Goal: Task Accomplishment & Management: Complete application form

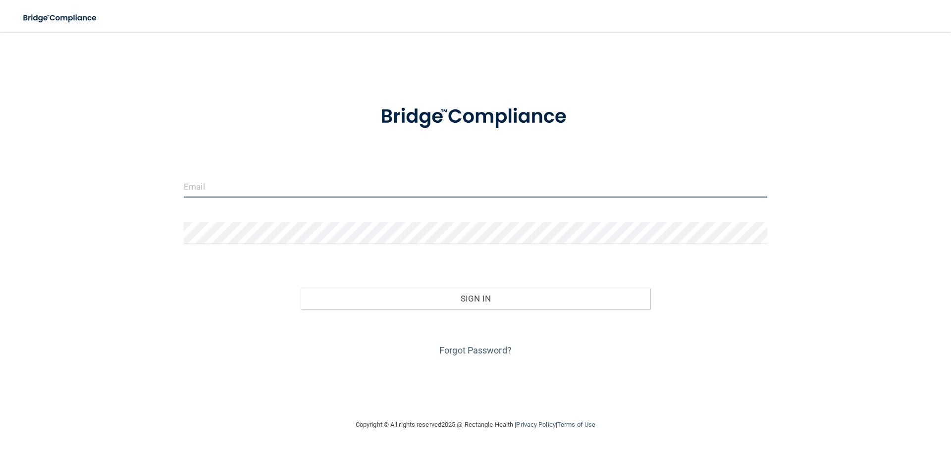
click at [242, 193] on input "email" at bounding box center [475, 186] width 583 height 22
type input "[PERSON_NAME][EMAIL_ADDRESS][PERSON_NAME][DOMAIN_NAME]"
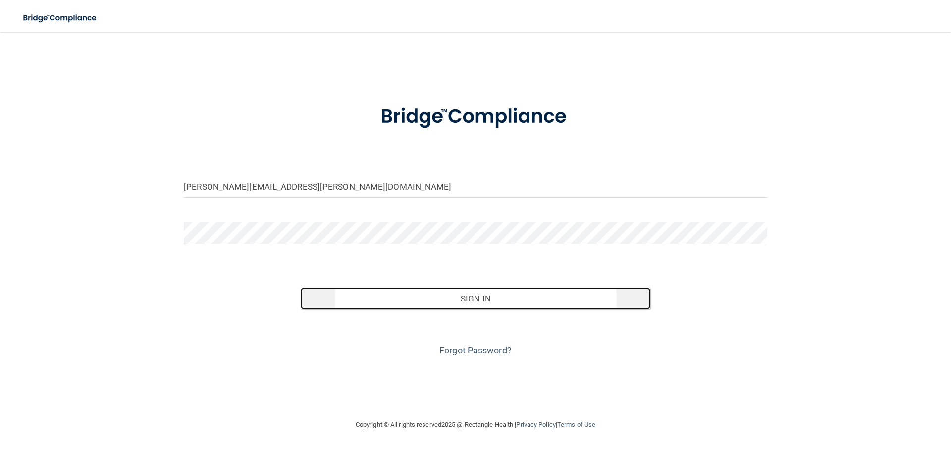
click at [465, 305] on button "Sign In" at bounding box center [476, 299] width 350 height 22
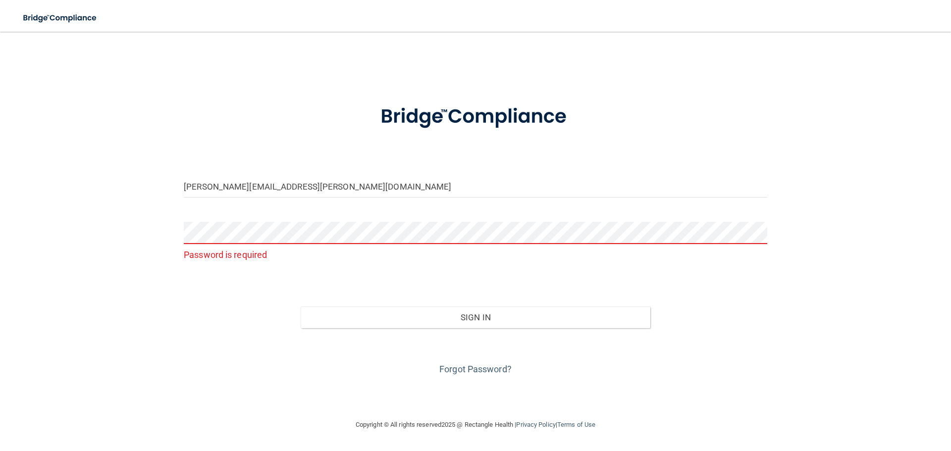
click at [220, 244] on div "Password is required" at bounding box center [475, 242] width 583 height 41
drag, startPoint x: 52, startPoint y: 0, endPoint x: 457, endPoint y: 131, distance: 425.3
click at [536, 106] on img at bounding box center [475, 117] width 231 height 52
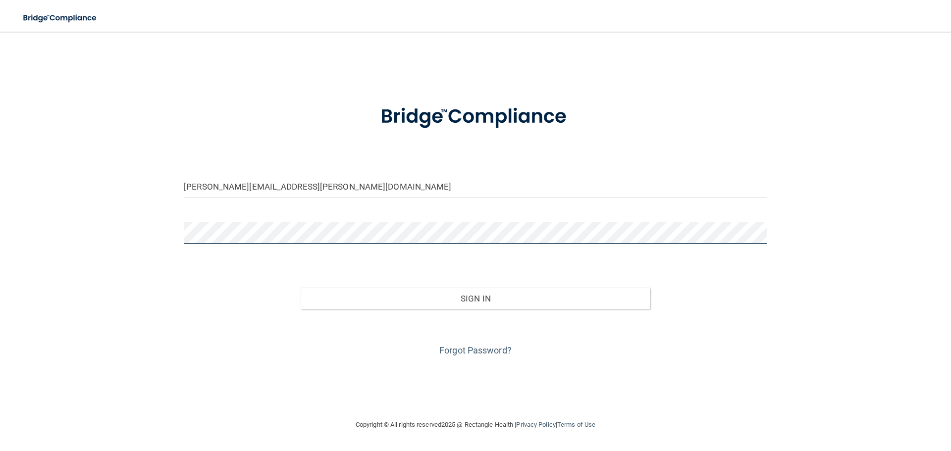
click at [301, 288] on button "Sign In" at bounding box center [476, 299] width 350 height 22
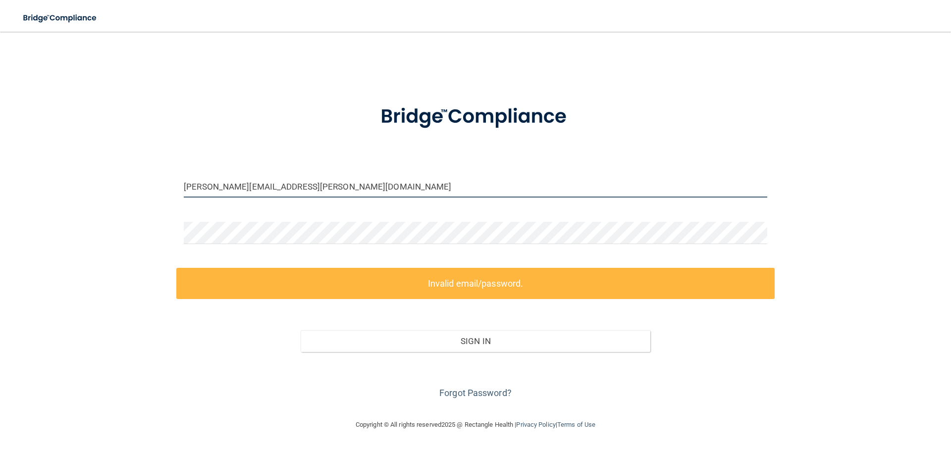
click at [252, 191] on input "[PERSON_NAME][EMAIL_ADDRESS][PERSON_NAME][DOMAIN_NAME]" at bounding box center [475, 186] width 583 height 22
click at [299, 189] on input "[PERSON_NAME][EMAIL_ADDRESS][PERSON_NAME][DOMAIN_NAME]" at bounding box center [475, 186] width 583 height 22
click at [57, 187] on div "moses.lang@bebright.com Invalid email/password. You don't have permission to ac…" at bounding box center [475, 225] width 911 height 367
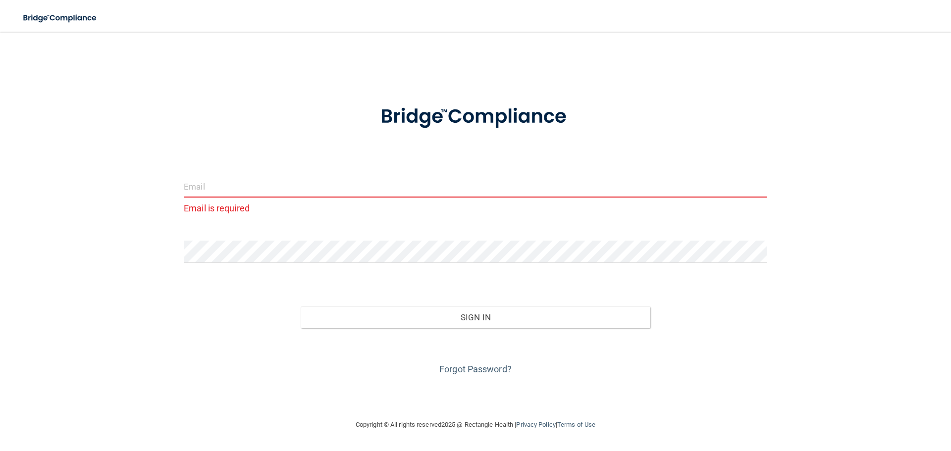
drag, startPoint x: 404, startPoint y: 235, endPoint x: 270, endPoint y: 202, distance: 137.6
click at [402, 235] on form "Email is required Invalid email/password. You don't have permission to access t…" at bounding box center [475, 234] width 583 height 286
click at [211, 182] on input "email" at bounding box center [475, 186] width 583 height 22
type input "[PERSON_NAME][EMAIL_ADDRESS][PERSON_NAME][DOMAIN_NAME]"
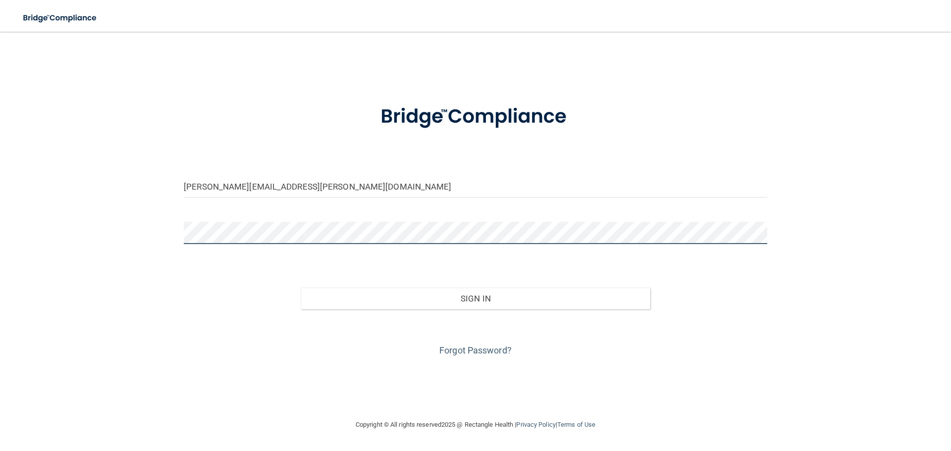
click at [128, 218] on div "moses.lang@bebright.com Invalid email/password. You don't have permission to ac…" at bounding box center [475, 225] width 911 height 367
click at [301, 288] on button "Sign In" at bounding box center [476, 299] width 350 height 22
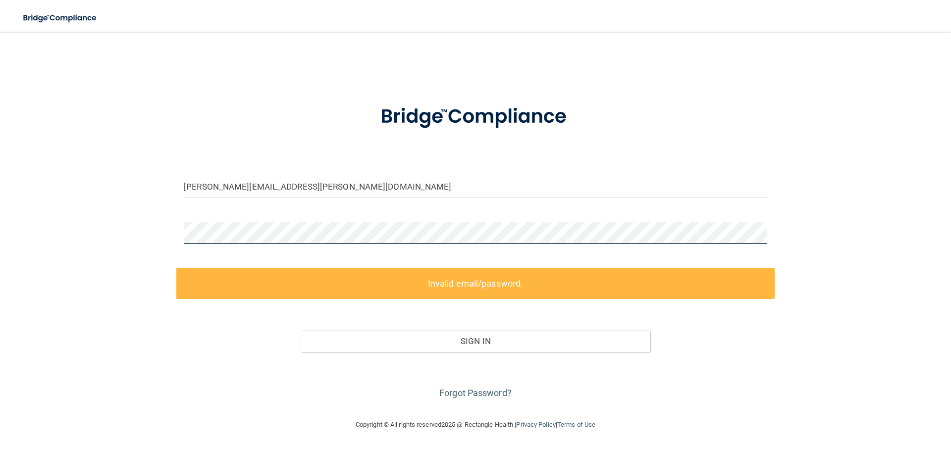
click at [124, 221] on div "moses.lang@bebright.com Invalid email/password. You don't have permission to ac…" at bounding box center [475, 225] width 911 height 367
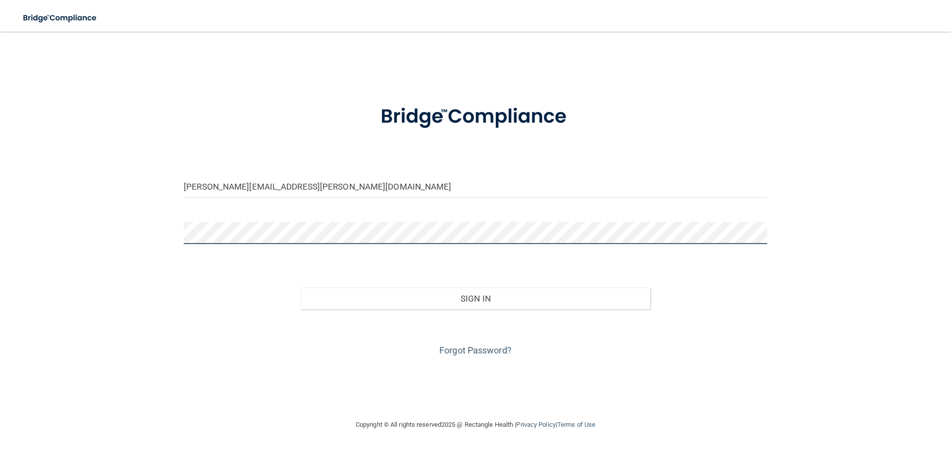
click at [301, 288] on button "Sign In" at bounding box center [476, 299] width 350 height 22
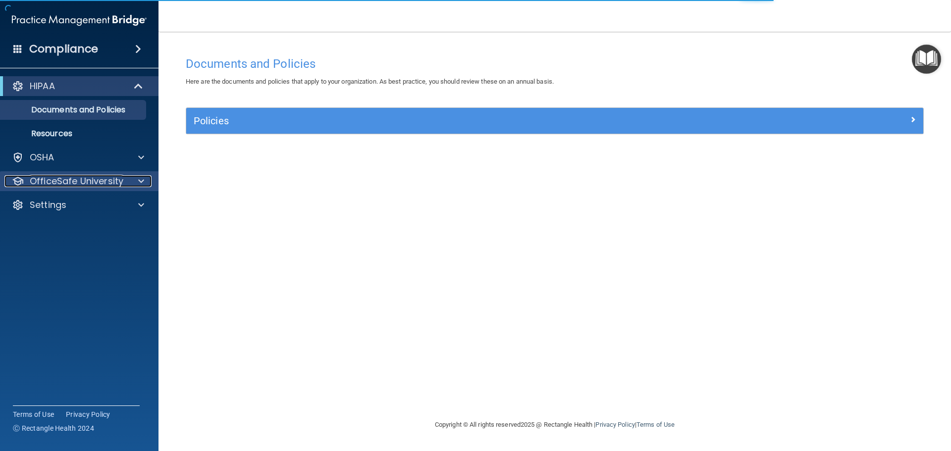
click at [77, 185] on p "OfficeSafe University" at bounding box center [77, 181] width 94 height 12
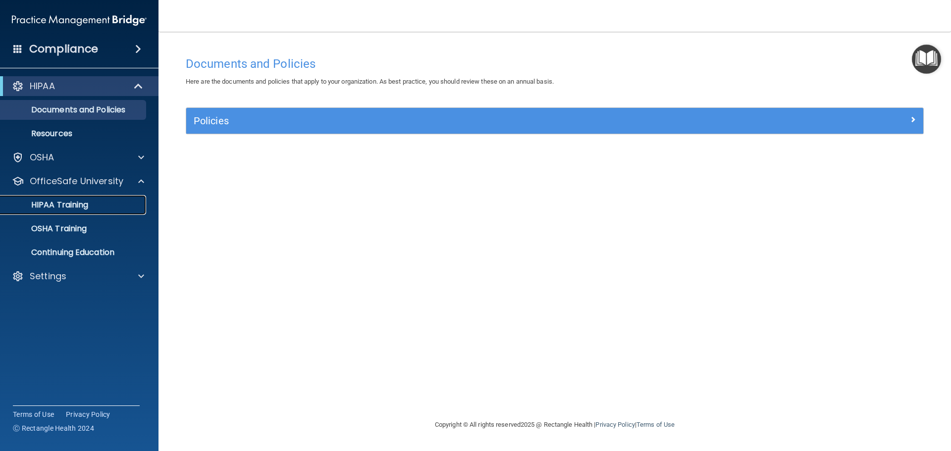
click at [95, 207] on div "HIPAA Training" at bounding box center [73, 205] width 135 height 10
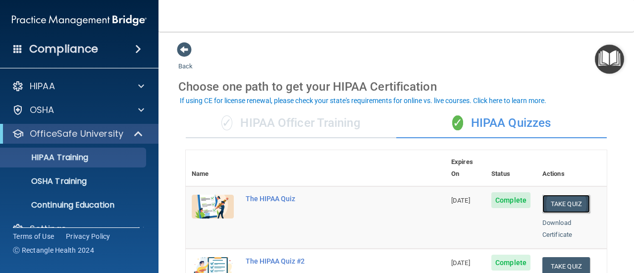
click at [566, 195] on button "Take Quiz" at bounding box center [566, 204] width 48 height 18
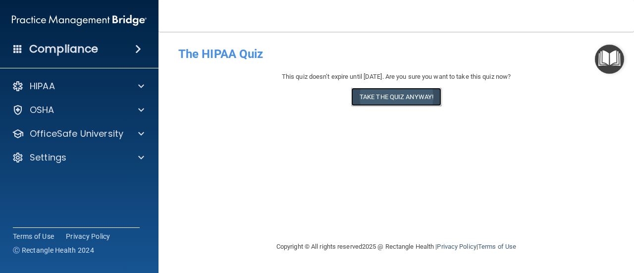
click at [407, 99] on button "Take the quiz anyway!" at bounding box center [396, 97] width 90 height 18
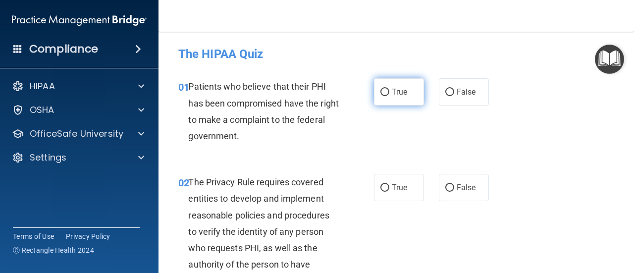
click at [393, 92] on span "True" at bounding box center [399, 91] width 15 height 9
click at [389, 92] on input "True" at bounding box center [384, 92] width 9 height 7
radio input "true"
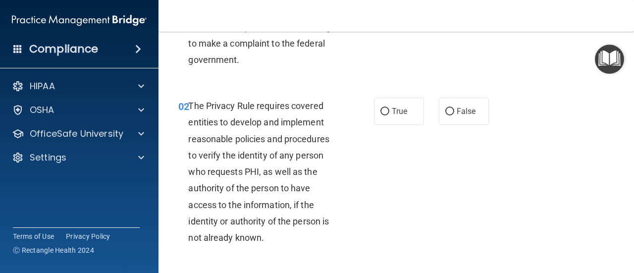
scroll to position [99, 0]
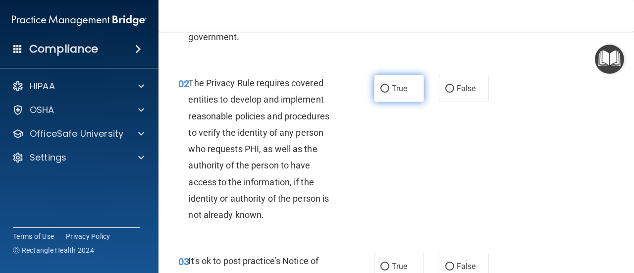
drag, startPoint x: 387, startPoint y: 83, endPoint x: 434, endPoint y: 113, distance: 55.8
click at [387, 82] on label "True" at bounding box center [399, 88] width 50 height 27
click at [387, 85] on input "True" at bounding box center [384, 88] width 9 height 7
radio input "true"
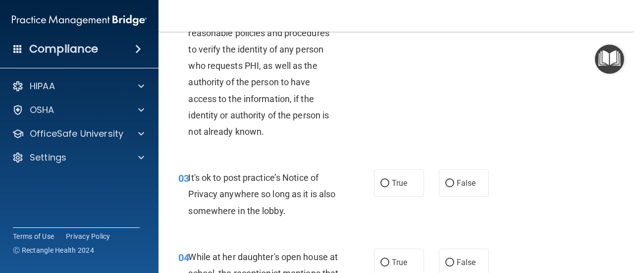
scroll to position [198, 0]
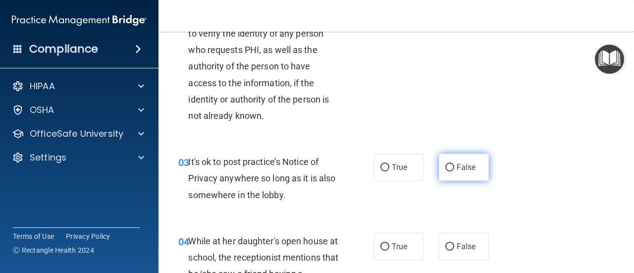
click at [445, 171] on input "False" at bounding box center [449, 167] width 9 height 7
radio input "true"
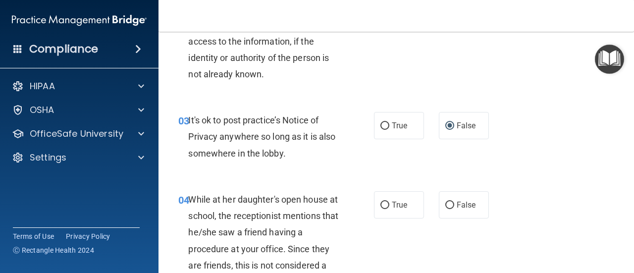
scroll to position [297, 0]
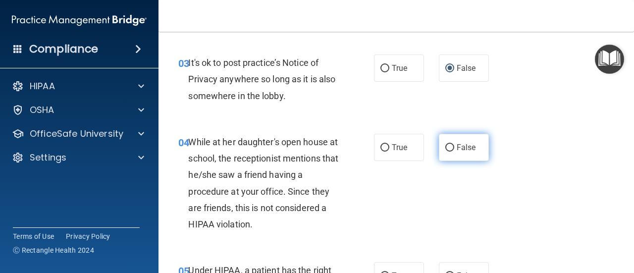
click at [466, 153] on label "False" at bounding box center [464, 147] width 50 height 27
click at [454, 152] on input "False" at bounding box center [449, 147] width 9 height 7
radio input "true"
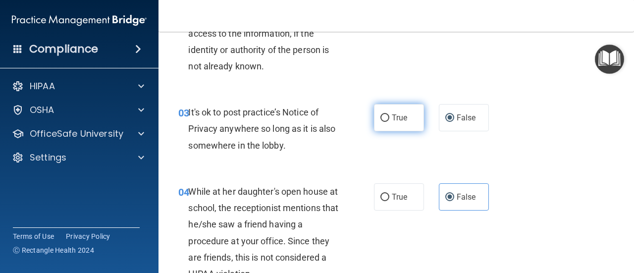
click at [392, 114] on span "True" at bounding box center [399, 117] width 15 height 9
click at [389, 114] on input "True" at bounding box center [384, 117] width 9 height 7
radio input "true"
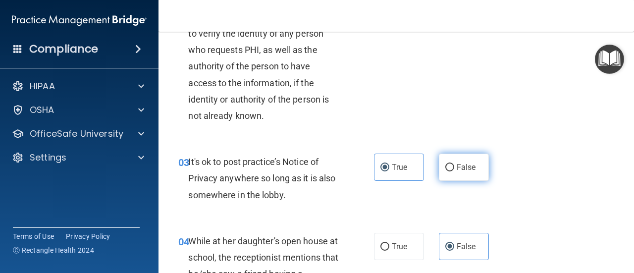
click at [452, 159] on label "False" at bounding box center [464, 167] width 50 height 27
click at [452, 164] on input "False" at bounding box center [449, 167] width 9 height 7
radio input "true"
radio input "false"
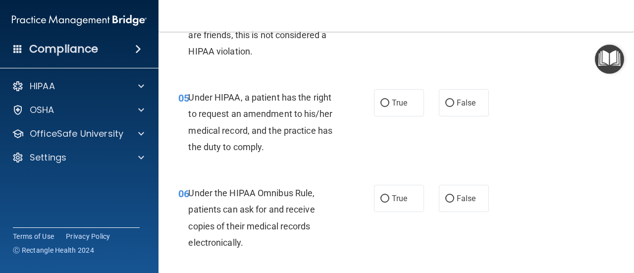
scroll to position [495, 0]
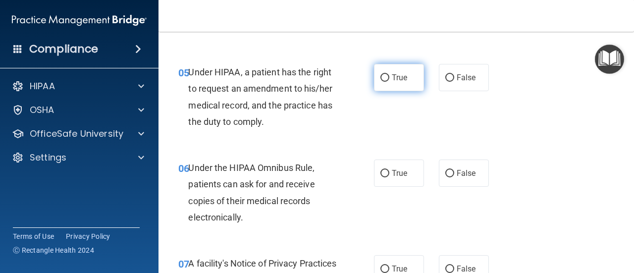
click at [413, 78] on label "True" at bounding box center [399, 77] width 50 height 27
click at [389, 78] on input "True" at bounding box center [384, 77] width 9 height 7
radio input "true"
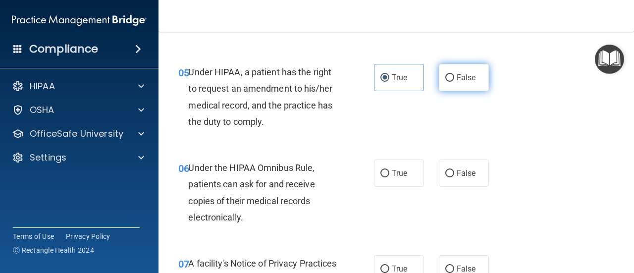
click at [453, 85] on label "False" at bounding box center [464, 77] width 50 height 27
click at [453, 82] on input "False" at bounding box center [449, 77] width 9 height 7
radio input "true"
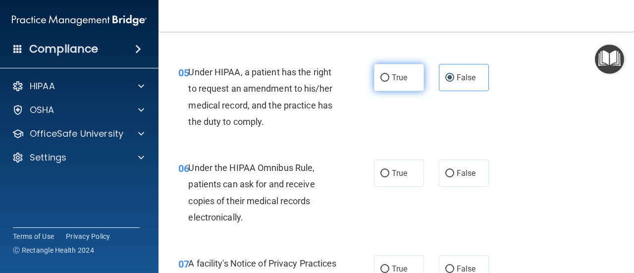
click at [402, 81] on span "True" at bounding box center [399, 77] width 15 height 9
click at [389, 81] on input "True" at bounding box center [384, 77] width 9 height 7
radio input "true"
radio input "false"
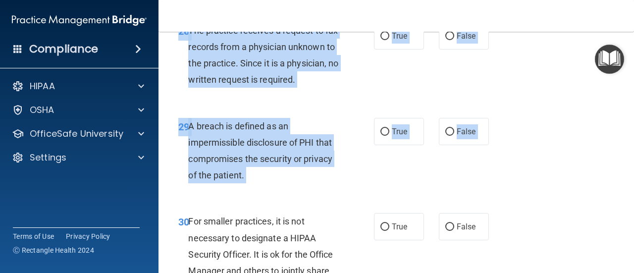
scroll to position [2986, 0]
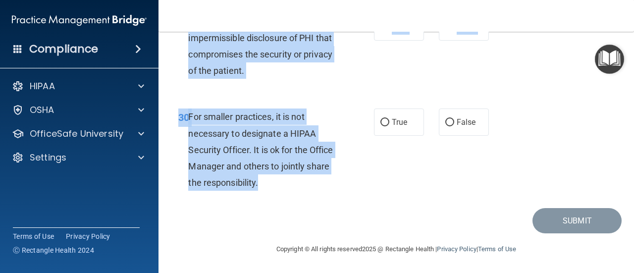
drag, startPoint x: 190, startPoint y: 223, endPoint x: 301, endPoint y: 191, distance: 116.0
copy div "Under HIPAA, a patient has the right to request an amendment to his/her medical…"
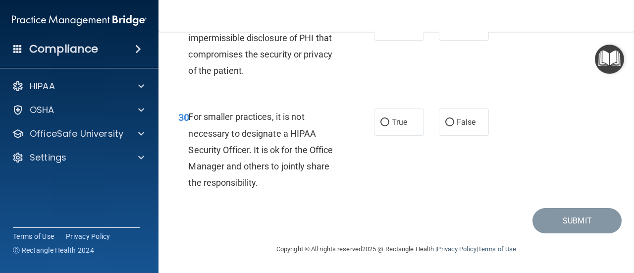
click at [366, 197] on div "30 For smaller practices, it is not necessary to designate a HIPAA Security Off…" at bounding box center [396, 152] width 451 height 112
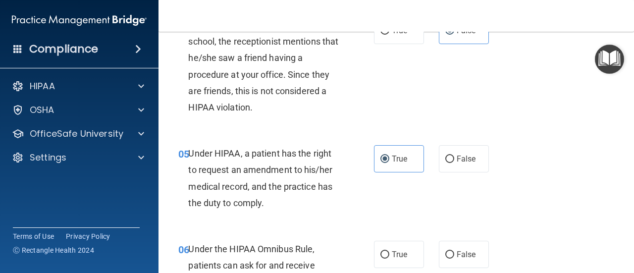
scroll to position [461, 0]
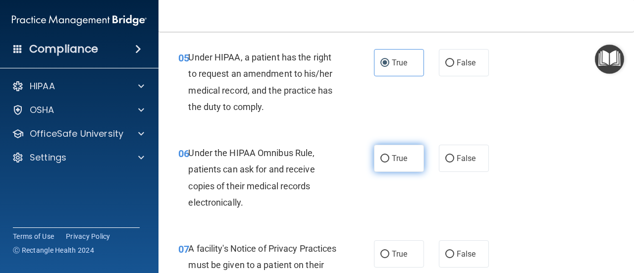
click at [395, 160] on span "True" at bounding box center [399, 158] width 15 height 9
click at [389, 160] on input "True" at bounding box center [384, 158] width 9 height 7
radio input "true"
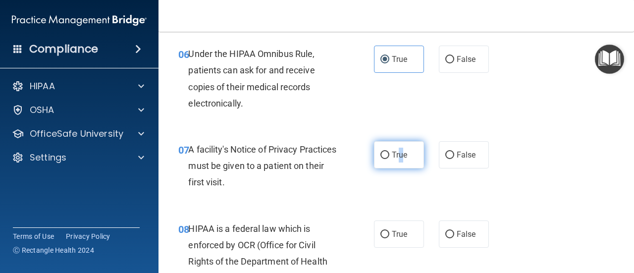
click at [397, 160] on label "True" at bounding box center [399, 154] width 50 height 27
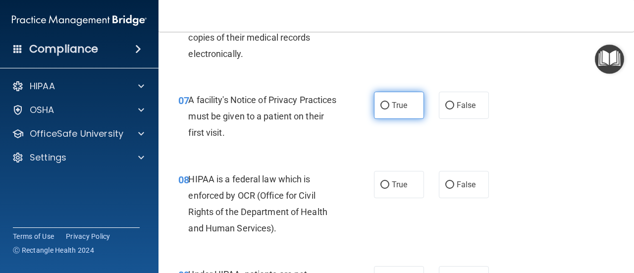
click at [385, 101] on label "True" at bounding box center [399, 105] width 50 height 27
click at [385, 102] on input "True" at bounding box center [384, 105] width 9 height 7
radio input "true"
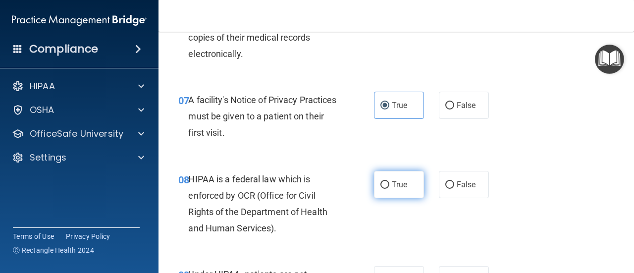
click at [392, 184] on span "True" at bounding box center [399, 184] width 15 height 9
click at [388, 184] on input "True" at bounding box center [384, 184] width 9 height 7
radio input "true"
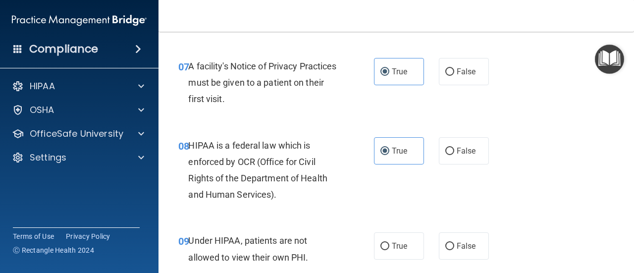
scroll to position [708, 0]
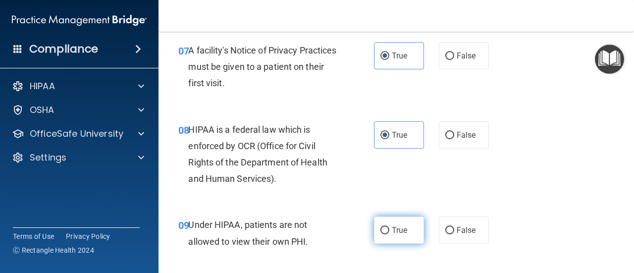
click at [387, 227] on label "True" at bounding box center [399, 229] width 50 height 27
click at [387, 227] on input "True" at bounding box center [384, 230] width 9 height 7
radio input "true"
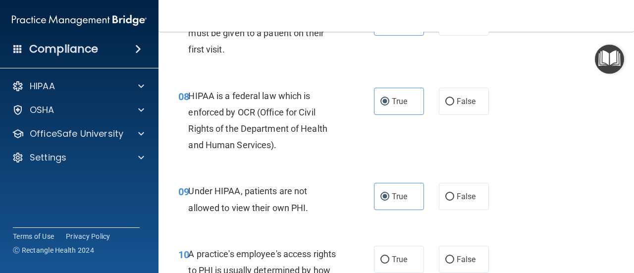
scroll to position [758, 0]
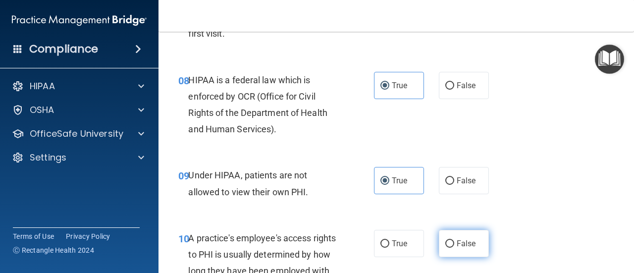
click at [439, 237] on label "False" at bounding box center [464, 243] width 50 height 27
click at [445, 240] on input "False" at bounding box center [449, 243] width 9 height 7
radio input "true"
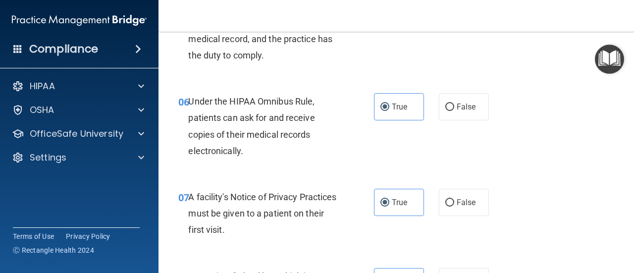
scroll to position [560, 0]
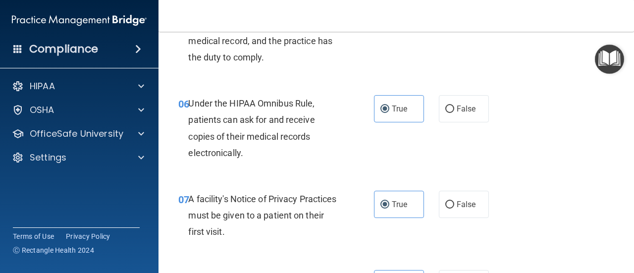
click at [322, 139] on div "Under the HIPAA Omnibus Rule, patients can ask for and receive copies of their …" at bounding box center [267, 128] width 158 height 66
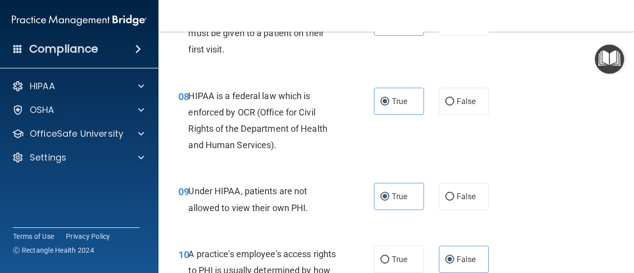
scroll to position [758, 0]
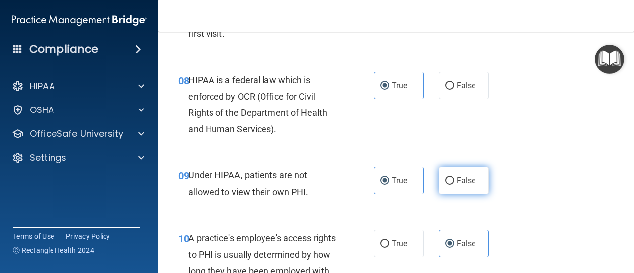
click at [447, 184] on input "False" at bounding box center [449, 180] width 9 height 7
radio input "true"
radio input "false"
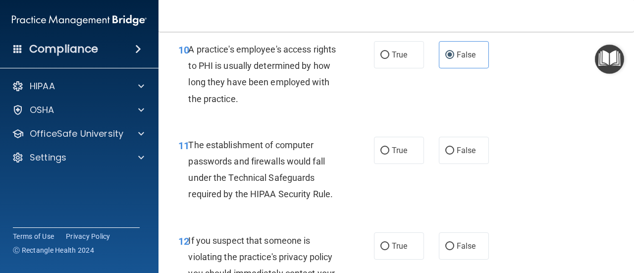
scroll to position [956, 0]
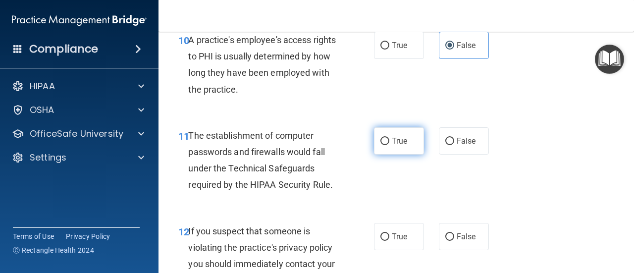
click at [394, 141] on span "True" at bounding box center [399, 140] width 15 height 9
click at [389, 141] on input "True" at bounding box center [384, 141] width 9 height 7
radio input "true"
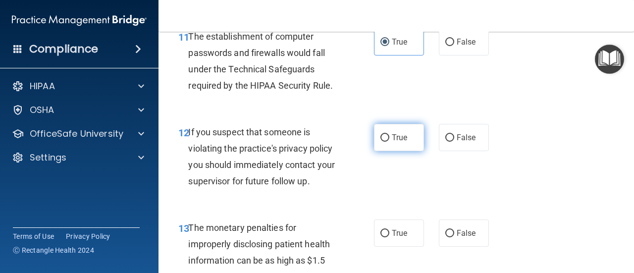
click at [394, 139] on span "True" at bounding box center [399, 137] width 15 height 9
click at [389, 139] on input "True" at bounding box center [384, 137] width 9 height 7
radio input "true"
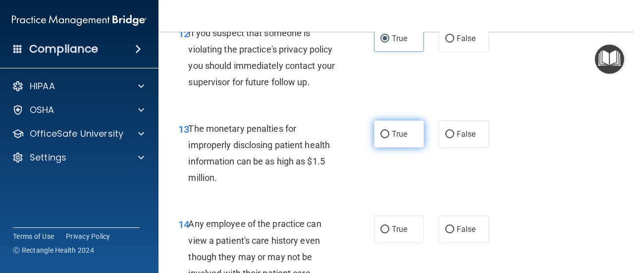
click at [398, 137] on span "True" at bounding box center [399, 133] width 15 height 9
click at [389, 137] on input "True" at bounding box center [384, 134] width 9 height 7
radio input "true"
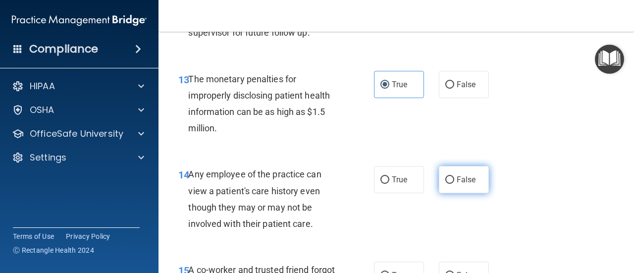
click at [460, 176] on span "False" at bounding box center [466, 179] width 19 height 9
click at [454, 176] on input "False" at bounding box center [449, 179] width 9 height 7
radio input "true"
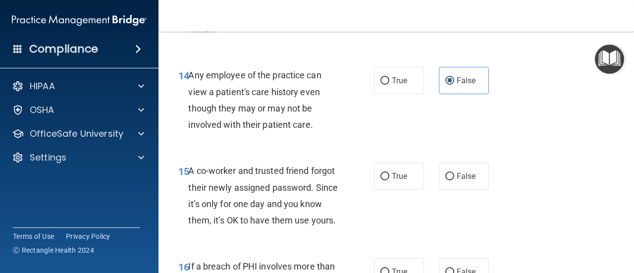
scroll to position [1352, 0]
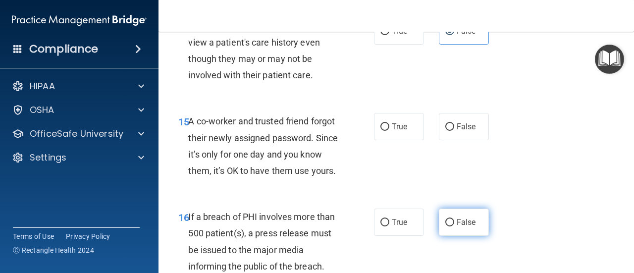
click at [450, 236] on label "False" at bounding box center [464, 221] width 50 height 27
click at [450, 226] on input "False" at bounding box center [449, 222] width 9 height 7
radio input "true"
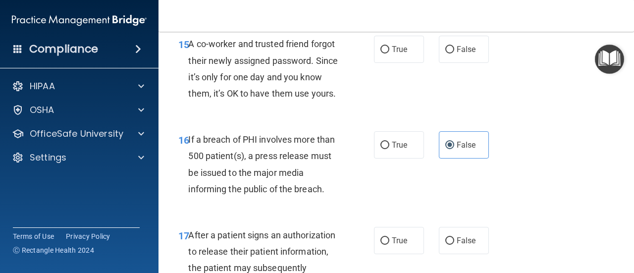
scroll to position [1451, 0]
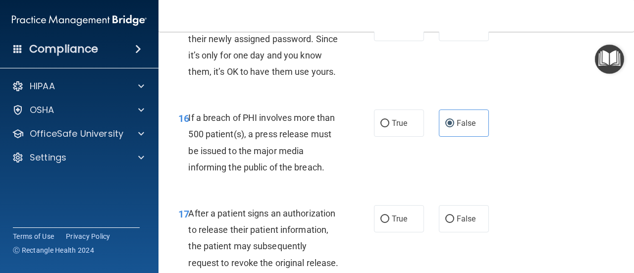
click at [396, 157] on div "16 If a breach of PHI involves more than 500 patient(s), a press release must b…" at bounding box center [396, 145] width 451 height 96
click at [382, 127] on input "True" at bounding box center [384, 123] width 9 height 7
radio input "true"
radio input "false"
click at [398, 223] on span "True" at bounding box center [399, 218] width 15 height 9
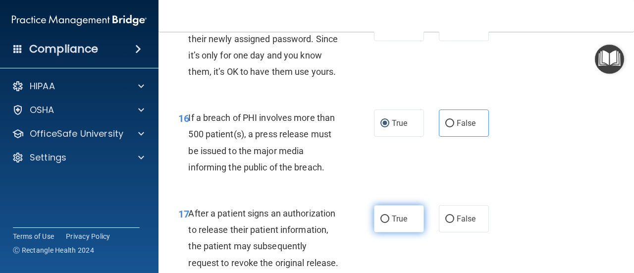
click at [389, 223] on input "True" at bounding box center [384, 218] width 9 height 7
radio input "true"
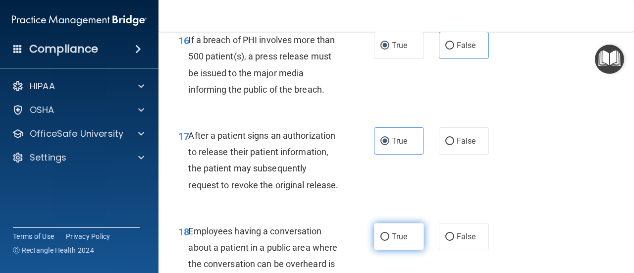
scroll to position [1600, 0]
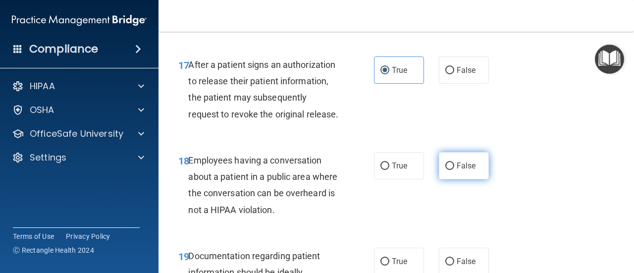
drag, startPoint x: 490, startPoint y: 199, endPoint x: 453, endPoint y: 197, distance: 37.2
click at [490, 198] on div "18 Employees having a conversation about a patient in a public area where the c…" at bounding box center [396, 188] width 451 height 96
click at [449, 170] on input "False" at bounding box center [449, 165] width 9 height 7
radio input "true"
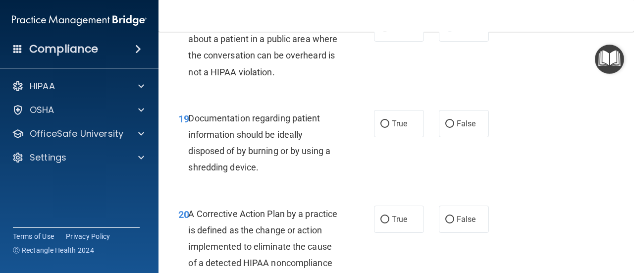
scroll to position [1748, 0]
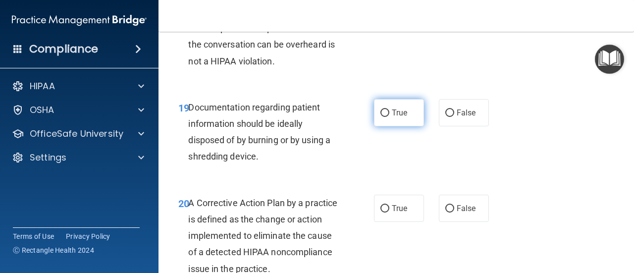
click at [395, 126] on label "True" at bounding box center [399, 112] width 50 height 27
click at [389, 117] on input "True" at bounding box center [384, 112] width 9 height 7
radio input "true"
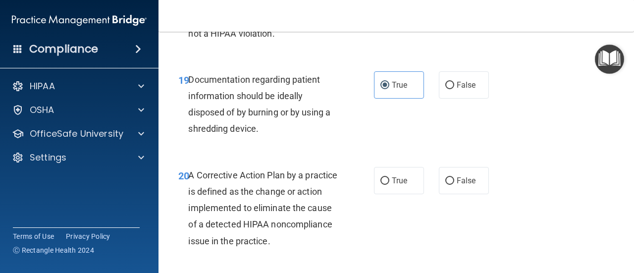
scroll to position [1798, 0]
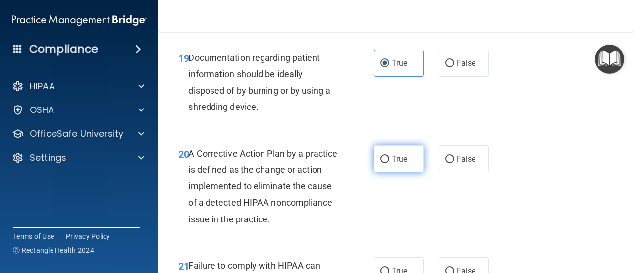
click at [384, 172] on label "True" at bounding box center [399, 158] width 50 height 27
click at [384, 163] on input "True" at bounding box center [384, 158] width 9 height 7
radio input "true"
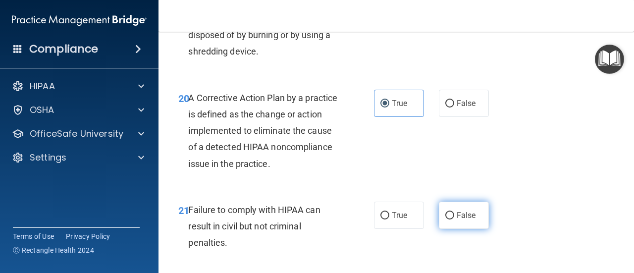
scroll to position [1897, 0]
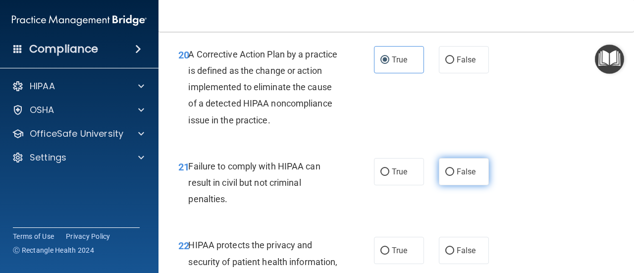
click at [457, 176] on span "False" at bounding box center [466, 171] width 19 height 9
click at [454, 176] on input "False" at bounding box center [449, 171] width 9 height 7
radio input "true"
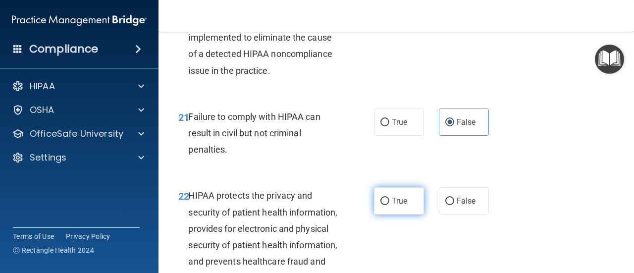
click at [399, 206] on span "True" at bounding box center [399, 200] width 15 height 9
click at [389, 205] on input "True" at bounding box center [384, 201] width 9 height 7
radio input "true"
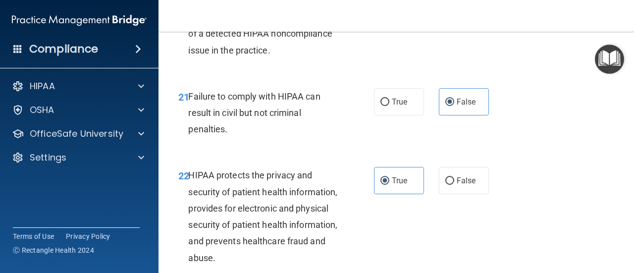
scroll to position [1996, 0]
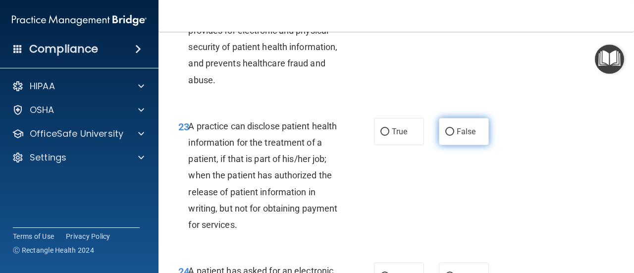
click at [463, 136] on span "False" at bounding box center [466, 131] width 19 height 9
click at [454, 136] on input "False" at bounding box center [449, 131] width 9 height 7
radio input "true"
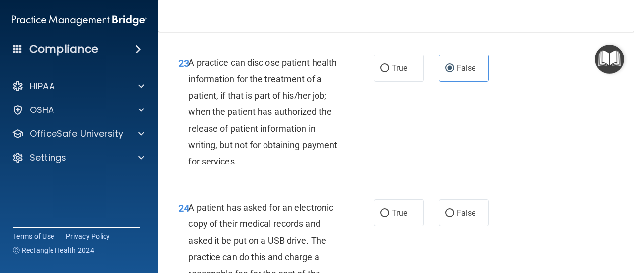
scroll to position [2243, 0]
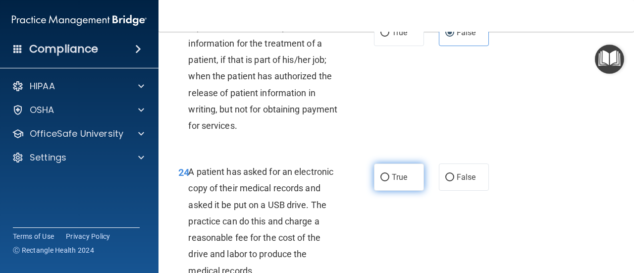
click at [374, 191] on label "True" at bounding box center [399, 176] width 50 height 27
click at [380, 181] on input "True" at bounding box center [384, 177] width 9 height 7
radio input "true"
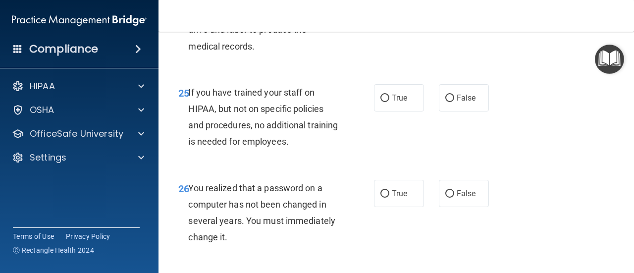
scroll to position [2491, 0]
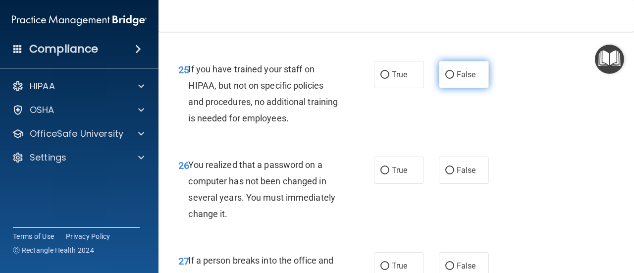
click at [452, 88] on label "False" at bounding box center [464, 74] width 50 height 27
click at [452, 79] on input "False" at bounding box center [449, 74] width 9 height 7
radio input "true"
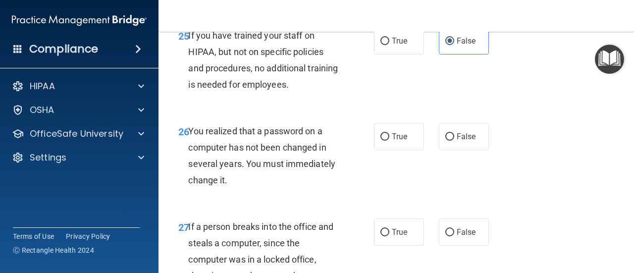
scroll to position [2540, 0]
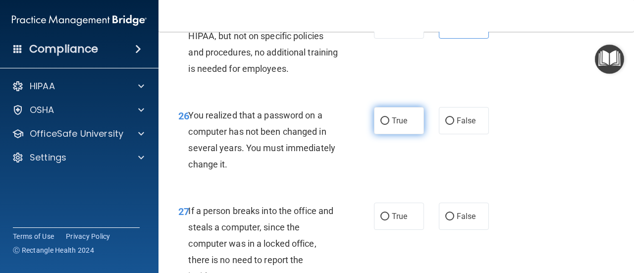
click at [396, 134] on label "True" at bounding box center [399, 120] width 50 height 27
click at [389, 125] on input "True" at bounding box center [384, 120] width 9 height 7
radio input "true"
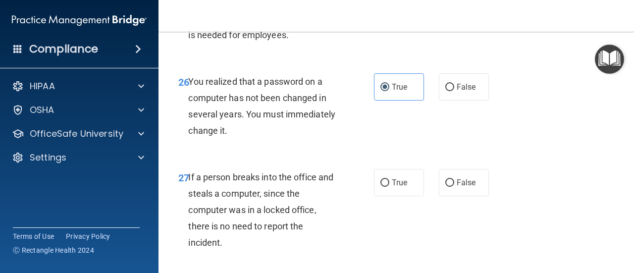
scroll to position [2590, 0]
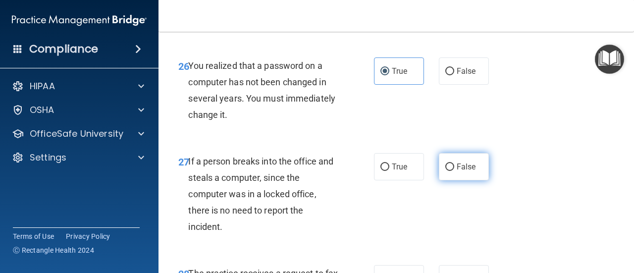
click at [457, 171] on span "False" at bounding box center [466, 166] width 19 height 9
click at [454, 171] on input "False" at bounding box center [449, 166] width 9 height 7
radio input "true"
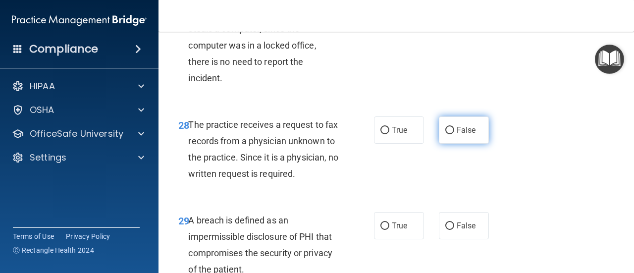
click at [462, 144] on label "False" at bounding box center [464, 129] width 50 height 27
click at [454, 134] on input "False" at bounding box center [449, 130] width 9 height 7
radio input "true"
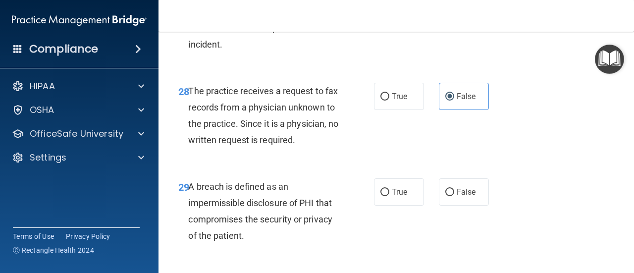
scroll to position [2788, 0]
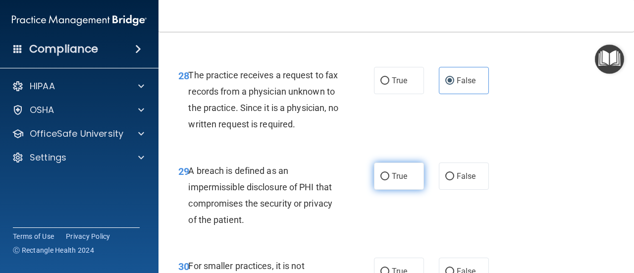
click at [380, 180] on input "True" at bounding box center [384, 176] width 9 height 7
radio input "true"
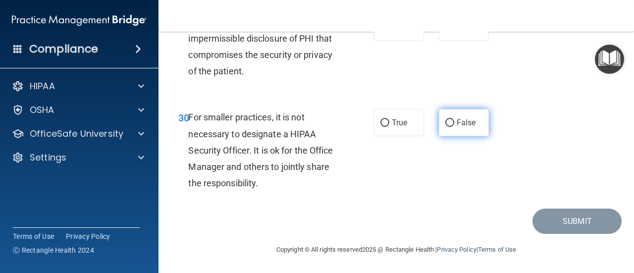
click at [462, 136] on label "False" at bounding box center [464, 122] width 50 height 27
click at [454, 127] on input "False" at bounding box center [449, 122] width 9 height 7
radio input "true"
drag, startPoint x: 593, startPoint y: 182, endPoint x: 595, endPoint y: 219, distance: 37.2
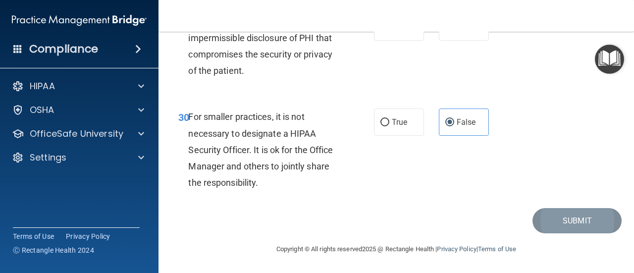
click at [595, 185] on div "30 For smaller practices, it is not necessary to designate a HIPAA Security Off…" at bounding box center [396, 152] width 451 height 112
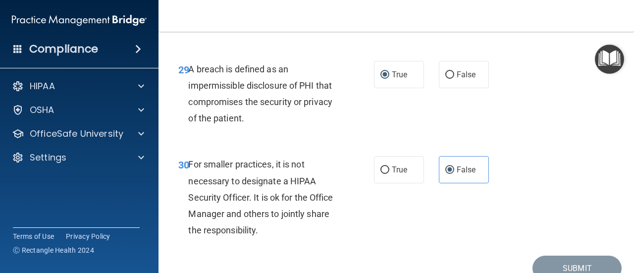
scroll to position [2887, 0]
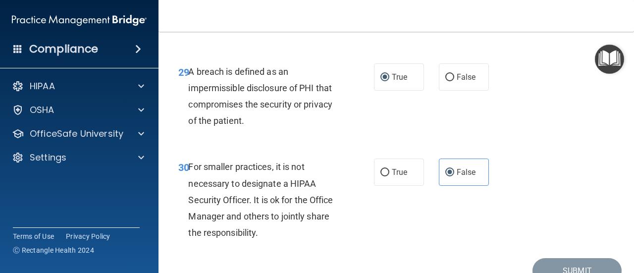
click at [564, 147] on div "29 A breach is defined as an impermissible disclosure of PHI that compromises t…" at bounding box center [396, 99] width 451 height 96
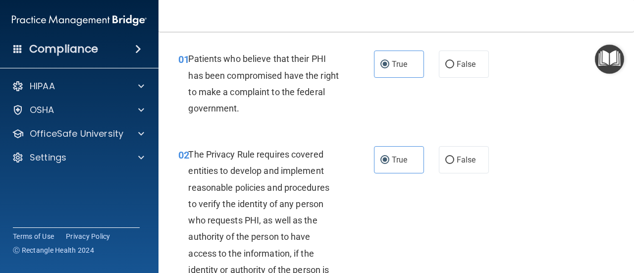
scroll to position [0, 0]
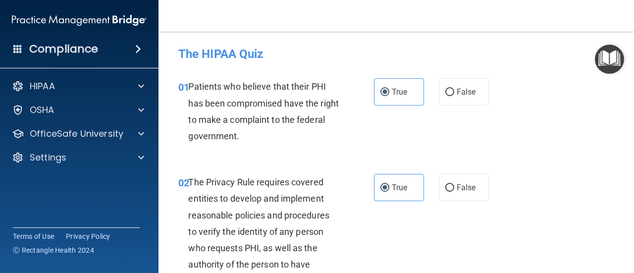
click at [545, 164] on div "02 The Privacy Rule requires covered entities to develop and implement reasonab…" at bounding box center [396, 250] width 451 height 178
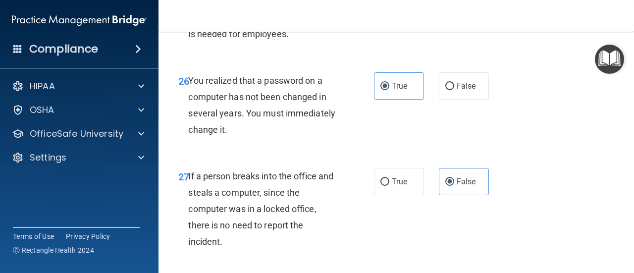
scroll to position [2986, 0]
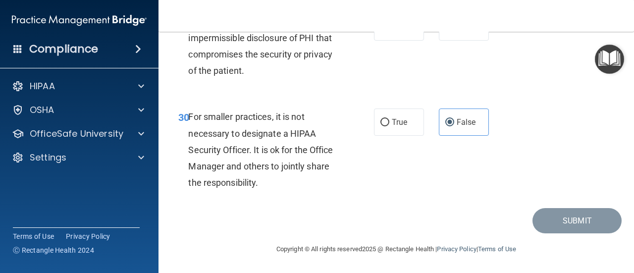
drag, startPoint x: 472, startPoint y: 219, endPoint x: 451, endPoint y: 213, distance: 22.0
click at [471, 219] on div "Submit" at bounding box center [396, 220] width 451 height 25
click at [346, 194] on div "30 For smaller practices, it is not necessary to designate a HIPAA Security Off…" at bounding box center [275, 151] width 225 height 87
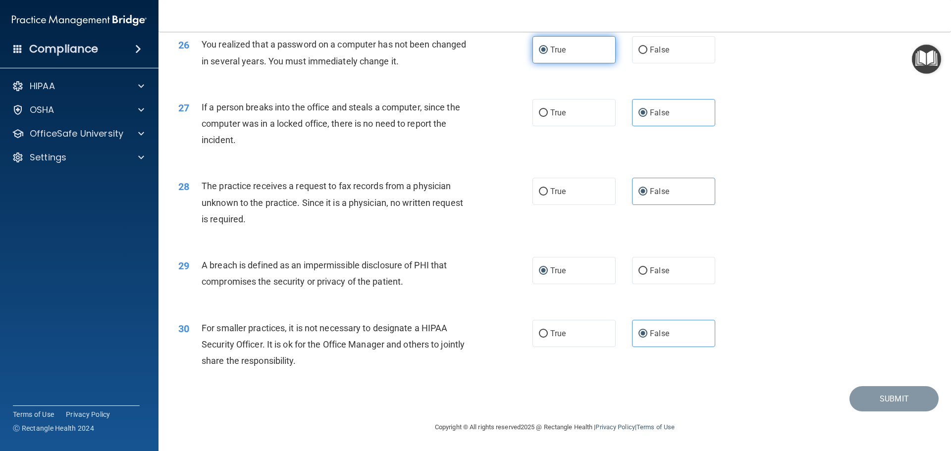
scroll to position [1893, 0]
click at [834, 354] on div "30 For smaller practices, it is not necessary to designate a HIPAA Security Off…" at bounding box center [555, 347] width 768 height 79
drag, startPoint x: 794, startPoint y: 359, endPoint x: 793, endPoint y: 353, distance: 6.5
click at [793, 354] on div "30 For smaller practices, it is not necessary to designate a HIPAA Security Off…" at bounding box center [555, 347] width 768 height 79
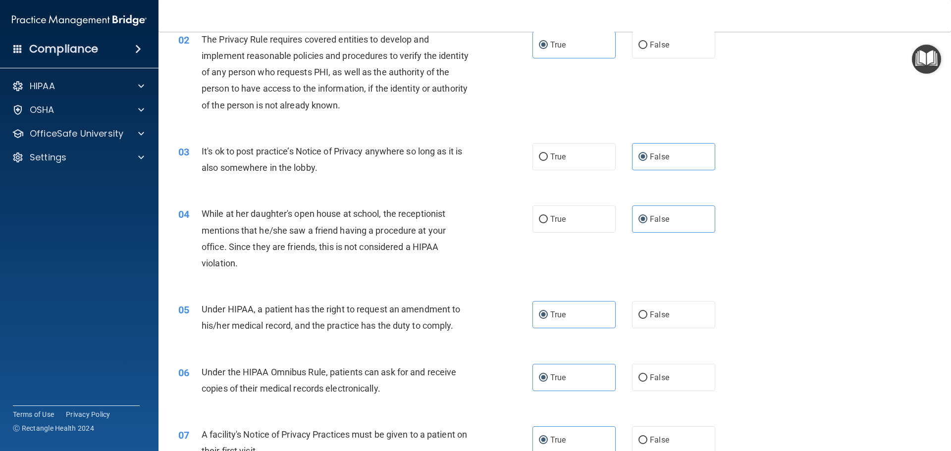
scroll to position [0, 0]
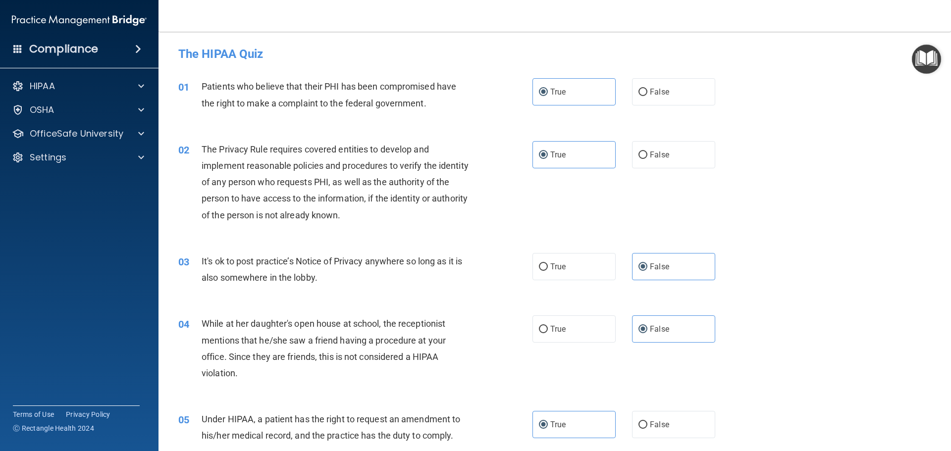
click at [237, 72] on div "01 Patients who believe that their PHI has been compromised have the right to m…" at bounding box center [555, 97] width 768 height 62
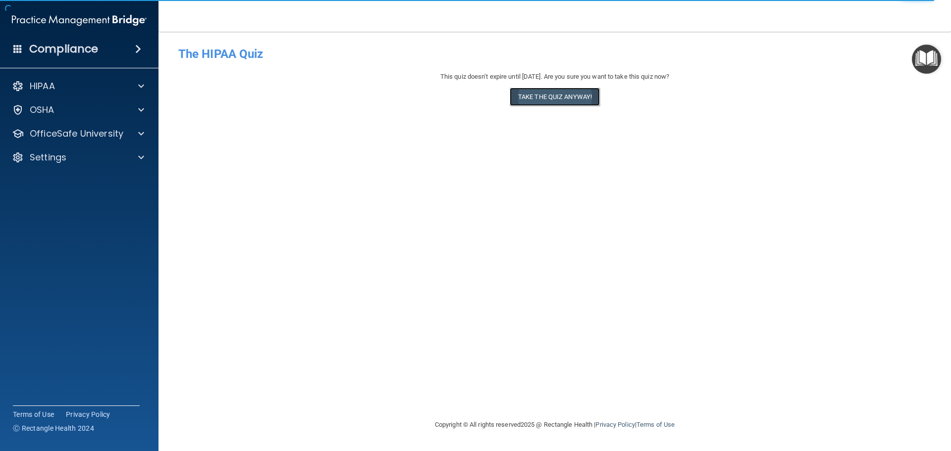
click at [576, 98] on button "Take the quiz anyway!" at bounding box center [555, 97] width 90 height 18
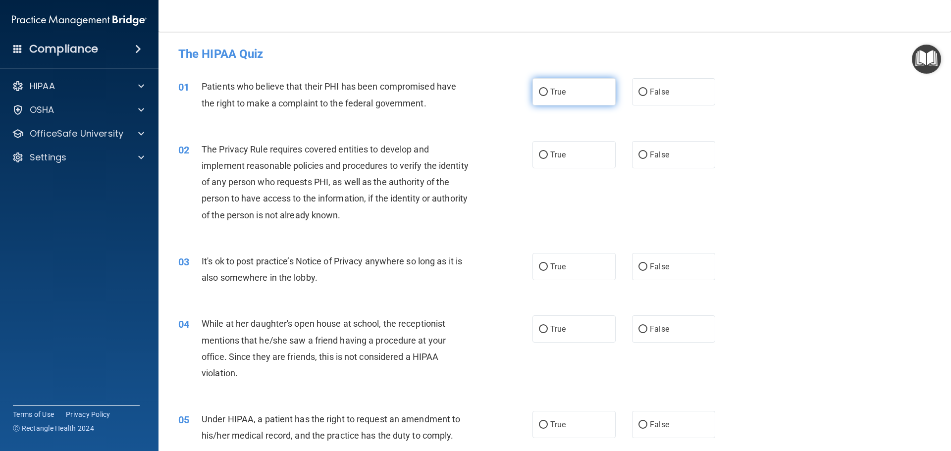
click at [574, 96] on label "True" at bounding box center [573, 91] width 83 height 27
click at [548, 96] on input "True" at bounding box center [543, 92] width 9 height 7
radio input "true"
click at [568, 158] on label "True" at bounding box center [573, 154] width 83 height 27
click at [548, 158] on input "True" at bounding box center [543, 155] width 9 height 7
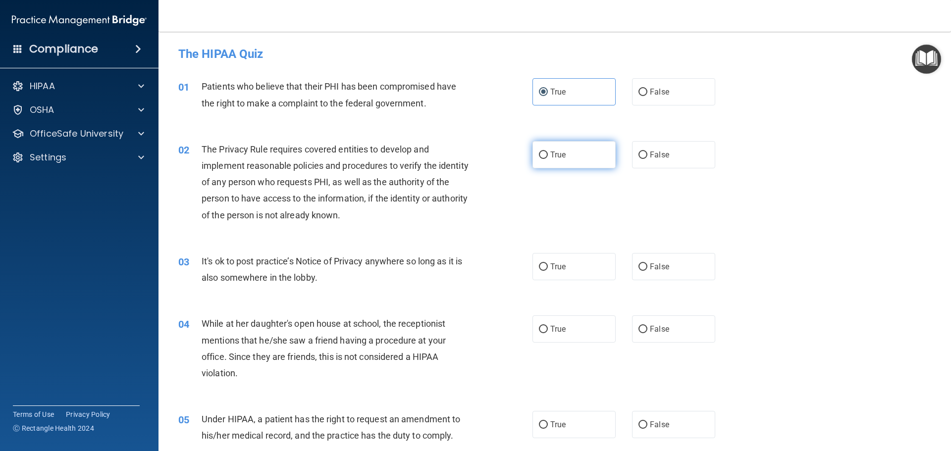
radio input "true"
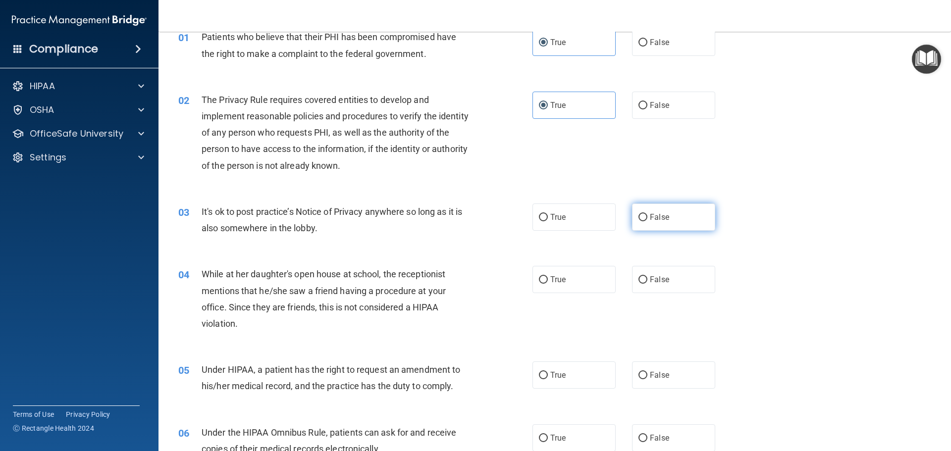
click at [670, 216] on label "False" at bounding box center [673, 217] width 83 height 27
click at [647, 216] on input "False" at bounding box center [642, 217] width 9 height 7
radio input "true"
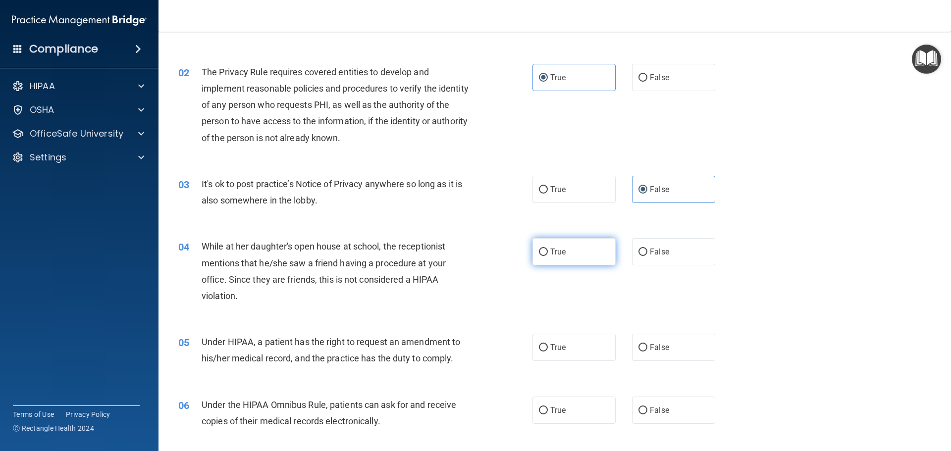
scroll to position [99, 0]
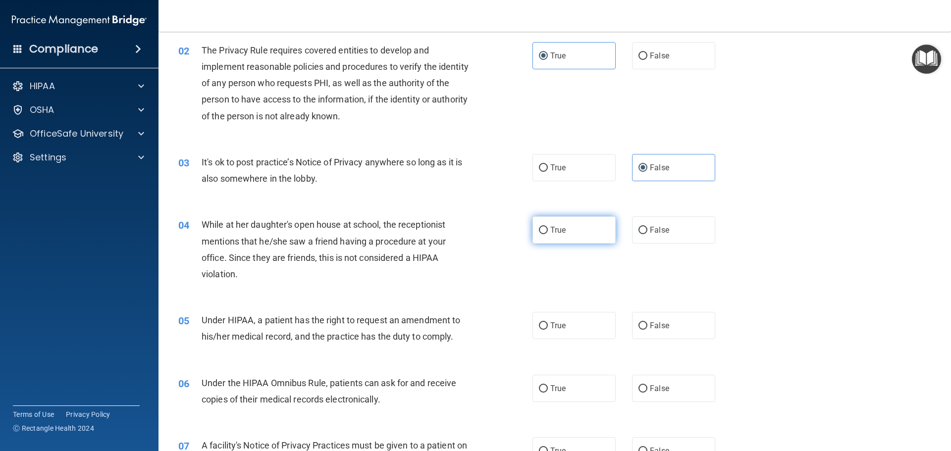
click at [543, 230] on input "True" at bounding box center [543, 230] width 9 height 7
radio input "true"
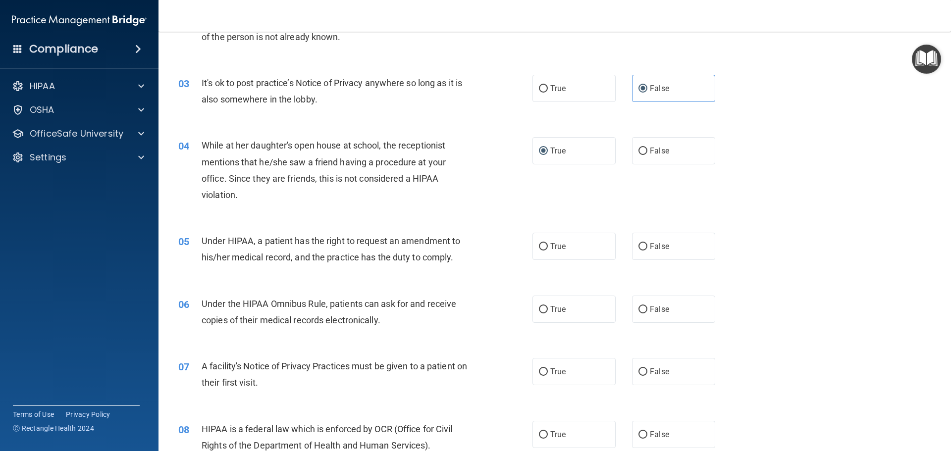
scroll to position [198, 0]
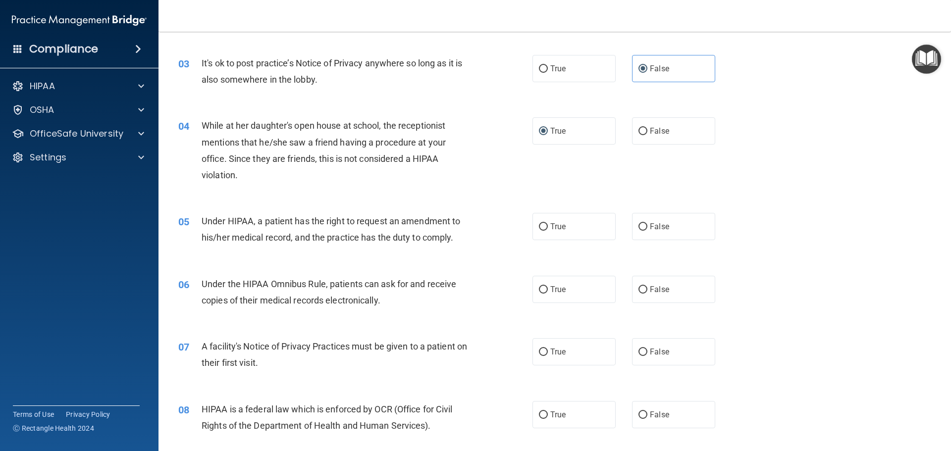
click at [624, 228] on div "True False" at bounding box center [632, 226] width 200 height 27
click at [654, 228] on span "False" at bounding box center [659, 226] width 19 height 9
click at [647, 228] on input "False" at bounding box center [642, 226] width 9 height 7
radio input "true"
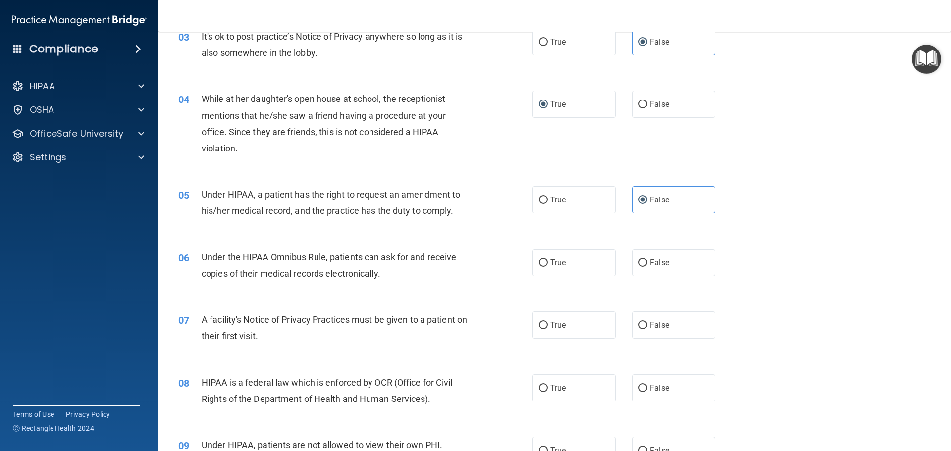
scroll to position [248, 0]
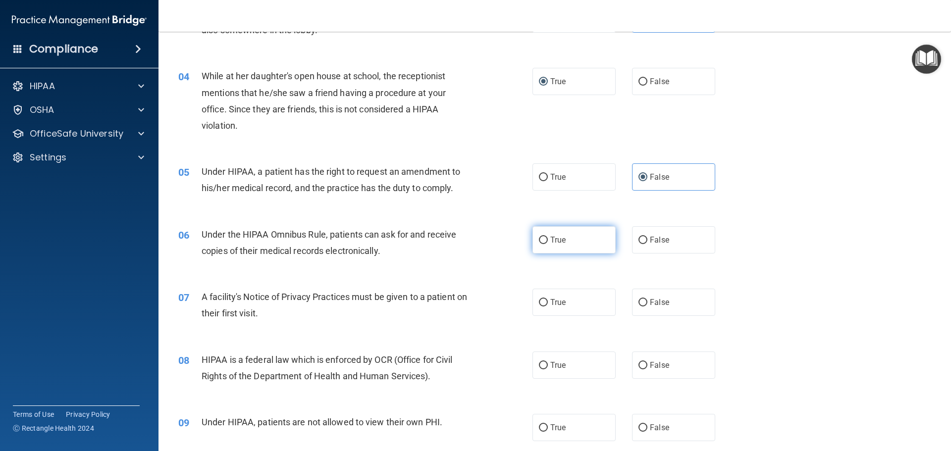
click at [568, 251] on label "True" at bounding box center [573, 239] width 83 height 27
click at [548, 244] on input "True" at bounding box center [543, 240] width 9 height 7
radio input "true"
click at [575, 319] on div "07 A facility's Notice of Privacy Practices must be given to a patient on their…" at bounding box center [555, 307] width 768 height 62
click at [576, 299] on label "True" at bounding box center [573, 302] width 83 height 27
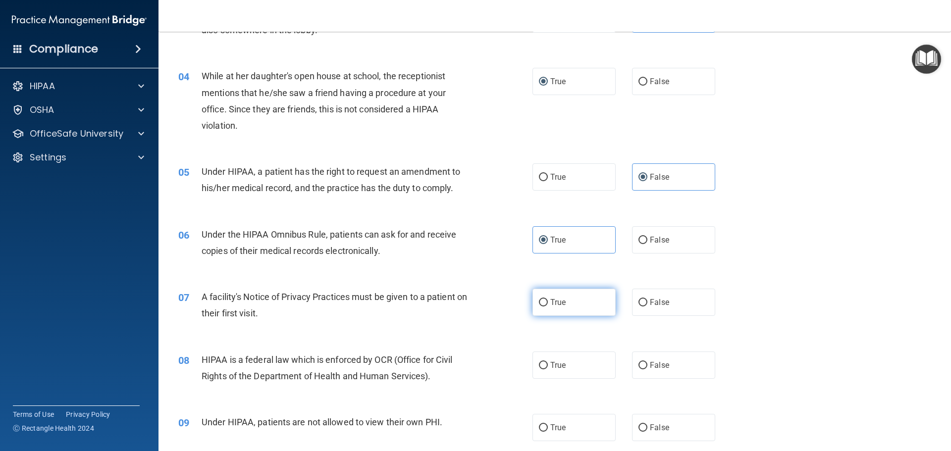
click at [548, 299] on input "True" at bounding box center [543, 302] width 9 height 7
radio input "true"
click at [579, 369] on label "True" at bounding box center [573, 365] width 83 height 27
click at [548, 369] on input "True" at bounding box center [543, 365] width 9 height 7
radio input "true"
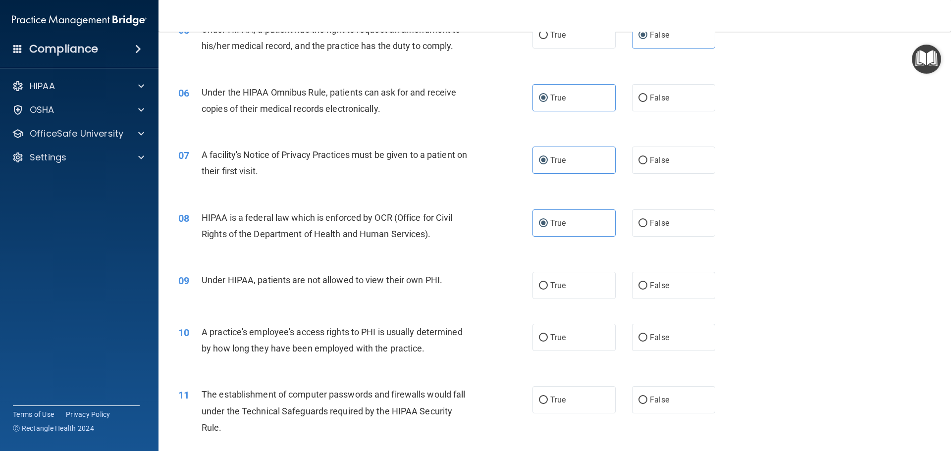
scroll to position [396, 0]
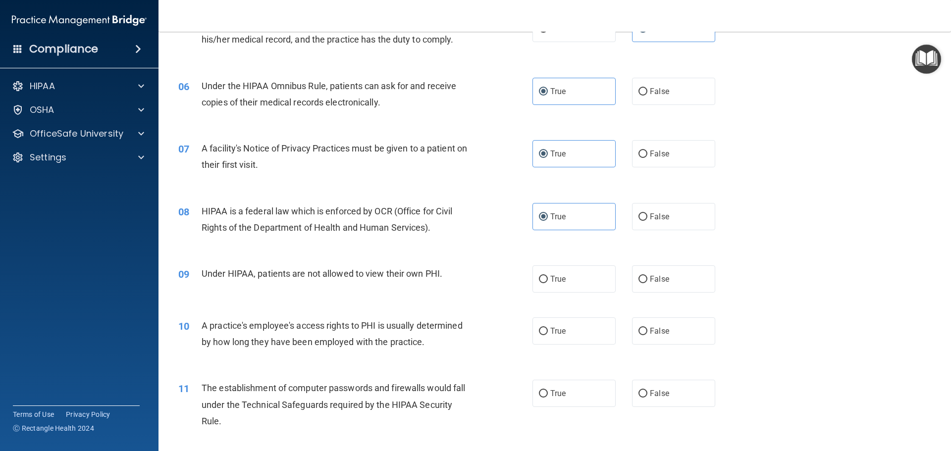
drag, startPoint x: 660, startPoint y: 286, endPoint x: 663, endPoint y: 295, distance: 9.6
click at [660, 287] on label "False" at bounding box center [673, 278] width 83 height 27
click at [647, 283] on input "False" at bounding box center [642, 279] width 9 height 7
radio input "true"
click at [673, 327] on label "False" at bounding box center [673, 330] width 83 height 27
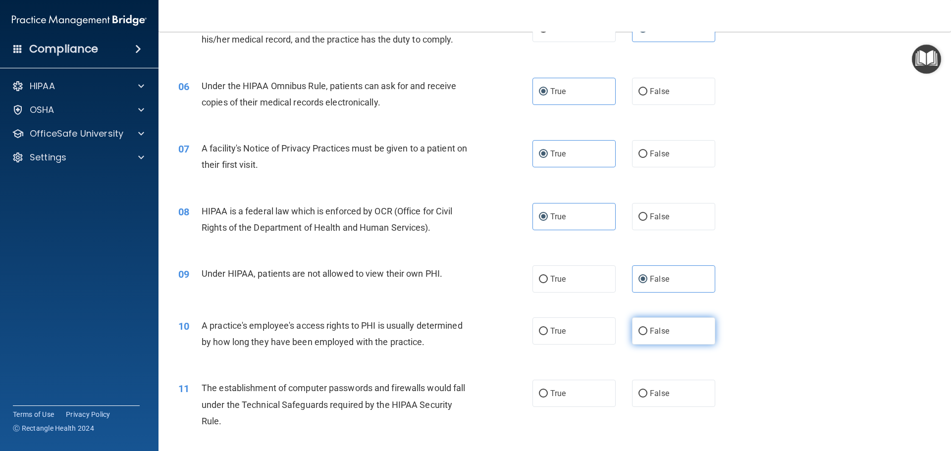
click at [647, 328] on input "False" at bounding box center [642, 331] width 9 height 7
radio input "true"
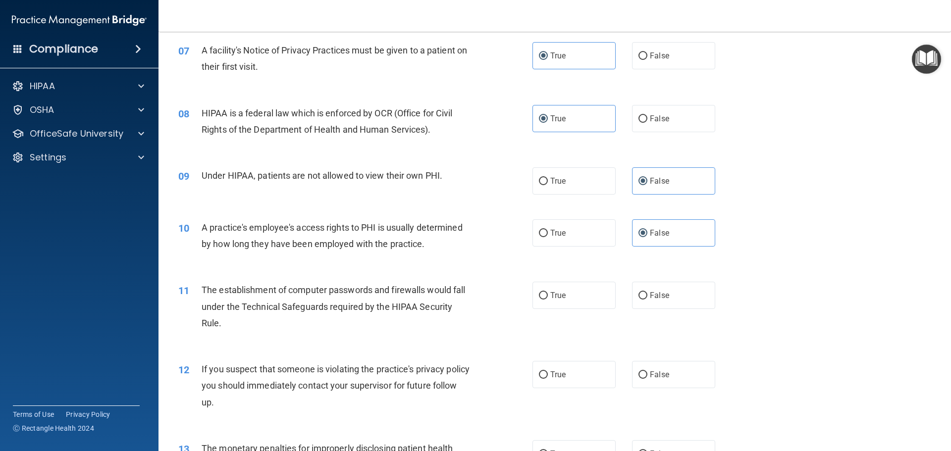
scroll to position [495, 0]
click at [576, 298] on label "True" at bounding box center [573, 294] width 83 height 27
click at [548, 298] on input "True" at bounding box center [543, 294] width 9 height 7
radio input "true"
drag, startPoint x: 575, startPoint y: 364, endPoint x: 581, endPoint y: 375, distance: 12.4
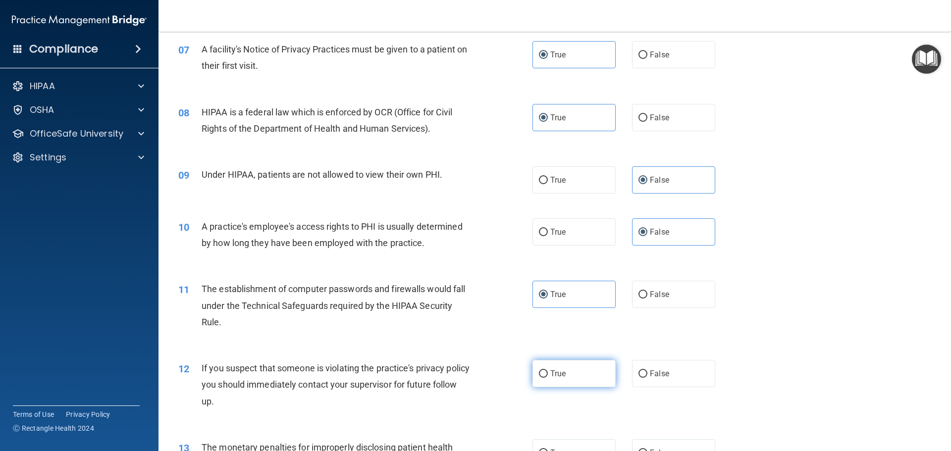
click at [575, 365] on label "True" at bounding box center [573, 373] width 83 height 27
click at [548, 370] on input "True" at bounding box center [543, 373] width 9 height 7
radio input "true"
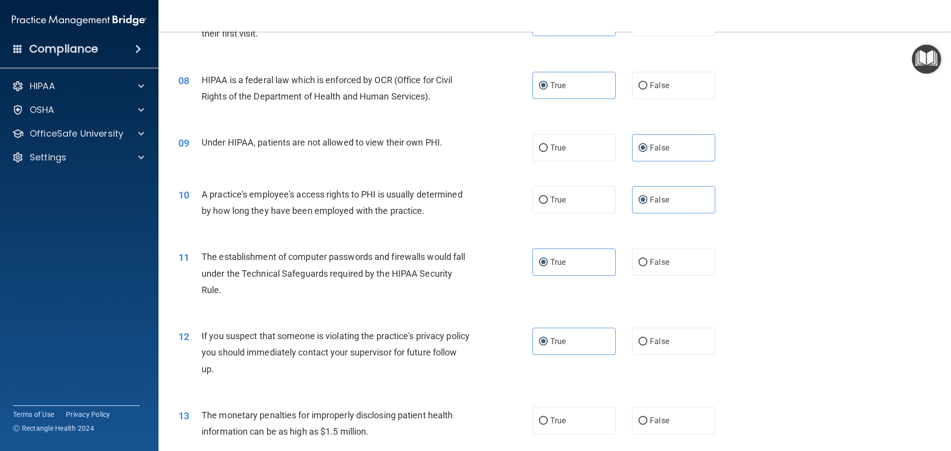
scroll to position [545, 0]
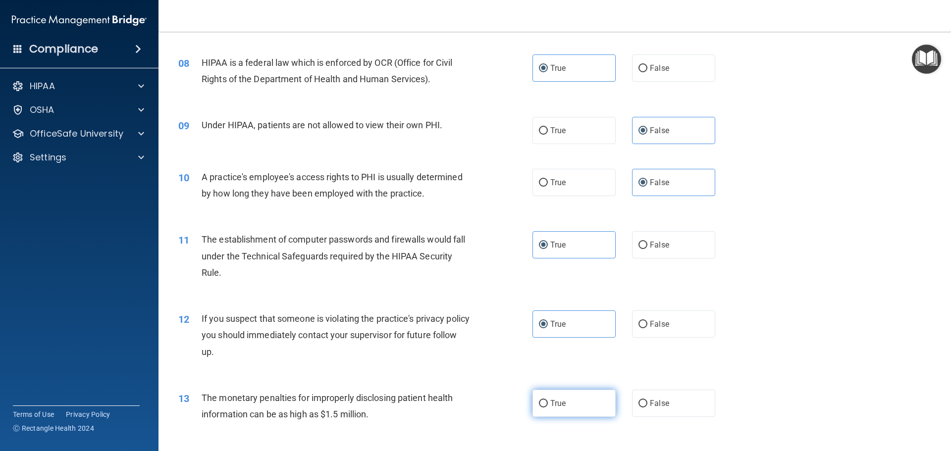
click at [572, 397] on label "True" at bounding box center [573, 403] width 83 height 27
click at [548, 400] on input "True" at bounding box center [543, 403] width 9 height 7
radio input "true"
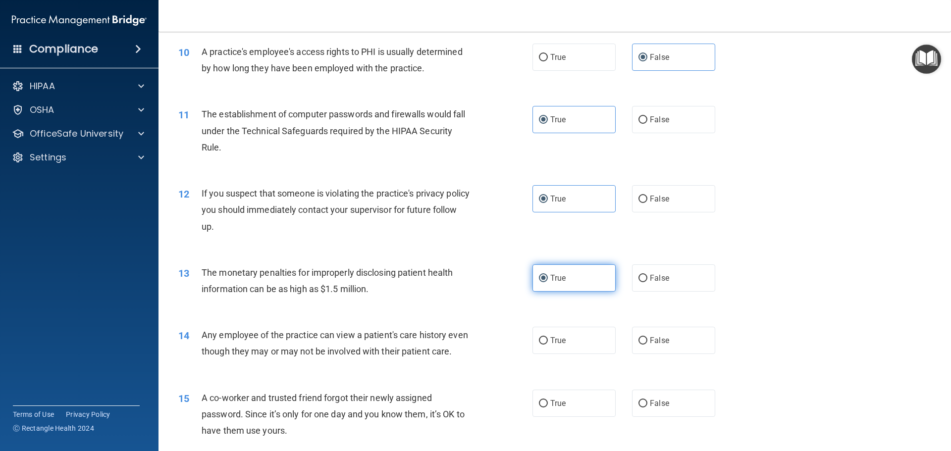
scroll to position [693, 0]
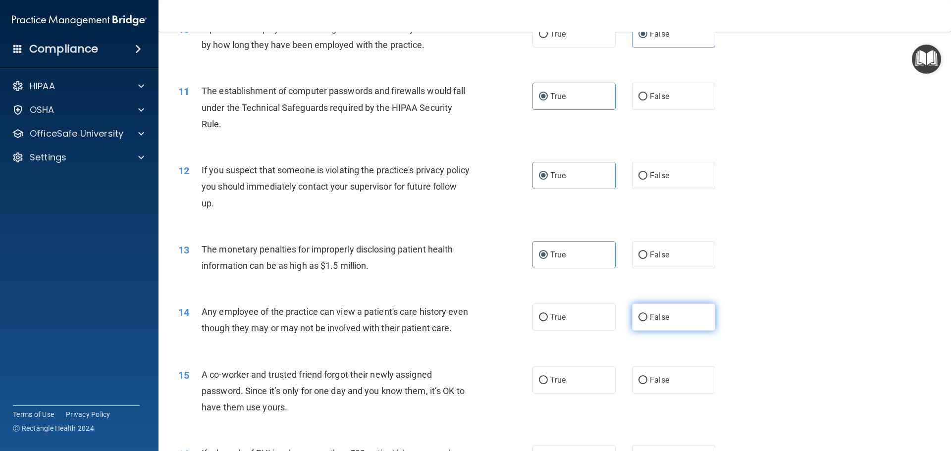
drag, startPoint x: 682, startPoint y: 322, endPoint x: 683, endPoint y: 339, distance: 16.4
click at [682, 323] on label "False" at bounding box center [673, 317] width 83 height 27
click at [647, 321] on input "False" at bounding box center [642, 317] width 9 height 7
radio input "true"
click at [689, 394] on label "False" at bounding box center [673, 379] width 83 height 27
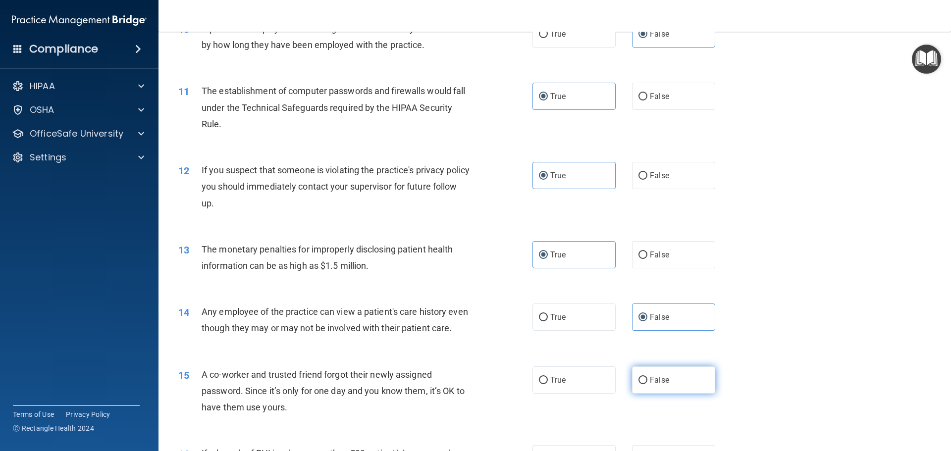
click at [647, 384] on input "False" at bounding box center [642, 380] width 9 height 7
radio input "true"
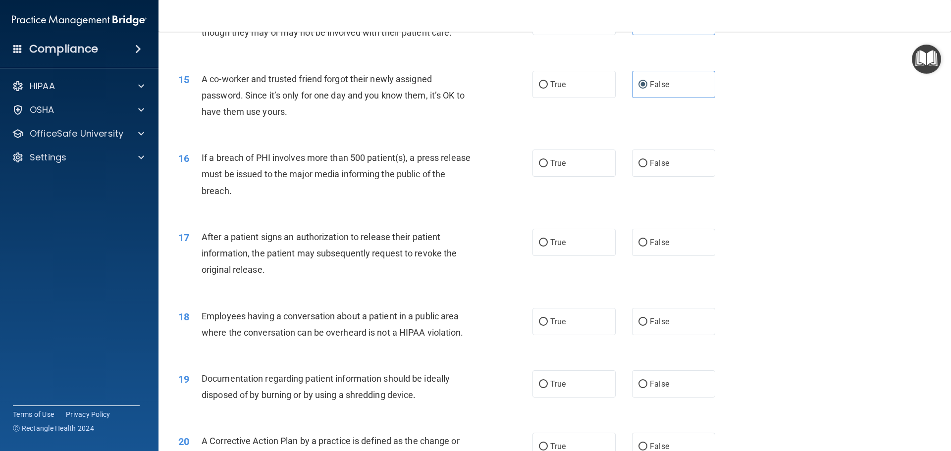
scroll to position [990, 0]
click at [574, 332] on label "True" at bounding box center [573, 320] width 83 height 27
click at [548, 324] on input "True" at bounding box center [543, 320] width 9 height 7
radio input "true"
click at [564, 172] on label "True" at bounding box center [573, 161] width 83 height 27
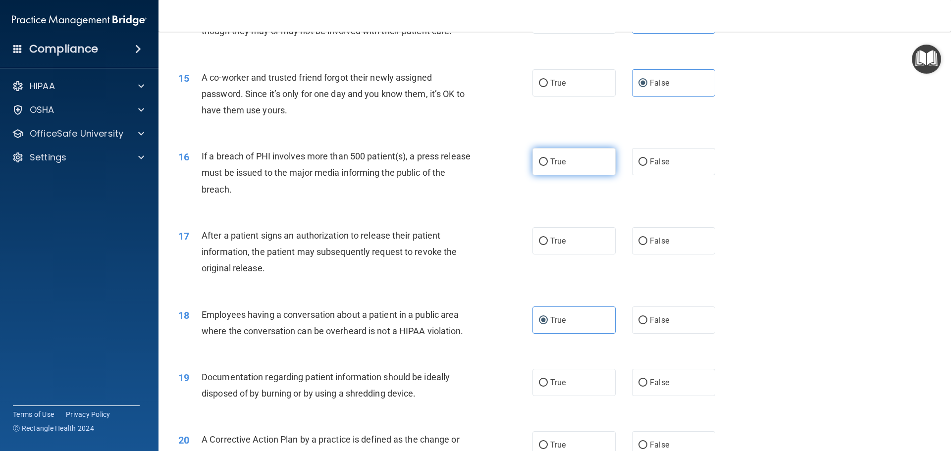
click at [548, 166] on input "True" at bounding box center [543, 161] width 9 height 7
radio input "true"
drag, startPoint x: 572, startPoint y: 260, endPoint x: 589, endPoint y: 268, distance: 19.1
click at [572, 255] on label "True" at bounding box center [573, 240] width 83 height 27
click at [548, 245] on input "True" at bounding box center [543, 241] width 9 height 7
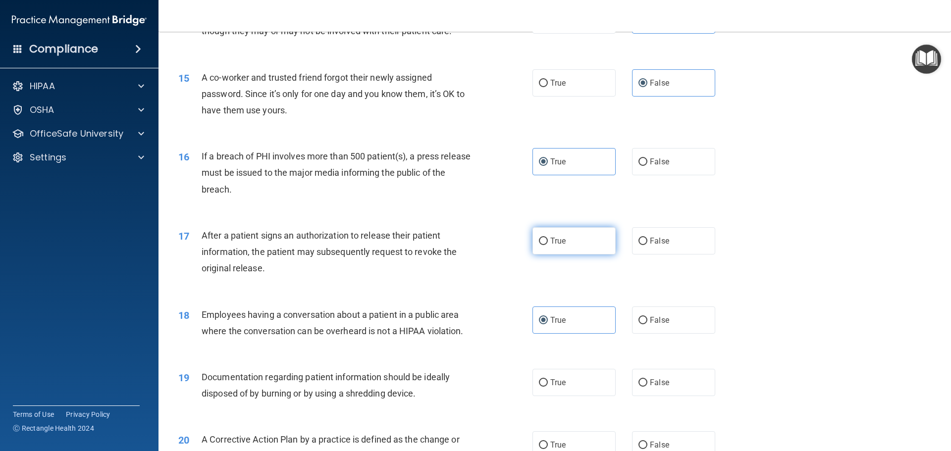
radio input "true"
click at [656, 334] on label "False" at bounding box center [673, 320] width 83 height 27
click at [647, 324] on input "False" at bounding box center [642, 320] width 9 height 7
radio input "true"
radio input "false"
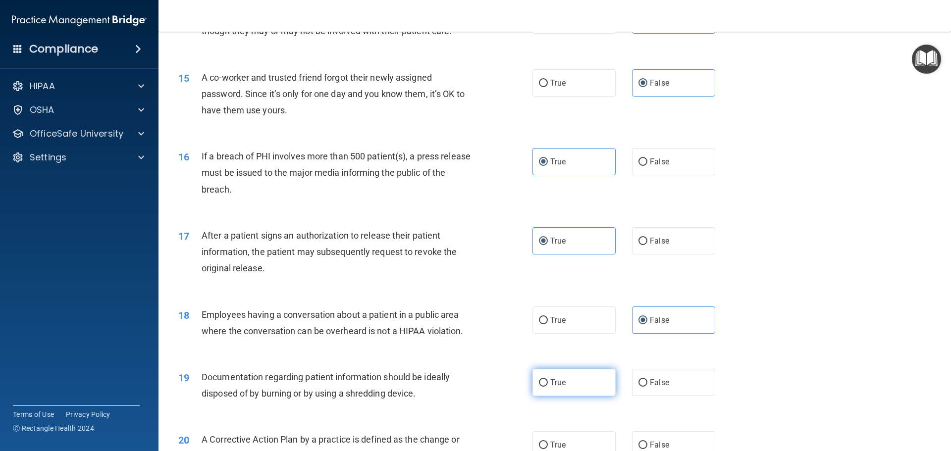
click at [567, 391] on label "True" at bounding box center [573, 382] width 83 height 27
click at [548, 387] on input "True" at bounding box center [543, 382] width 9 height 7
radio input "true"
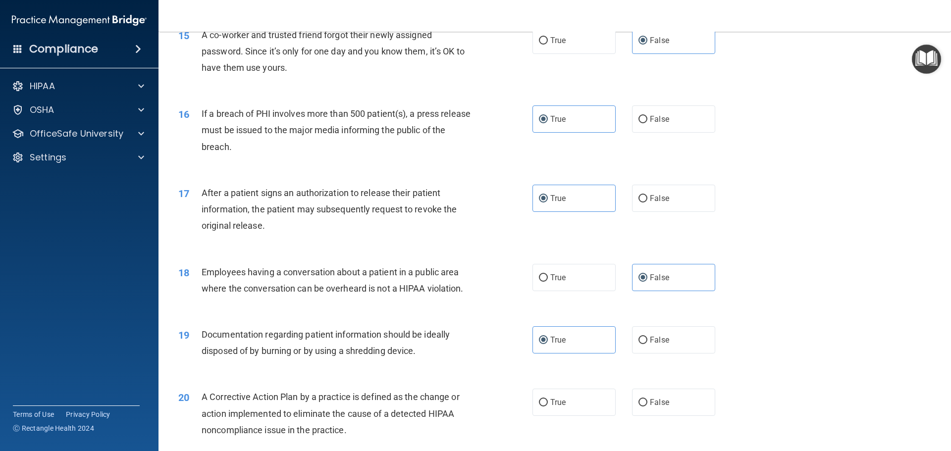
scroll to position [1139, 0]
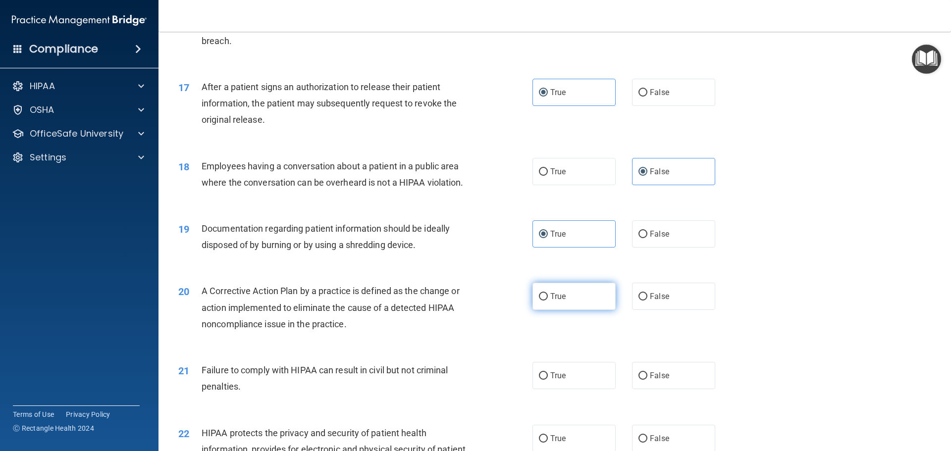
click at [574, 310] on label "True" at bounding box center [573, 296] width 83 height 27
click at [548, 301] on input "True" at bounding box center [543, 296] width 9 height 7
radio input "true"
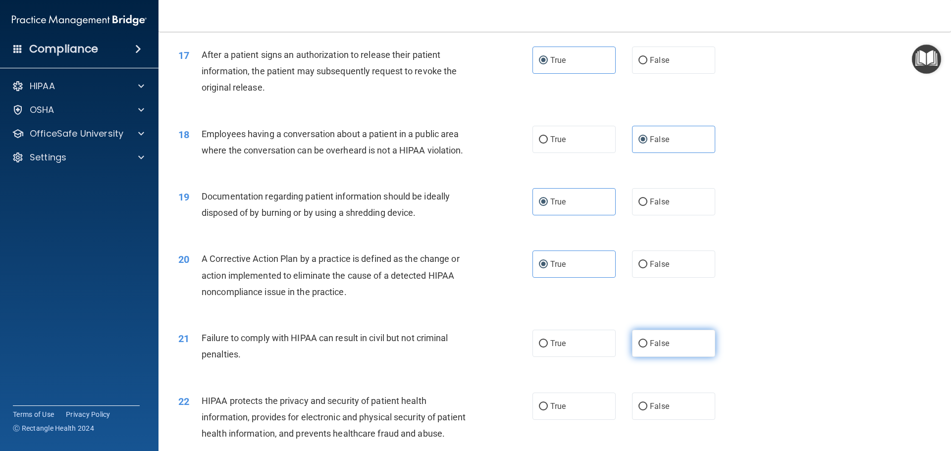
scroll to position [1189, 0]
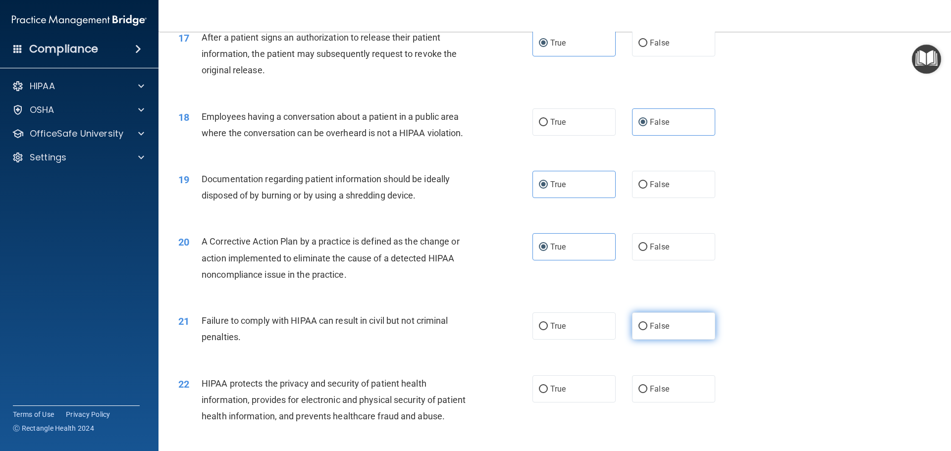
click at [661, 331] on span "False" at bounding box center [659, 325] width 19 height 9
click at [647, 330] on input "False" at bounding box center [642, 326] width 9 height 7
radio input "true"
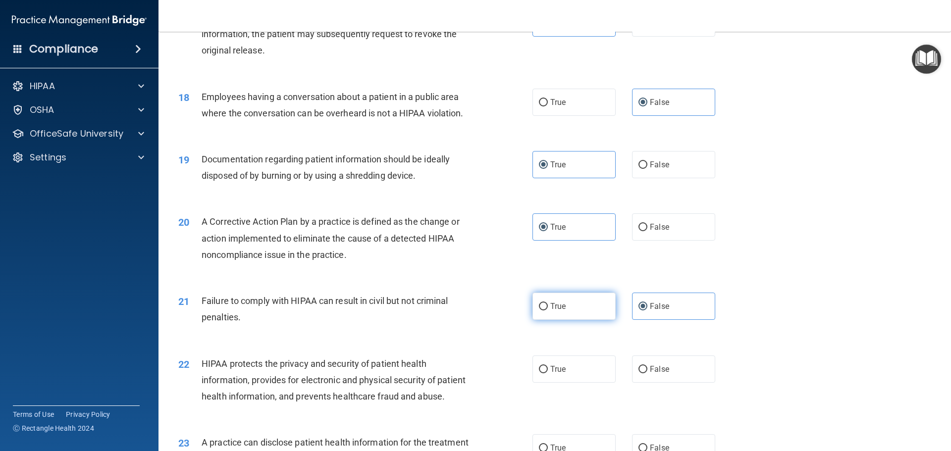
scroll to position [1238, 0]
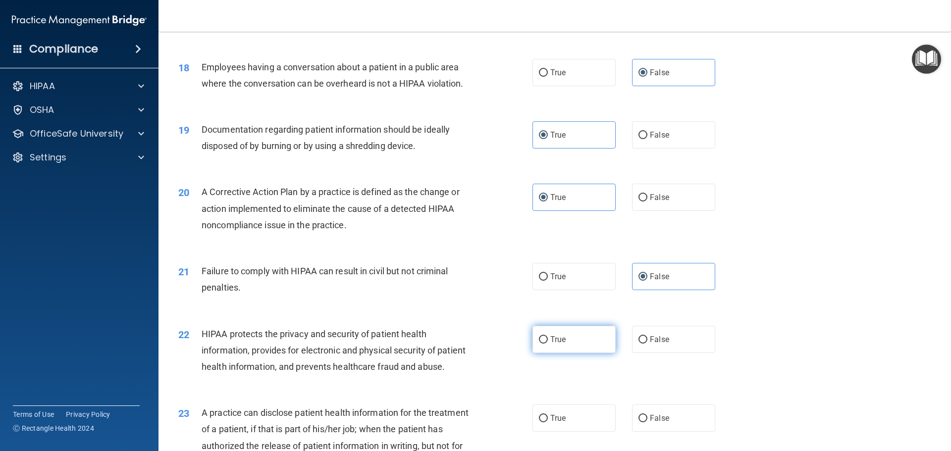
click at [550, 344] on span "True" at bounding box center [557, 339] width 15 height 9
click at [548, 344] on input "True" at bounding box center [543, 339] width 9 height 7
radio input "true"
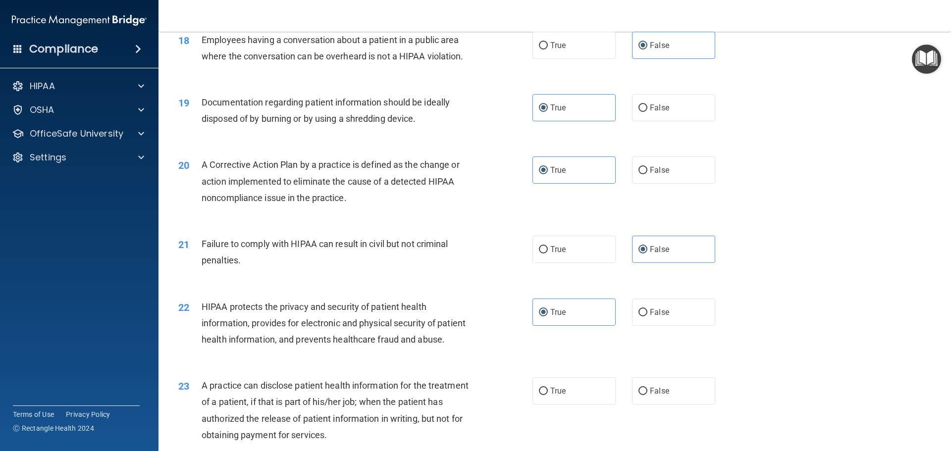
scroll to position [1288, 0]
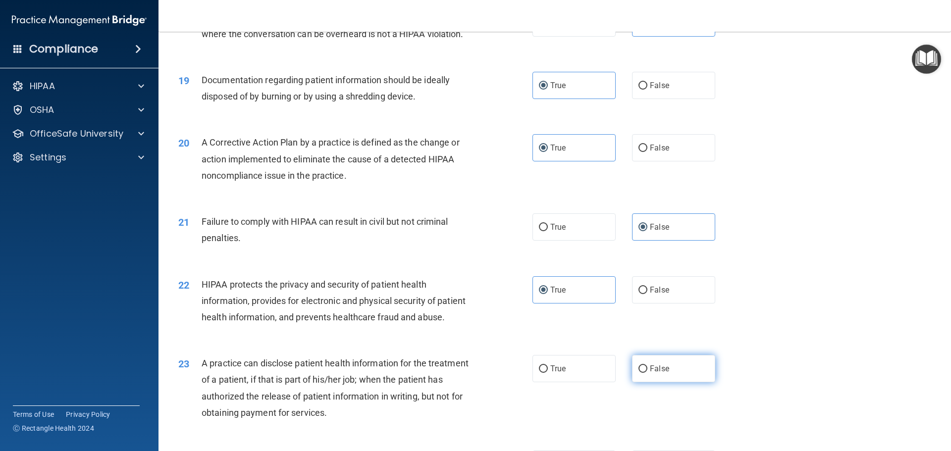
click at [644, 382] on label "False" at bounding box center [673, 368] width 83 height 27
click at [644, 373] on input "False" at bounding box center [642, 368] width 9 height 7
radio input "true"
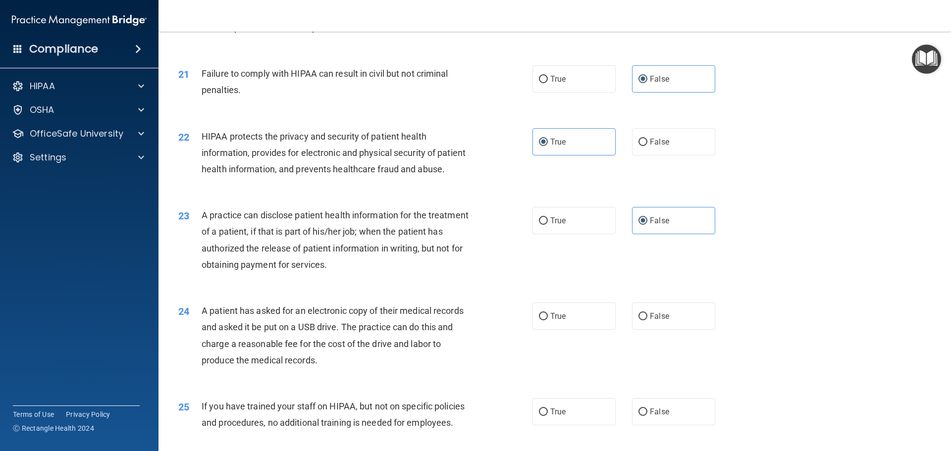
scroll to position [1436, 0]
click at [557, 320] on span "True" at bounding box center [557, 315] width 15 height 9
click at [548, 320] on input "True" at bounding box center [543, 315] width 9 height 7
radio input "true"
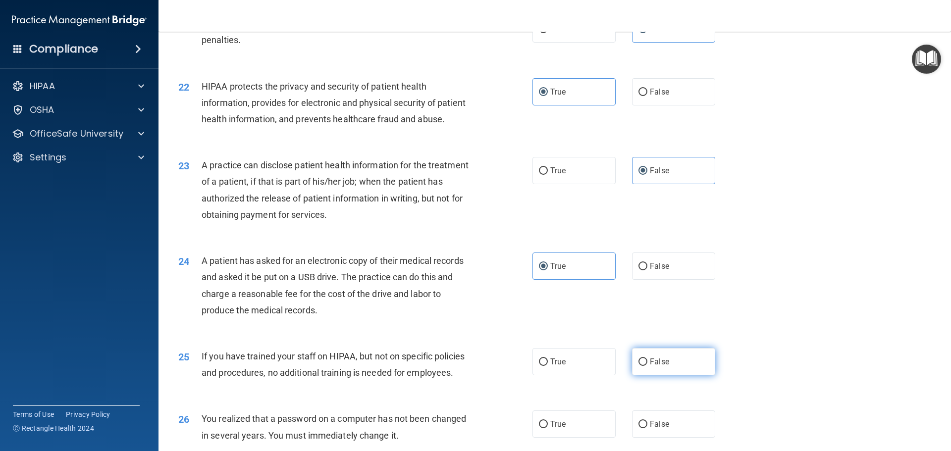
click at [672, 375] on label "False" at bounding box center [673, 361] width 83 height 27
click at [647, 366] on input "False" at bounding box center [642, 362] width 9 height 7
radio input "true"
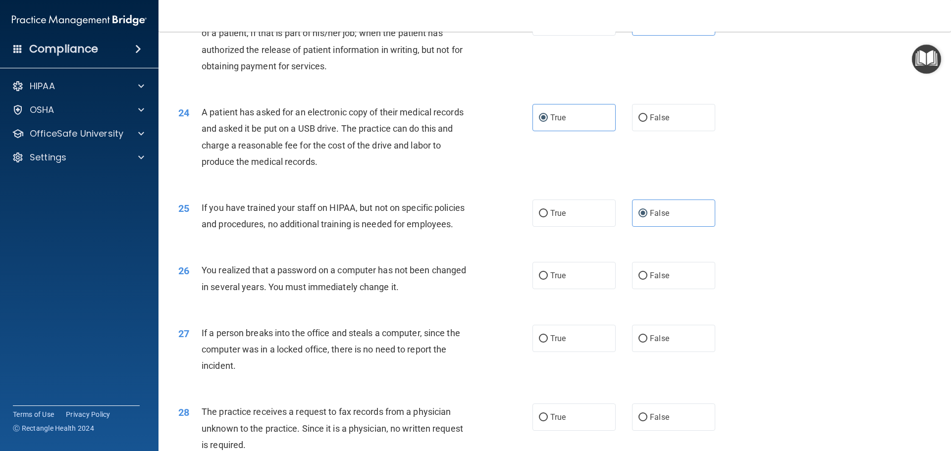
scroll to position [1684, 0]
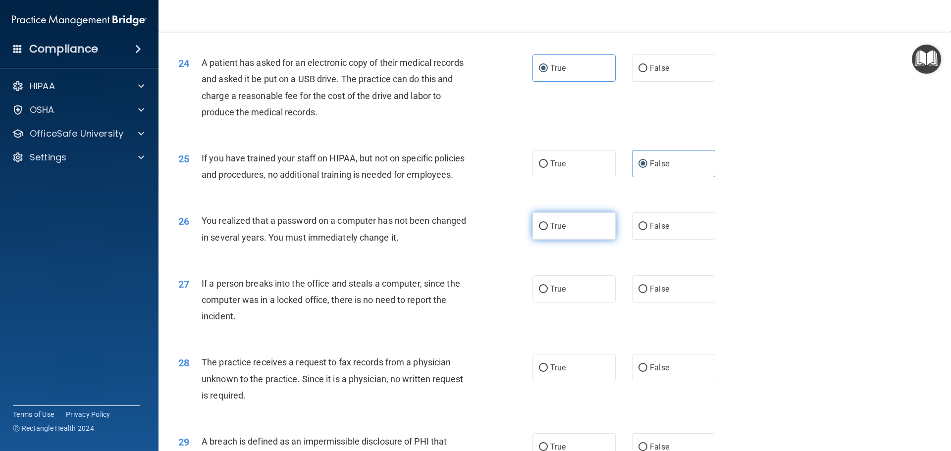
click at [550, 231] on span "True" at bounding box center [557, 225] width 15 height 9
click at [548, 230] on input "True" at bounding box center [543, 226] width 9 height 7
radio input "true"
drag, startPoint x: 681, startPoint y: 324, endPoint x: 676, endPoint y: 363, distance: 38.5
click at [680, 303] on label "False" at bounding box center [673, 288] width 83 height 27
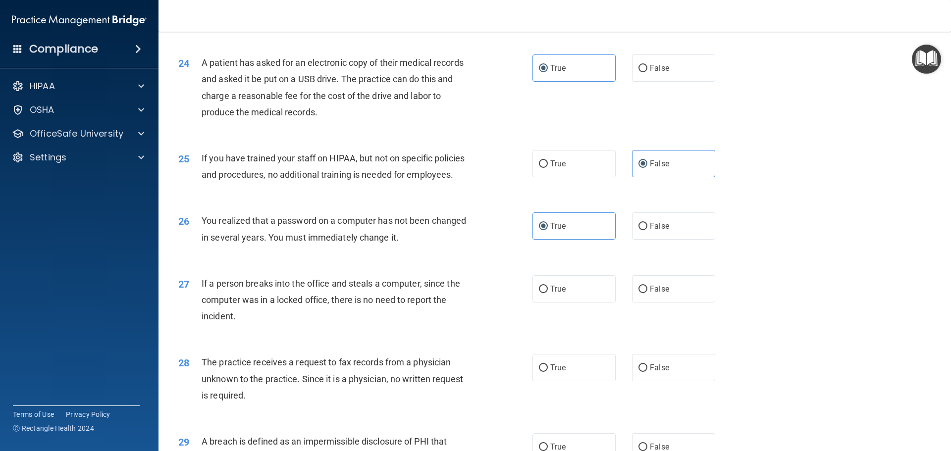
click at [647, 293] on input "False" at bounding box center [642, 289] width 9 height 7
radio input "true"
drag, startPoint x: 663, startPoint y: 401, endPoint x: 672, endPoint y: 385, distance: 18.0
click at [663, 372] on span "False" at bounding box center [659, 367] width 19 height 9
click at [647, 372] on input "False" at bounding box center [642, 367] width 9 height 7
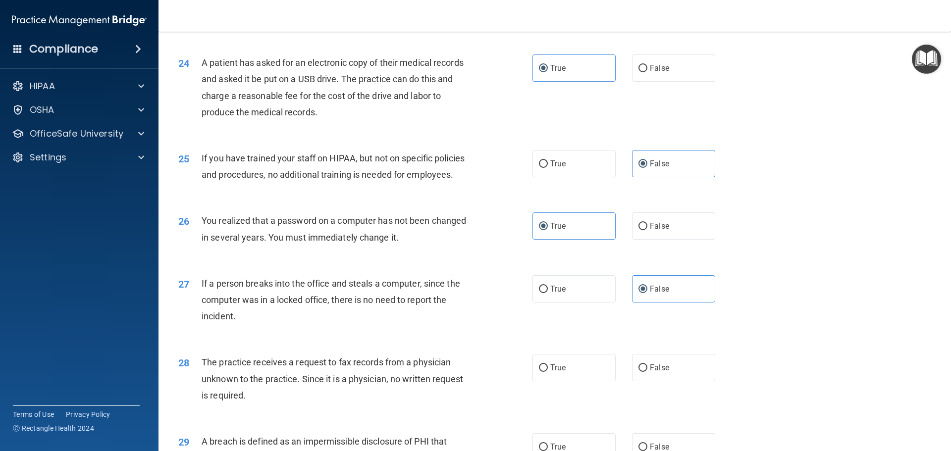
radio input "true"
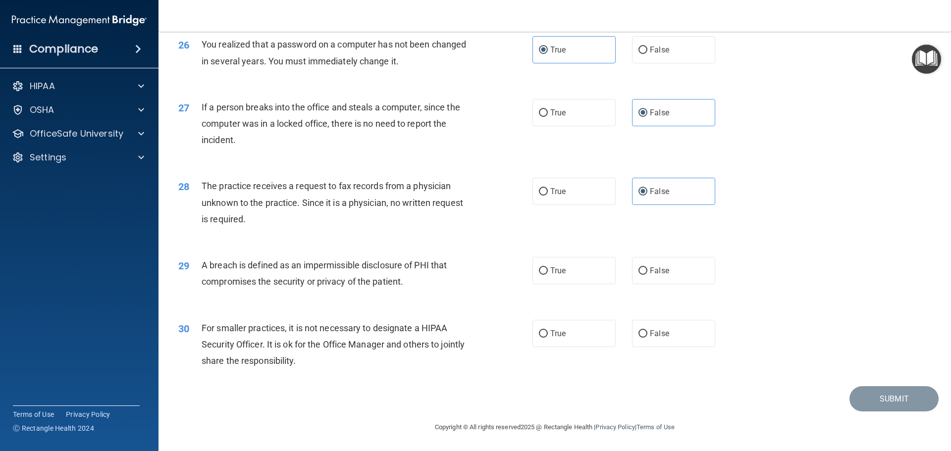
scroll to position [1882, 0]
drag, startPoint x: 553, startPoint y: 282, endPoint x: 605, endPoint y: 323, distance: 66.7
click at [556, 275] on span "True" at bounding box center [557, 270] width 15 height 9
click at [690, 347] on label "False" at bounding box center [673, 333] width 83 height 27
click at [647, 338] on input "False" at bounding box center [642, 333] width 9 height 7
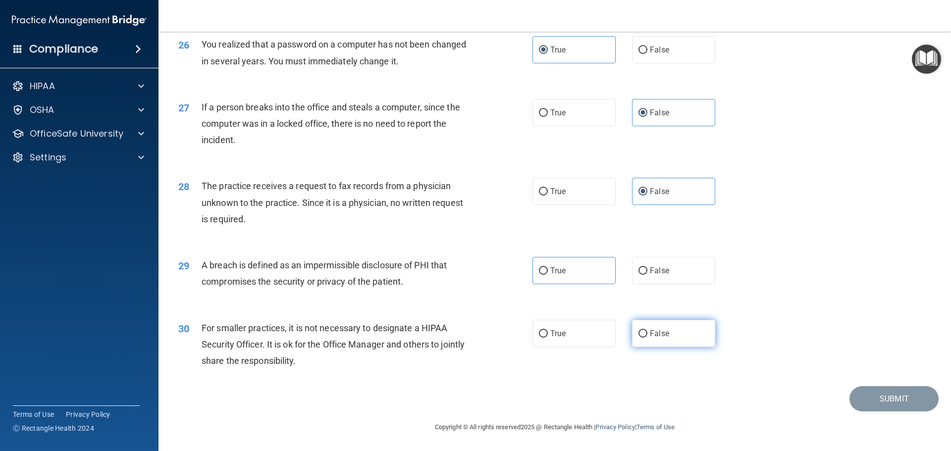
radio input "true"
drag, startPoint x: 522, startPoint y: 272, endPoint x: 552, endPoint y: 281, distance: 30.5
click at [526, 273] on div "29 A breach is defined as an impermissible disclosure of PHI that compromises t…" at bounding box center [355, 276] width 384 height 38
drag, startPoint x: 553, startPoint y: 282, endPoint x: 639, endPoint y: 305, distance: 89.1
click at [553, 275] on span "True" at bounding box center [557, 270] width 15 height 9
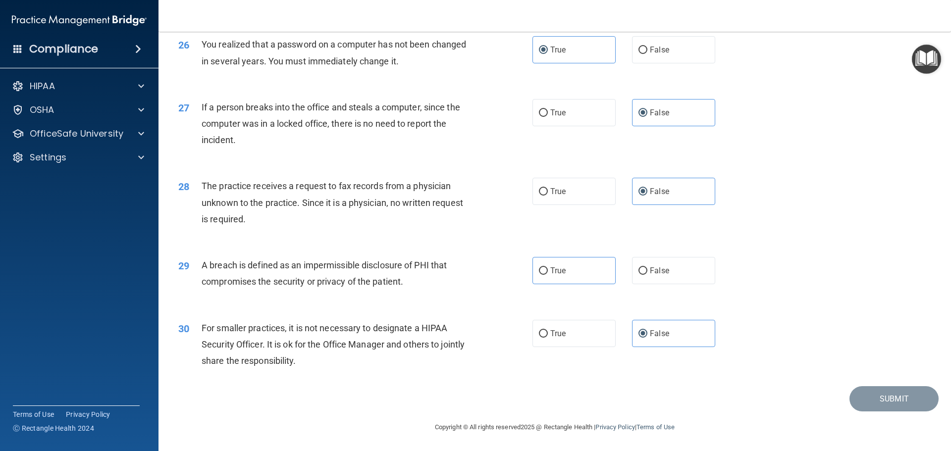
click at [548, 275] on input "True" at bounding box center [543, 270] width 9 height 7
radio input "true"
click at [887, 411] on button "Submit" at bounding box center [893, 398] width 89 height 25
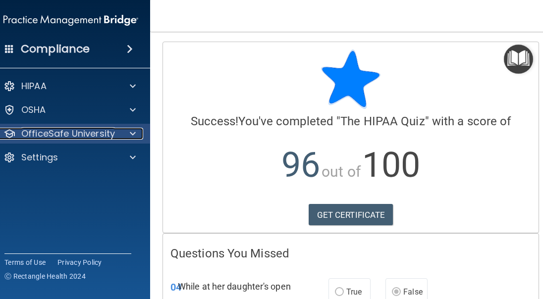
click at [64, 133] on p "OfficeSafe University" at bounding box center [68, 134] width 94 height 12
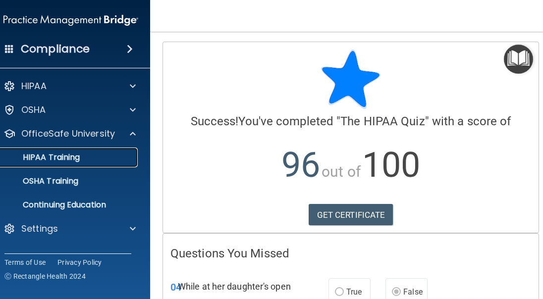
click at [69, 161] on p "HIPAA Training" at bounding box center [39, 158] width 82 height 10
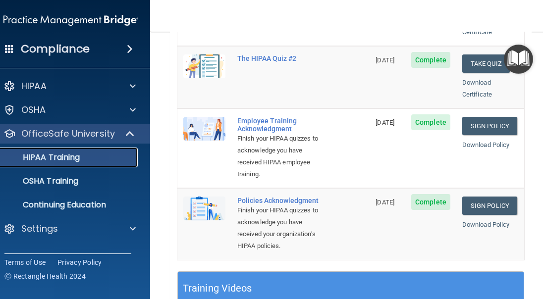
scroll to position [248, 0]
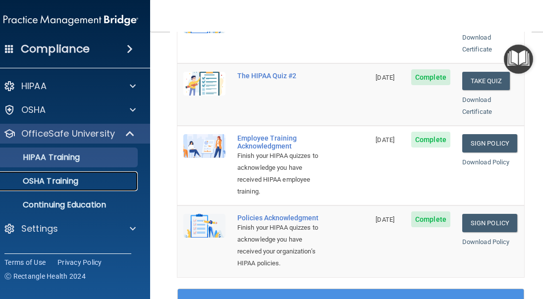
click at [45, 178] on p "OSHA Training" at bounding box center [38, 181] width 80 height 10
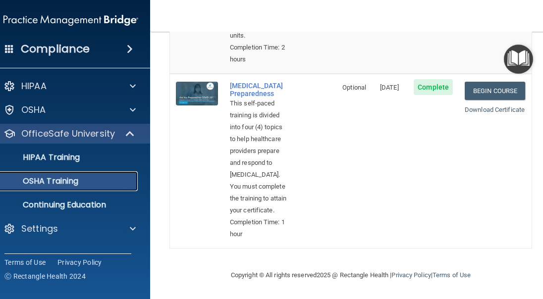
scroll to position [816, 0]
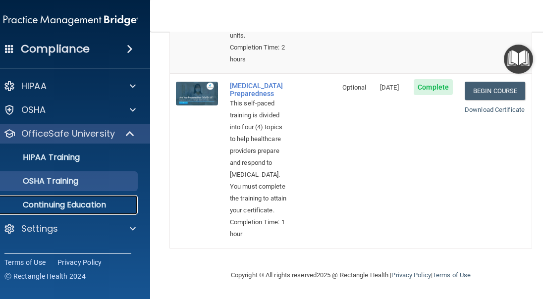
click at [51, 204] on p "Continuing Education" at bounding box center [65, 205] width 135 height 10
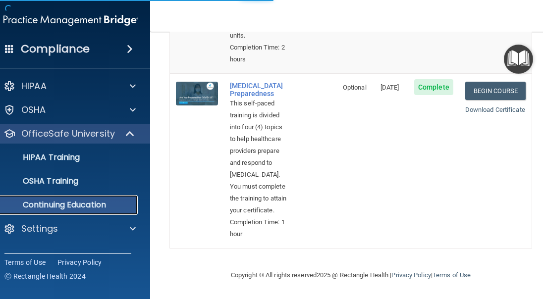
scroll to position [205, 0]
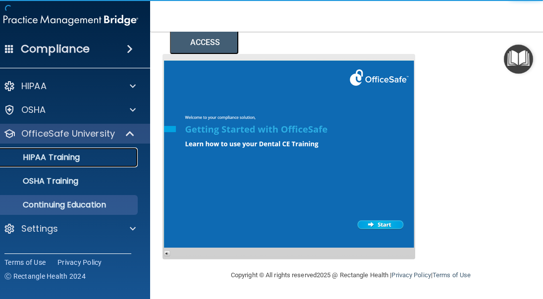
click at [42, 159] on p "HIPAA Training" at bounding box center [39, 158] width 82 height 10
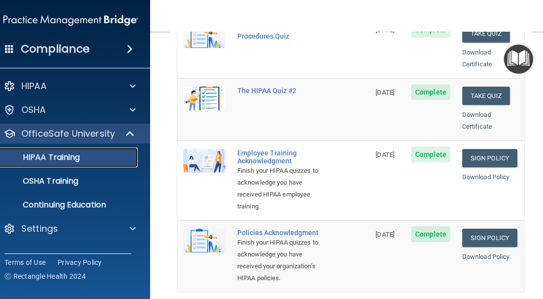
scroll to position [258, 0]
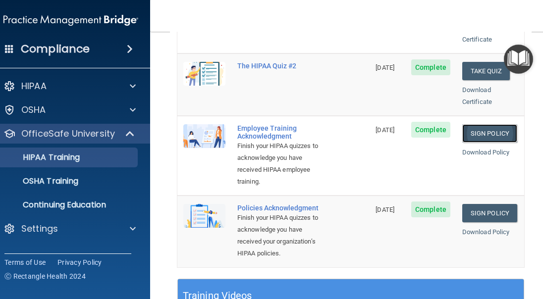
click at [486, 126] on link "Sign Policy" at bounding box center [489, 133] width 55 height 18
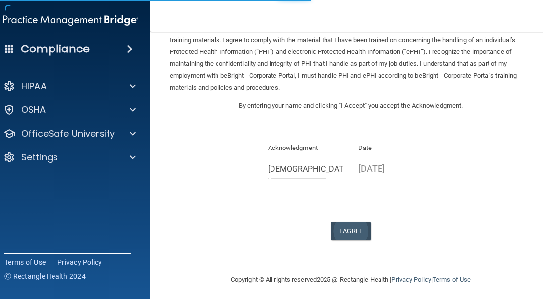
scroll to position [59, 0]
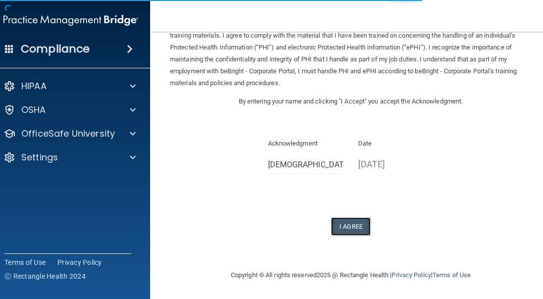
click at [354, 223] on button "I Agree" at bounding box center [351, 226] width 40 height 18
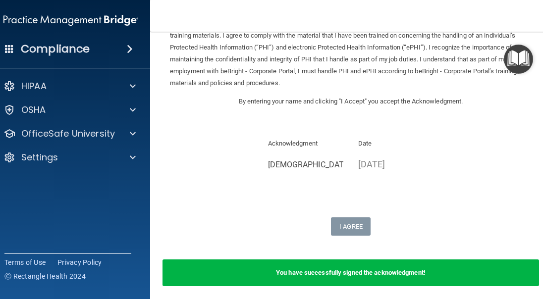
click at [392, 135] on div "Sign Your HIPAA Training Acknowledgment I, Moses Lang , certify that I have rec…" at bounding box center [351, 109] width 362 height 254
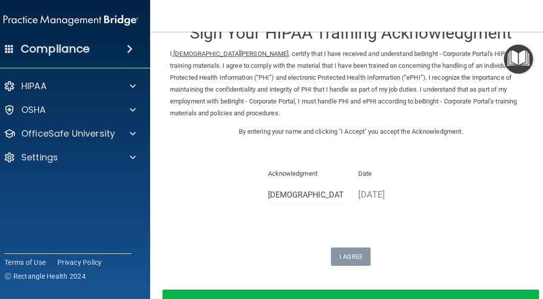
scroll to position [0, 0]
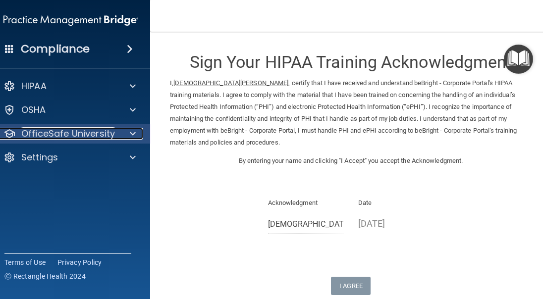
click at [70, 129] on p "OfficeSafe University" at bounding box center [68, 134] width 94 height 12
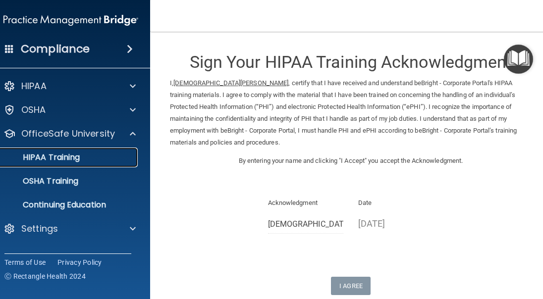
click at [51, 155] on p "HIPAA Training" at bounding box center [39, 158] width 82 height 10
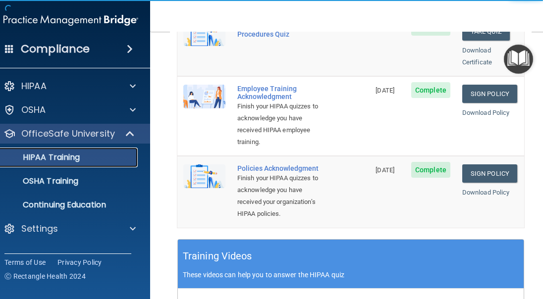
scroll to position [248, 0]
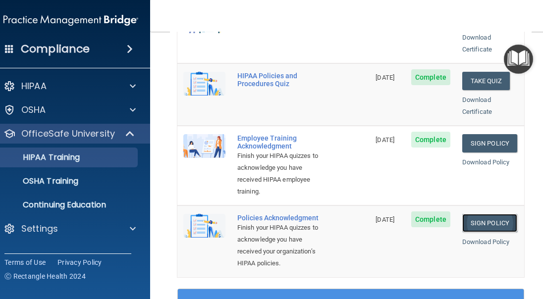
click at [483, 214] on link "Sign Policy" at bounding box center [489, 223] width 55 height 18
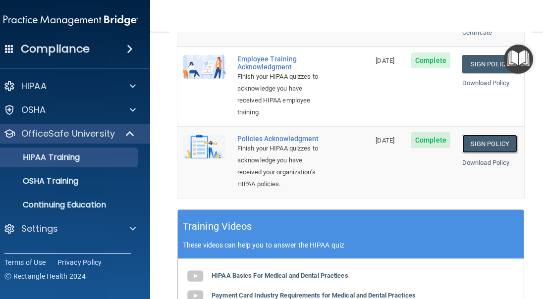
scroll to position [297, 0]
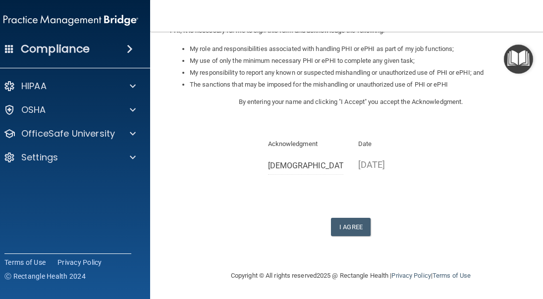
scroll to position [155, 0]
click at [356, 230] on button "I Agree" at bounding box center [351, 226] width 40 height 18
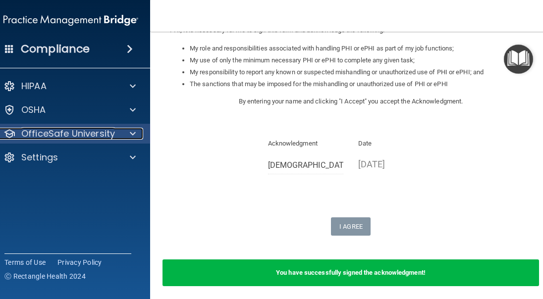
click at [75, 130] on p "OfficeSafe University" at bounding box center [68, 134] width 94 height 12
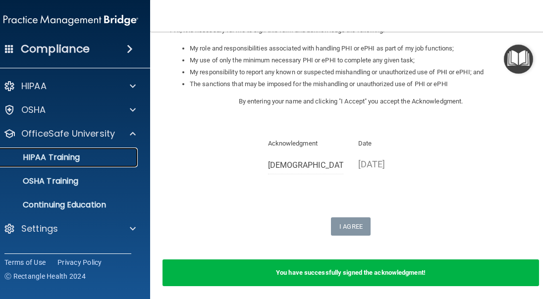
click at [60, 157] on p "HIPAA Training" at bounding box center [39, 158] width 82 height 10
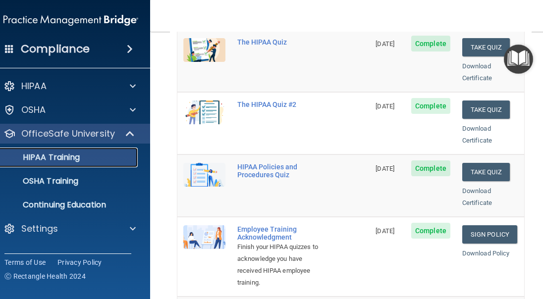
scroll to position [158, 0]
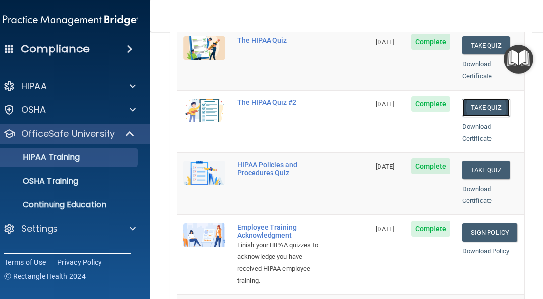
click at [478, 99] on button "Take Quiz" at bounding box center [486, 108] width 48 height 18
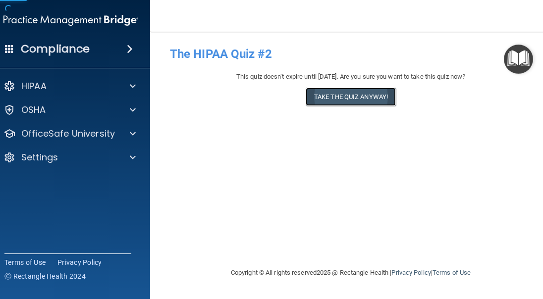
click at [346, 98] on button "Take the quiz anyway!" at bounding box center [351, 97] width 90 height 18
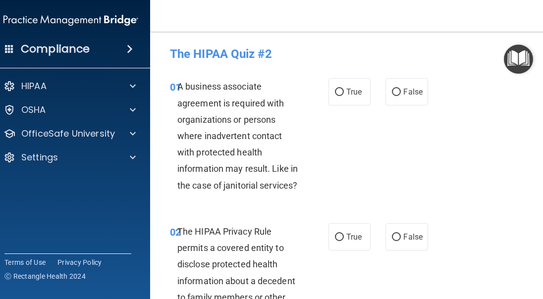
click at [177, 86] on span "A business associate agreement is required with organizations or persons where …" at bounding box center [237, 135] width 120 height 109
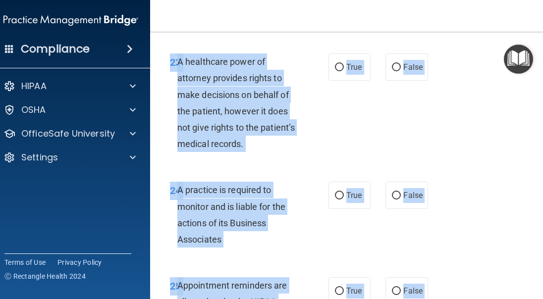
scroll to position [3371, 0]
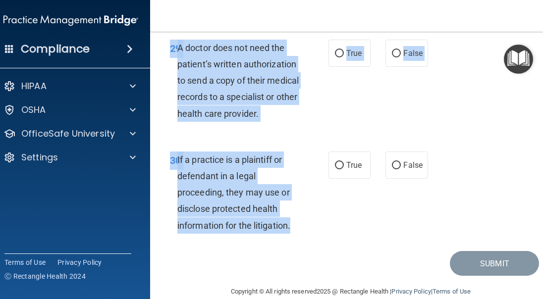
drag, startPoint x: 175, startPoint y: 86, endPoint x: 295, endPoint y: 220, distance: 179.9
copy div "L ipsumdol sitametco adipiscin el seddoeiu temp incididuntutl et dolorem aliqu …"
click at [332, 208] on div "30 If a practice is a plaintiff or defendant in a legal proceeding, they may us…" at bounding box center [249, 195] width 188 height 87
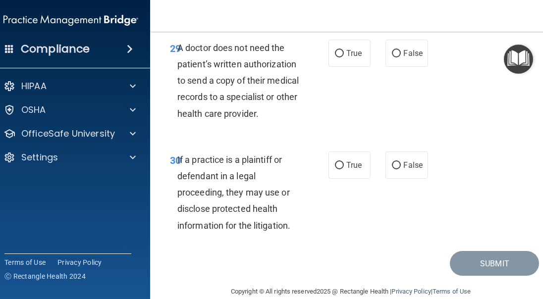
click at [500, 196] on div "30 If a practice is a plaintiff or defendant in a legal proceeding, they may us…" at bounding box center [350, 195] width 376 height 112
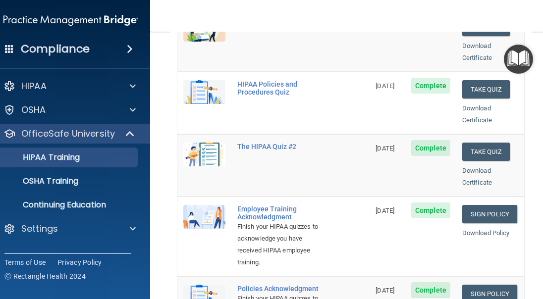
scroll to position [109, 0]
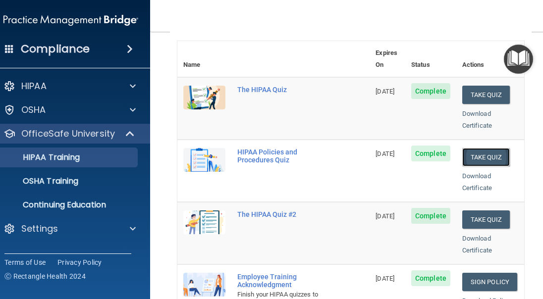
click at [489, 148] on button "Take Quiz" at bounding box center [486, 157] width 48 height 18
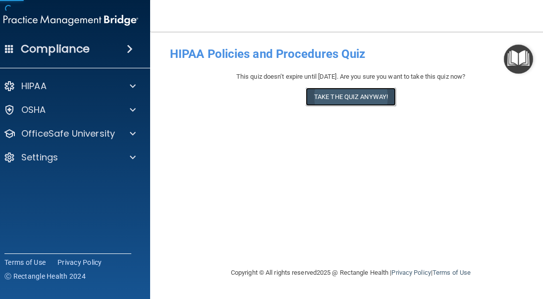
click at [360, 89] on button "Take the quiz anyway!" at bounding box center [351, 97] width 90 height 18
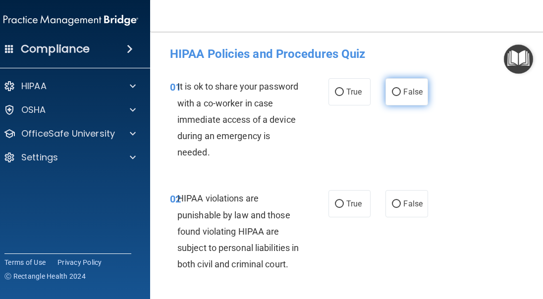
click at [404, 102] on label "False" at bounding box center [406, 91] width 42 height 27
click at [401, 96] on input "False" at bounding box center [396, 92] width 9 height 7
radio input "true"
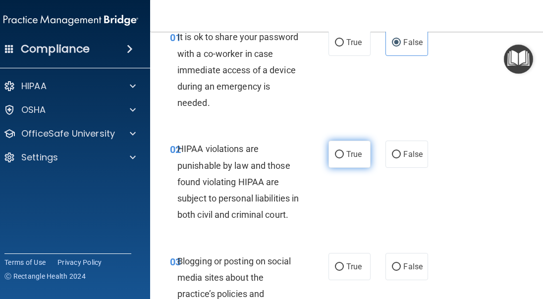
click at [348, 158] on span "True" at bounding box center [353, 154] width 15 height 9
click at [344, 158] on input "True" at bounding box center [339, 154] width 9 height 7
radio input "true"
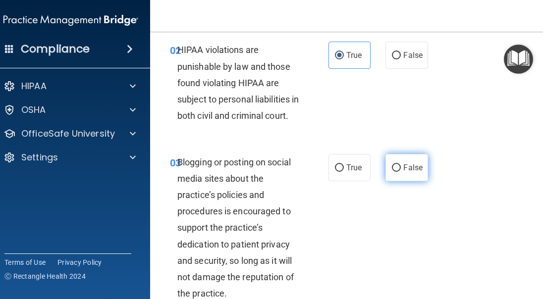
click at [395, 181] on label "False" at bounding box center [406, 167] width 42 height 27
click at [395, 172] on input "False" at bounding box center [396, 167] width 9 height 7
radio input "true"
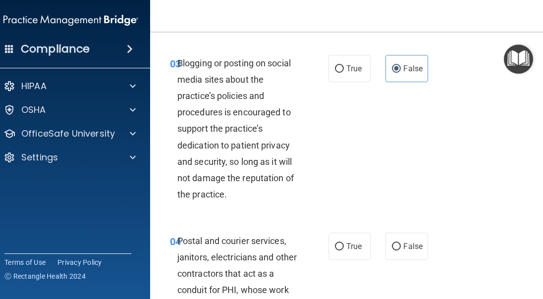
scroll to position [297, 0]
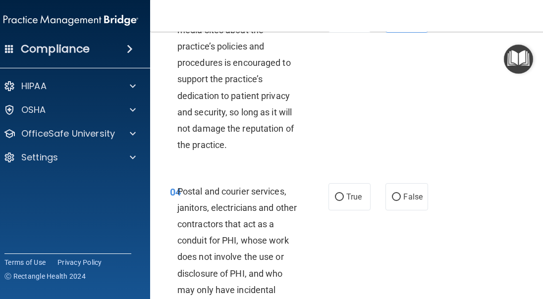
click at [356, 141] on div "03 Blogging or posting on social media sites about the practice’s policies and …" at bounding box center [350, 82] width 376 height 178
click at [346, 202] on span "True" at bounding box center [353, 196] width 15 height 9
click at [344, 201] on input "True" at bounding box center [339, 197] width 9 height 7
radio input "true"
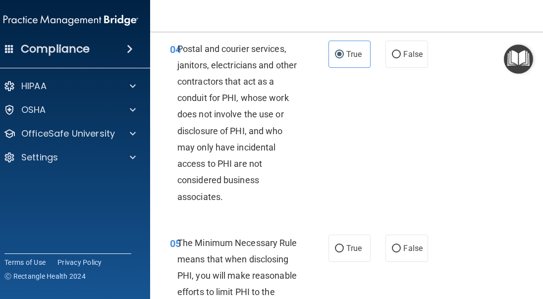
scroll to position [446, 0]
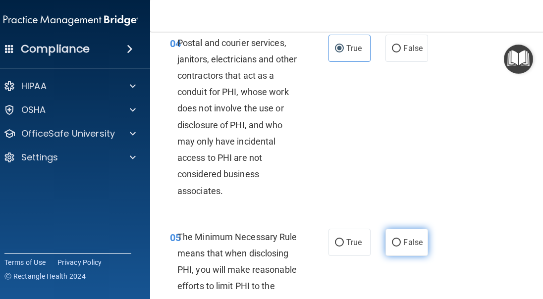
click at [408, 247] on span "False" at bounding box center [412, 242] width 19 height 9
click at [401, 247] on input "False" at bounding box center [396, 242] width 9 height 7
radio input "true"
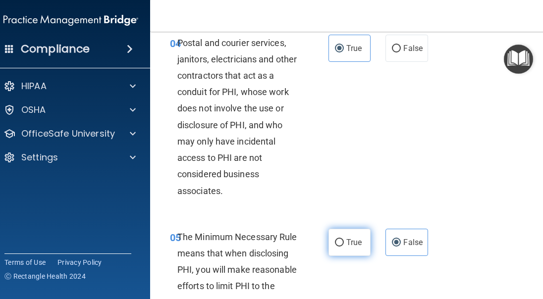
click at [347, 247] on span "True" at bounding box center [353, 242] width 15 height 9
click at [344, 247] on input "True" at bounding box center [339, 242] width 9 height 7
radio input "true"
radio input "false"
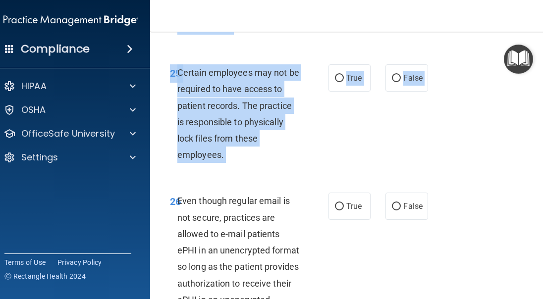
scroll to position [3750, 0]
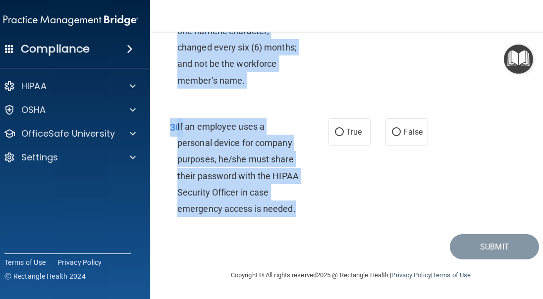
drag, startPoint x: 176, startPoint y: 86, endPoint x: 300, endPoint y: 208, distance: 174.0
copy div "t is ok to share your password with a co-worker in case immediate access of a d…"
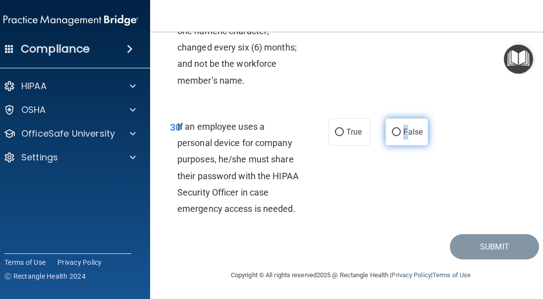
click at [402, 142] on label "False" at bounding box center [406, 131] width 42 height 27
click at [397, 128] on label "False" at bounding box center [406, 131] width 42 height 27
click at [397, 129] on input "False" at bounding box center [396, 132] width 9 height 7
radio input "true"
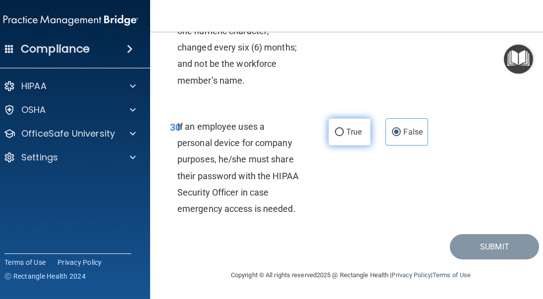
click at [350, 132] on span "True" at bounding box center [353, 131] width 15 height 9
click at [344, 132] on input "True" at bounding box center [339, 132] width 9 height 7
radio input "true"
radio input "false"
click at [468, 188] on div "30 If an employee uses a personal device for company purposes, he/she must shar…" at bounding box center [350, 170] width 376 height 128
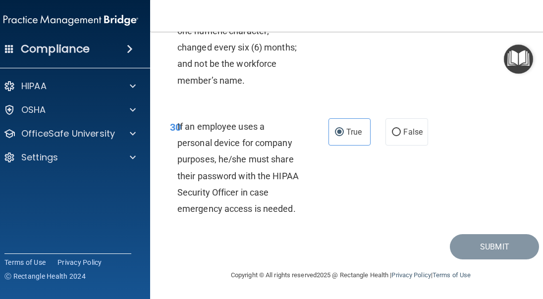
click at [432, 113] on div "30 If an employee uses a personal device for company purposes, he/she must shar…" at bounding box center [350, 170] width 376 height 128
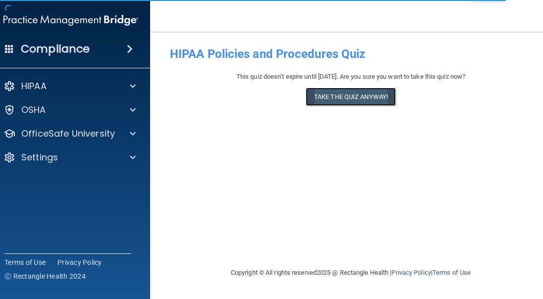
click at [356, 98] on button "Take the quiz anyway!" at bounding box center [351, 97] width 90 height 18
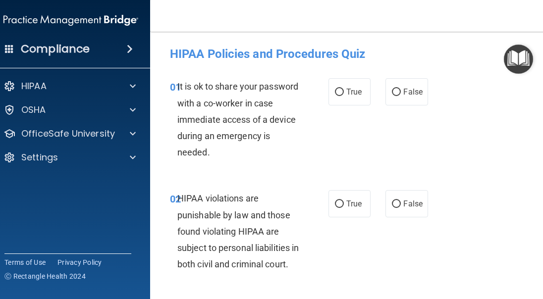
click at [390, 159] on div "01 It is ok to share your password with a co-worker in case immediate access of…" at bounding box center [350, 122] width 376 height 112
click at [415, 89] on span "False" at bounding box center [412, 91] width 19 height 9
click at [401, 89] on input "False" at bounding box center [396, 92] width 9 height 7
radio input "true"
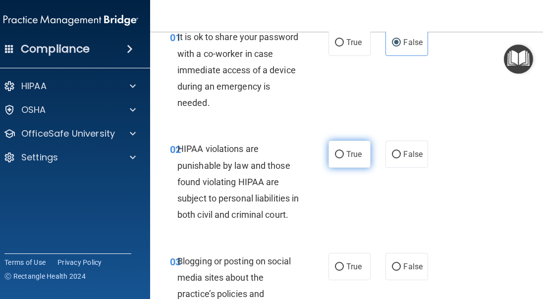
click at [328, 151] on label "True" at bounding box center [349, 154] width 42 height 27
click at [335, 151] on input "True" at bounding box center [339, 154] width 9 height 7
radio input "true"
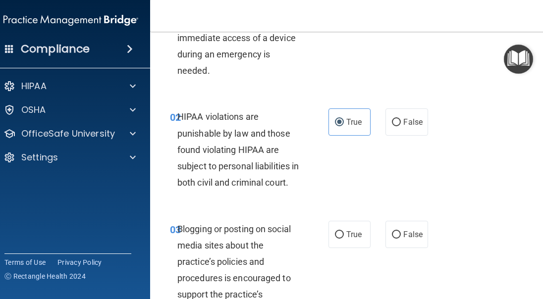
scroll to position [99, 0]
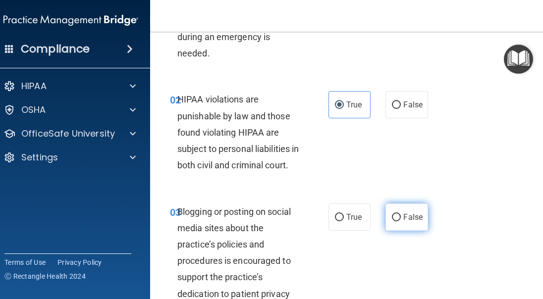
click at [396, 228] on label "False" at bounding box center [406, 217] width 42 height 27
click at [396, 221] on input "False" at bounding box center [396, 217] width 9 height 7
radio input "true"
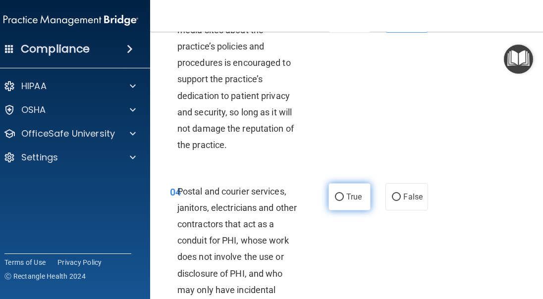
click at [364, 206] on label "True" at bounding box center [349, 196] width 42 height 27
click at [344, 201] on input "True" at bounding box center [339, 197] width 9 height 7
radio input "true"
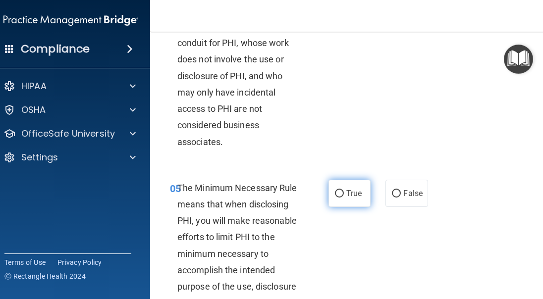
scroll to position [495, 0]
click at [353, 207] on label "True" at bounding box center [349, 192] width 42 height 27
click at [344, 197] on input "True" at bounding box center [339, 193] width 9 height 7
radio input "true"
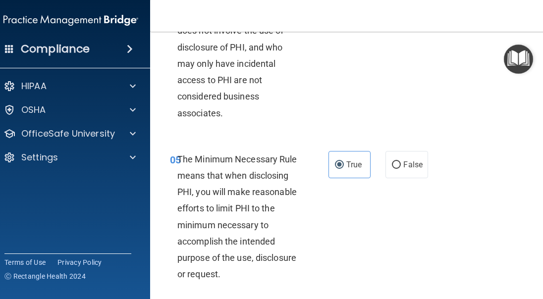
scroll to position [693, 0]
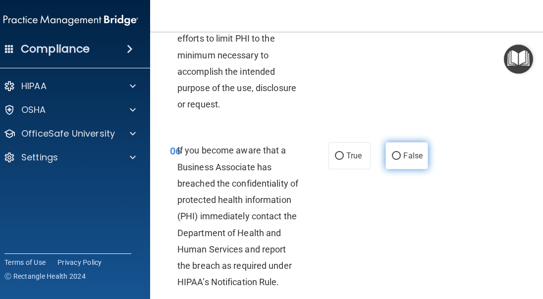
click at [407, 160] on span "False" at bounding box center [412, 155] width 19 height 9
click at [401, 160] on input "False" at bounding box center [396, 156] width 9 height 7
radio input "true"
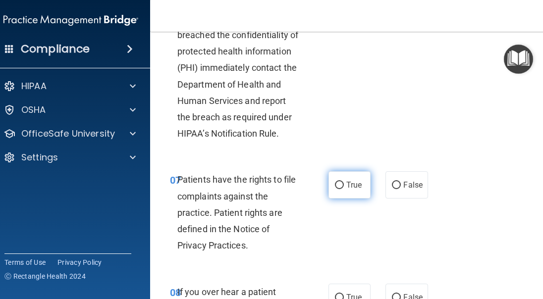
drag, startPoint x: 348, startPoint y: 203, endPoint x: 354, endPoint y: 205, distance: 6.6
click at [348, 190] on span "True" at bounding box center [353, 184] width 15 height 9
click at [344, 189] on input "True" at bounding box center [339, 185] width 9 height 7
radio input "true"
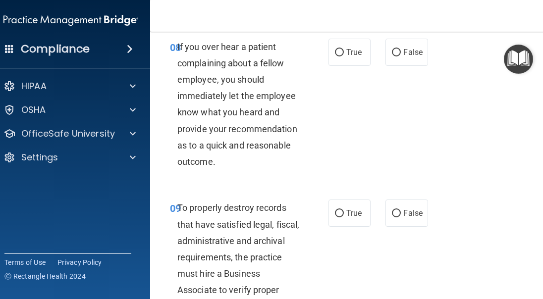
scroll to position [1089, 0]
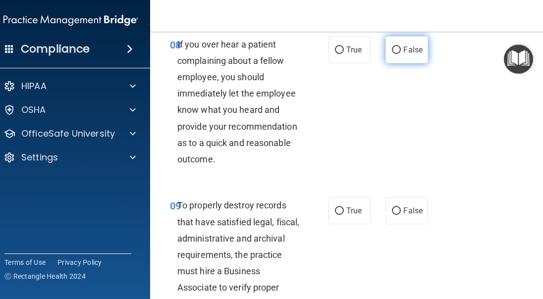
click at [412, 60] on label "False" at bounding box center [406, 49] width 42 height 27
click at [401, 54] on input "False" at bounding box center [396, 50] width 9 height 7
radio input "true"
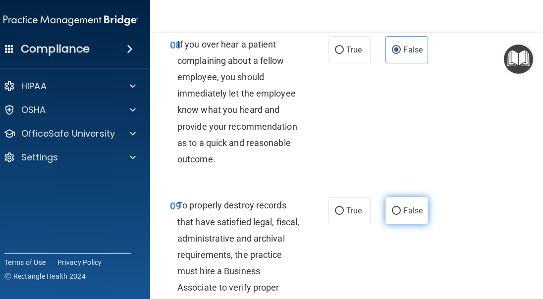
click at [423, 224] on label "False" at bounding box center [406, 210] width 42 height 27
click at [401, 215] on input "False" at bounding box center [396, 210] width 9 height 7
radio input "true"
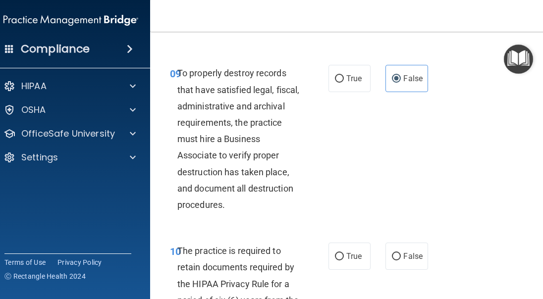
scroll to position [1288, 0]
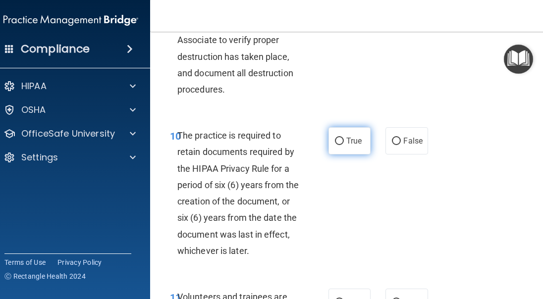
click at [349, 146] on span "True" at bounding box center [353, 140] width 15 height 9
click at [344, 145] on input "True" at bounding box center [339, 141] width 9 height 7
radio input "true"
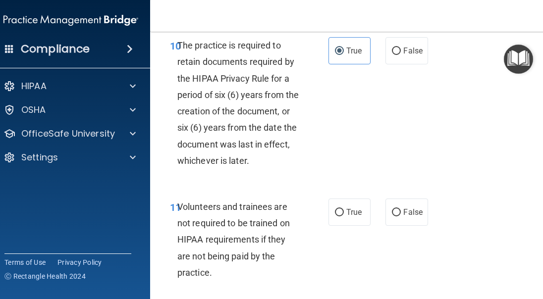
scroll to position [1436, 0]
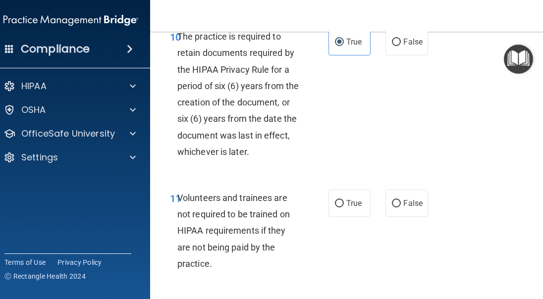
click at [394, 199] on div "11 Volunteers and trainees are not required to be trained on HIPAA requirements…" at bounding box center [350, 233] width 376 height 112
drag, startPoint x: 408, startPoint y: 213, endPoint x: 430, endPoint y: 211, distance: 22.4
click at [408, 213] on label "False" at bounding box center [406, 203] width 42 height 27
click at [401, 207] on input "False" at bounding box center [396, 203] width 9 height 7
radio input "true"
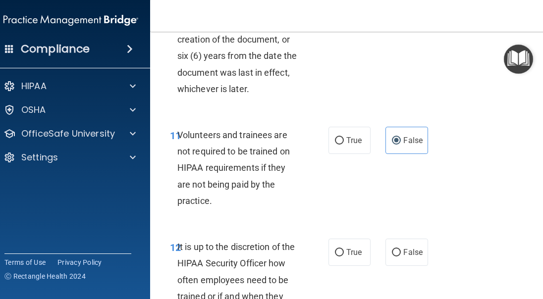
scroll to position [1585, 0]
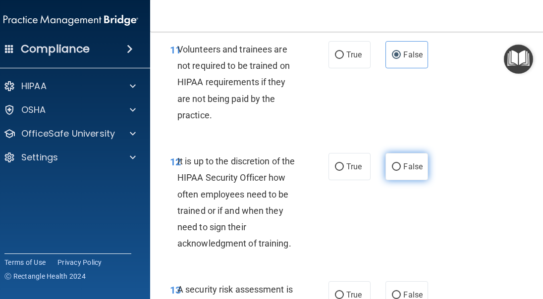
click at [412, 180] on label "False" at bounding box center [406, 166] width 42 height 27
click at [401, 171] on input "False" at bounding box center [396, 166] width 9 height 7
radio input "true"
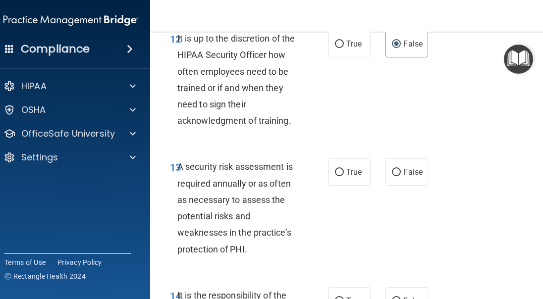
scroll to position [1733, 0]
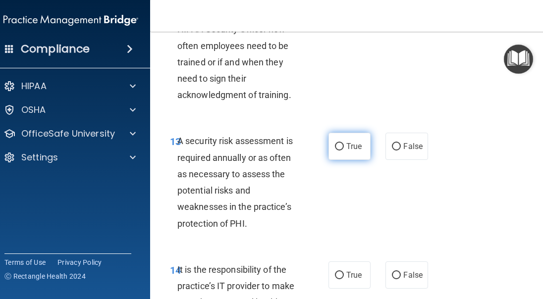
click at [356, 151] on span "True" at bounding box center [353, 146] width 15 height 9
click at [344, 151] on input "True" at bounding box center [339, 146] width 9 height 7
radio input "true"
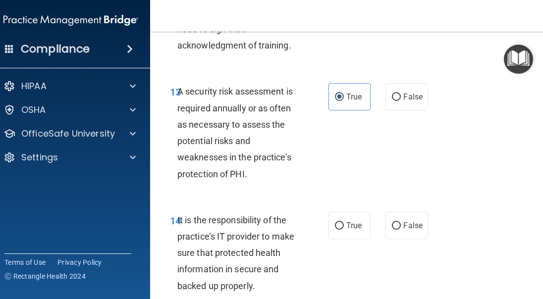
drag, startPoint x: 404, startPoint y: 234, endPoint x: 427, endPoint y: 222, distance: 26.1
click at [405, 234] on label "False" at bounding box center [406, 225] width 42 height 27
click at [401, 230] on input "False" at bounding box center [396, 225] width 9 height 7
radio input "true"
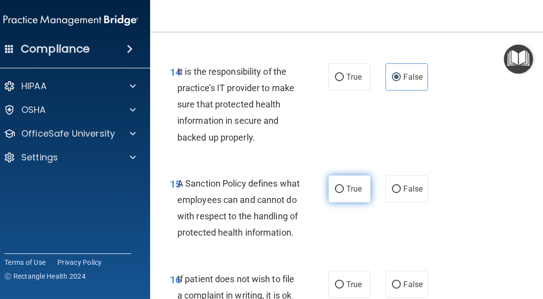
drag, startPoint x: 344, startPoint y: 205, endPoint x: 361, endPoint y: 205, distance: 16.8
click at [346, 194] on span "True" at bounding box center [353, 188] width 15 height 9
click at [344, 193] on input "True" at bounding box center [339, 189] width 9 height 7
radio input "true"
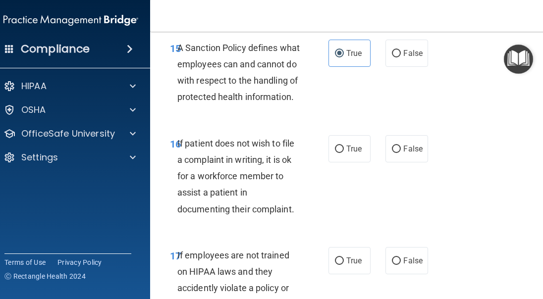
scroll to position [2080, 0]
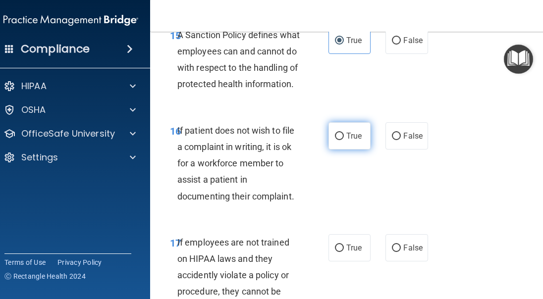
click at [338, 150] on label "True" at bounding box center [349, 135] width 42 height 27
click at [338, 140] on input "True" at bounding box center [339, 136] width 9 height 7
radio input "true"
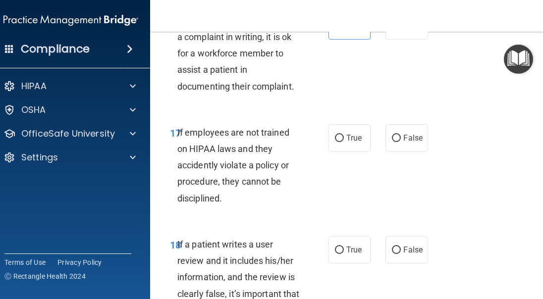
scroll to position [2228, 0]
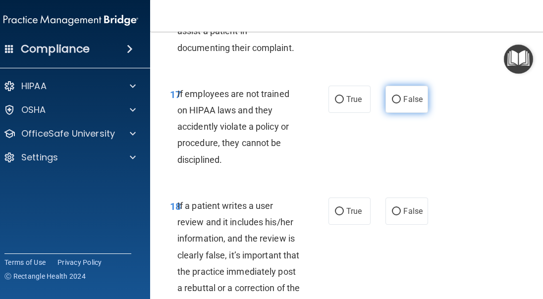
click at [415, 113] on label "False" at bounding box center [406, 99] width 42 height 27
drag, startPoint x: 390, startPoint y: 136, endPoint x: 399, endPoint y: 158, distance: 24.5
click at [392, 104] on input "False" at bounding box center [396, 99] width 9 height 7
radio input "true"
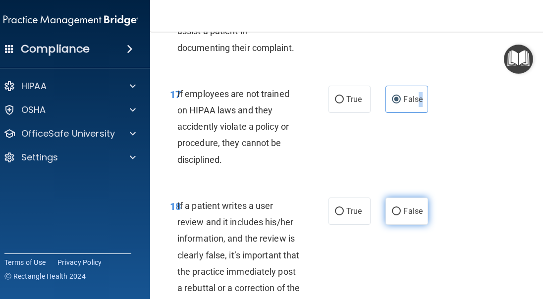
click at [394, 215] on input "False" at bounding box center [396, 211] width 9 height 7
radio input "true"
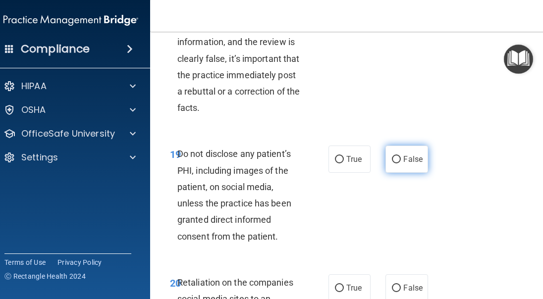
scroll to position [2427, 0]
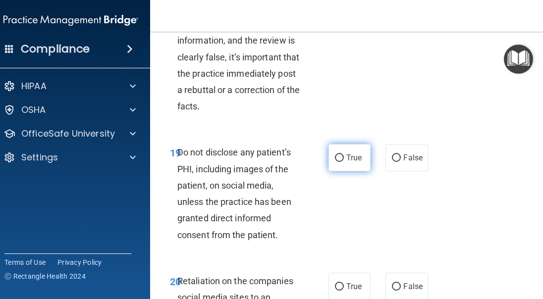
click at [363, 171] on label "True" at bounding box center [349, 157] width 42 height 27
click at [344, 162] on input "True" at bounding box center [339, 158] width 9 height 7
radio input "true"
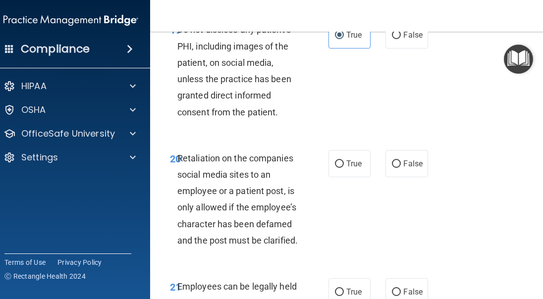
scroll to position [2575, 0]
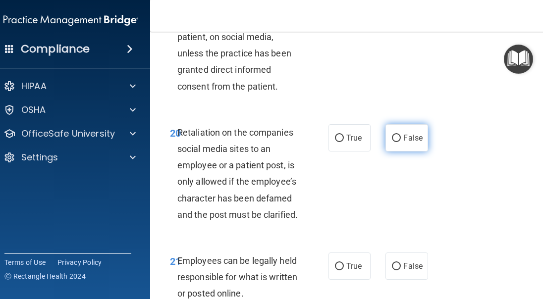
click at [393, 152] on label "False" at bounding box center [406, 137] width 42 height 27
click at [393, 142] on input "False" at bounding box center [396, 138] width 9 height 7
radio input "true"
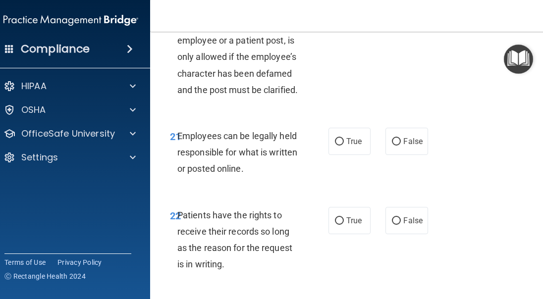
scroll to position [2724, 0]
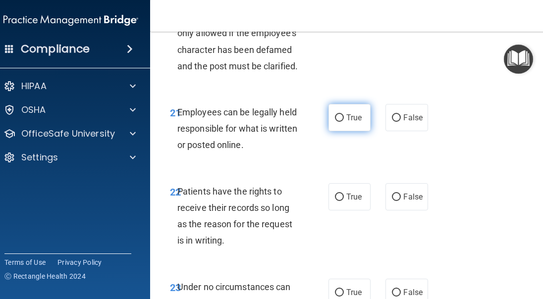
click at [350, 122] on span "True" at bounding box center [353, 117] width 15 height 9
click at [344, 122] on input "True" at bounding box center [339, 117] width 9 height 7
radio input "true"
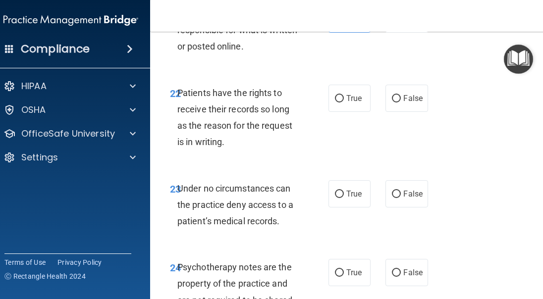
scroll to position [2823, 0]
click at [397, 111] on label "False" at bounding box center [406, 97] width 42 height 27
click at [397, 102] on input "False" at bounding box center [396, 98] width 9 height 7
radio input "true"
click at [406, 198] on span "False" at bounding box center [412, 193] width 19 height 9
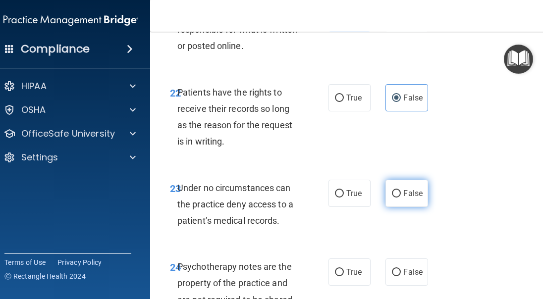
click at [401, 198] on input "False" at bounding box center [396, 193] width 9 height 7
radio input "true"
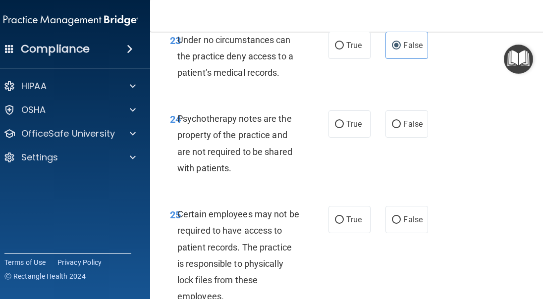
scroll to position [2971, 0]
click at [346, 128] on span "True" at bounding box center [353, 123] width 15 height 9
click at [344, 128] on input "True" at bounding box center [339, 123] width 9 height 7
radio input "true"
click at [350, 224] on span "True" at bounding box center [353, 218] width 15 height 9
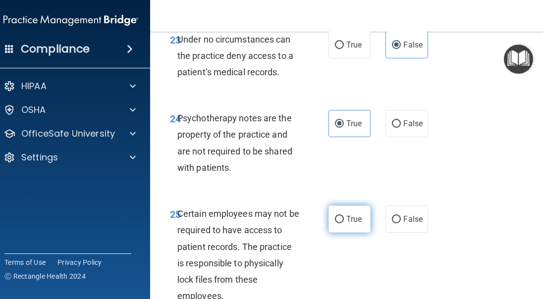
click at [344, 223] on input "True" at bounding box center [339, 219] width 9 height 7
radio input "true"
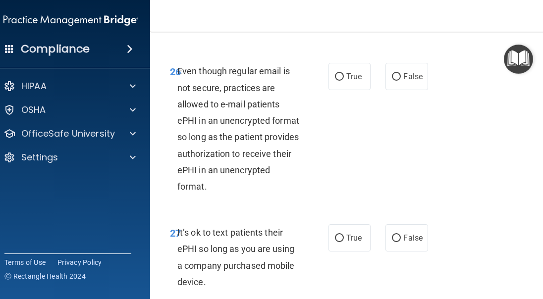
scroll to position [3219, 0]
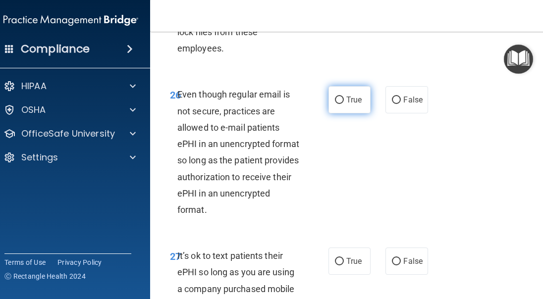
click at [341, 113] on label "True" at bounding box center [349, 99] width 42 height 27
click at [341, 104] on input "True" at bounding box center [339, 100] width 9 height 7
radio input "true"
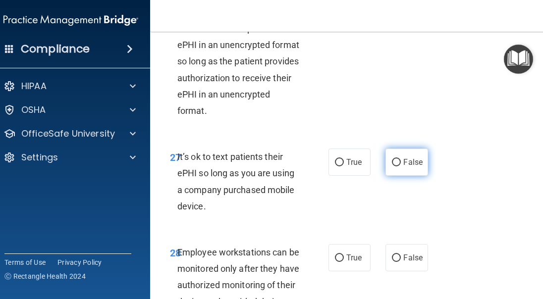
click at [402, 176] on label "False" at bounding box center [406, 162] width 42 height 27
click at [401, 166] on input "False" at bounding box center [396, 162] width 9 height 7
radio input "true"
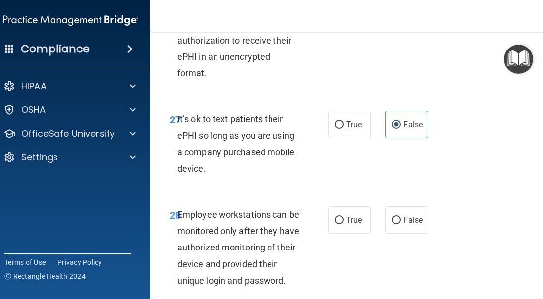
scroll to position [3417, 0]
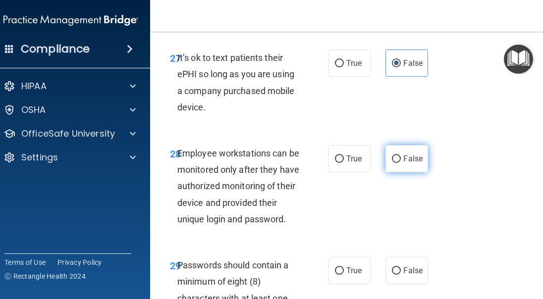
click at [405, 172] on label "False" at bounding box center [406, 158] width 42 height 27
click at [401, 163] on input "False" at bounding box center [396, 158] width 9 height 7
radio input "true"
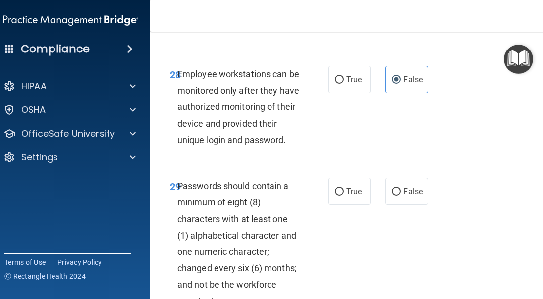
scroll to position [3516, 0]
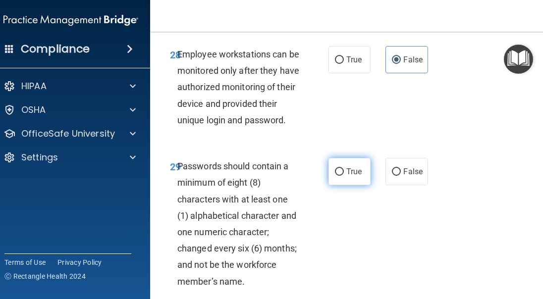
click at [339, 185] on label "True" at bounding box center [349, 171] width 42 height 27
click at [339, 176] on input "True" at bounding box center [339, 171] width 9 height 7
radio input "true"
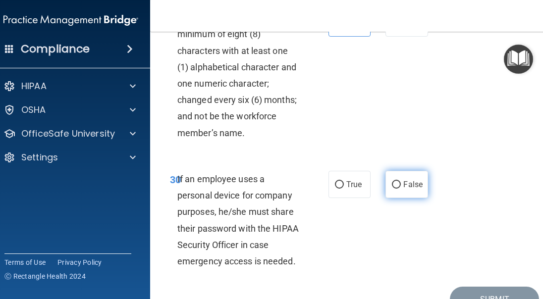
click at [396, 189] on input "False" at bounding box center [396, 184] width 9 height 7
radio input "true"
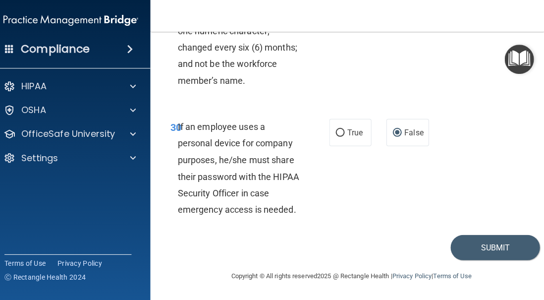
scroll to position [3750, 0]
click at [484, 245] on button "Submit" at bounding box center [494, 246] width 89 height 25
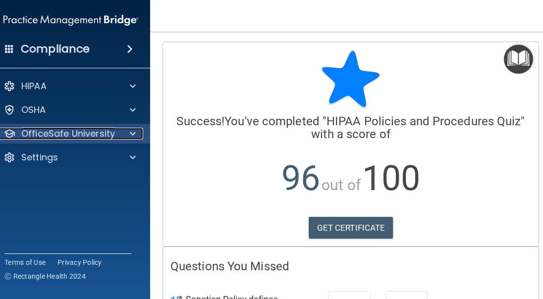
drag, startPoint x: 52, startPoint y: 132, endPoint x: 82, endPoint y: 140, distance: 31.2
click at [52, 132] on p "OfficeSafe University" at bounding box center [68, 134] width 94 height 12
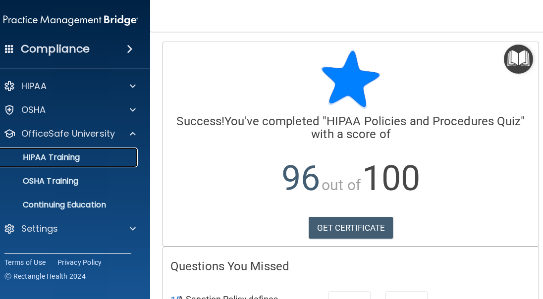
click at [57, 159] on p "HIPAA Training" at bounding box center [39, 158] width 82 height 10
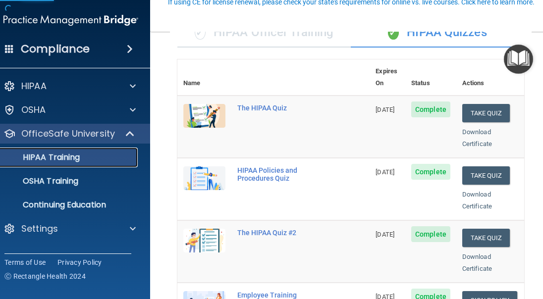
scroll to position [99, 0]
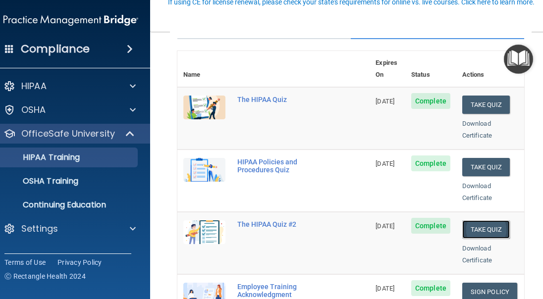
click at [496, 220] on button "Take Quiz" at bounding box center [486, 229] width 48 height 18
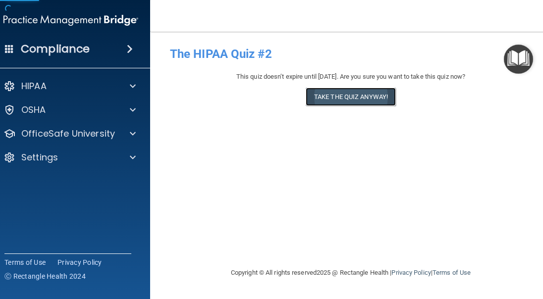
click at [334, 99] on button "Take the quiz anyway!" at bounding box center [351, 97] width 90 height 18
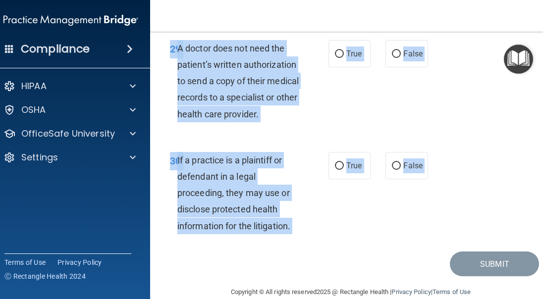
scroll to position [3371, 0]
drag, startPoint x: 173, startPoint y: 87, endPoint x: 306, endPoint y: 219, distance: 187.3
copy div "A business associate agreement is required with organizations or persons where …"
click at [309, 211] on div "30 If a practice is a plaintiff or defendant in a legal proceeding, they may us…" at bounding box center [249, 195] width 188 height 87
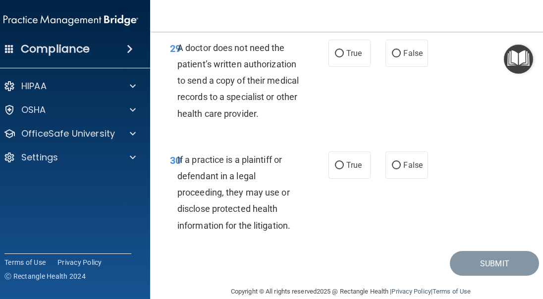
click at [419, 226] on div "30 If a practice is a plaintiff or defendant in a legal proceeding, they may us…" at bounding box center [350, 195] width 376 height 112
click at [393, 222] on div "30 If a practice is a plaintiff or defendant in a legal proceeding, they may us…" at bounding box center [350, 195] width 376 height 112
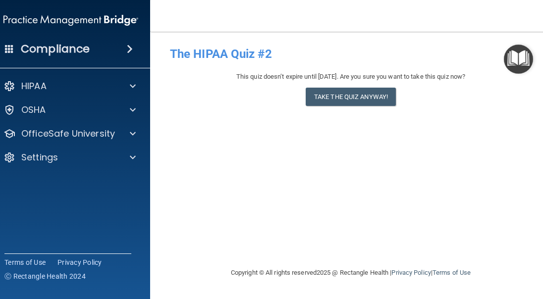
click at [308, 158] on div "- The HIPAA Quiz #2 This quiz doesn’t expire until [DATE]. Are you sure you wan…" at bounding box center [351, 149] width 362 height 215
click at [345, 99] on button "Take the quiz anyway!" at bounding box center [351, 97] width 90 height 18
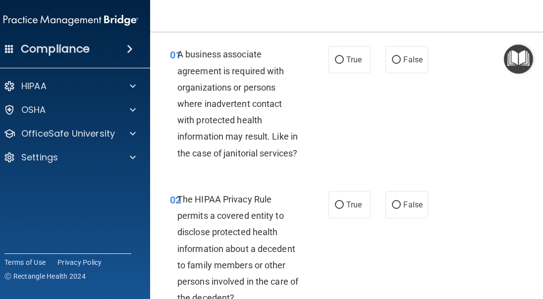
scroll to position [50, 0]
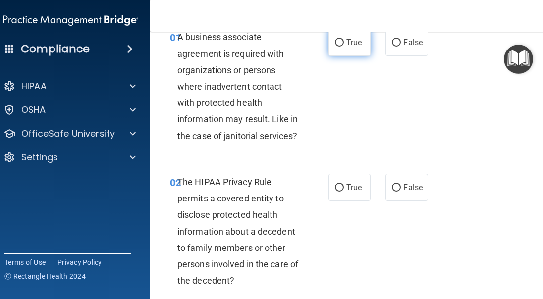
click at [342, 47] on label "True" at bounding box center [349, 42] width 42 height 27
click at [342, 47] on input "True" at bounding box center [339, 42] width 9 height 7
radio input "true"
click at [358, 184] on span "True" at bounding box center [353, 187] width 15 height 9
click at [344, 184] on input "True" at bounding box center [339, 187] width 9 height 7
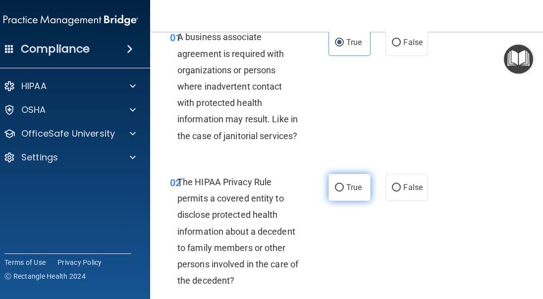
radio input "true"
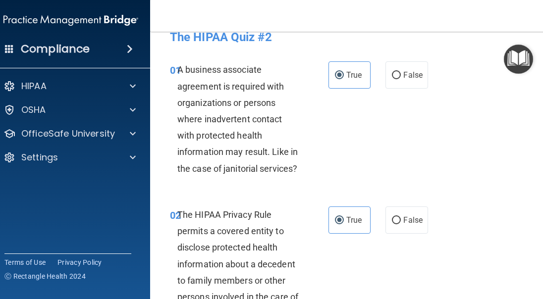
scroll to position [0, 0]
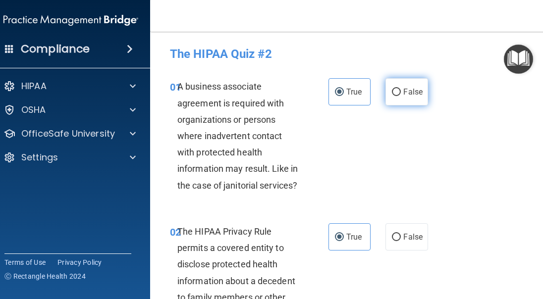
click at [407, 91] on span "False" at bounding box center [412, 91] width 19 height 9
click at [401, 91] on input "False" at bounding box center [396, 92] width 9 height 7
radio input "true"
radio input "false"
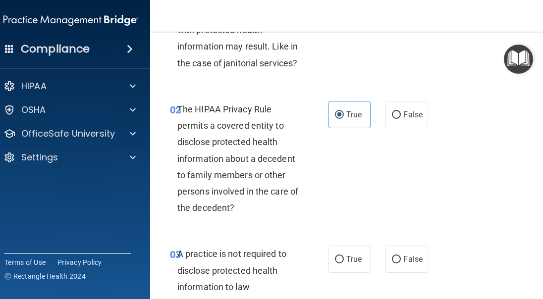
scroll to position [149, 0]
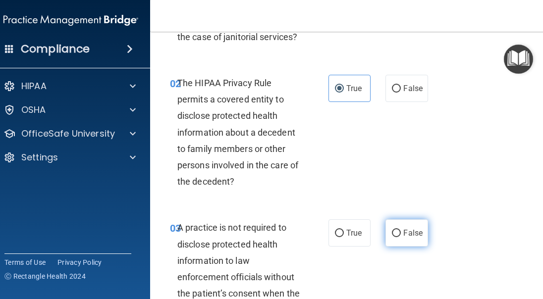
click at [416, 237] on span "False" at bounding box center [412, 232] width 19 height 9
click at [401, 237] on input "False" at bounding box center [396, 233] width 9 height 7
radio input "true"
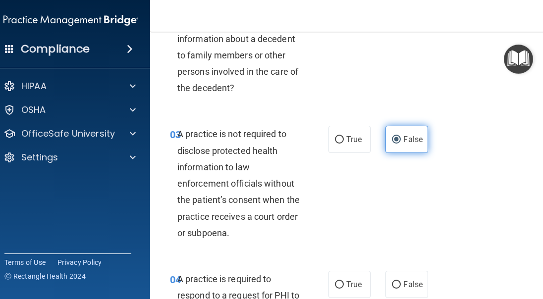
scroll to position [248, 0]
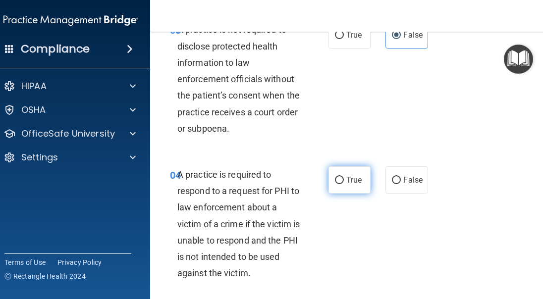
click at [341, 172] on label "True" at bounding box center [349, 179] width 42 height 27
click at [341, 177] on input "True" at bounding box center [339, 180] width 9 height 7
radio input "true"
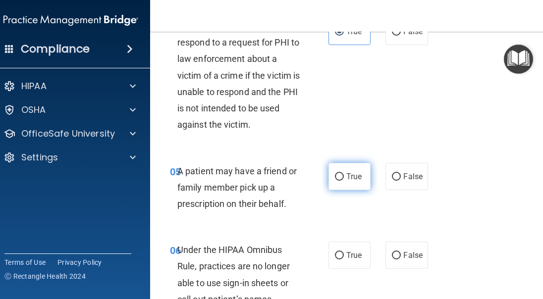
click at [350, 183] on label "True" at bounding box center [349, 176] width 42 height 27
click at [344, 181] on input "True" at bounding box center [339, 176] width 9 height 7
radio input "true"
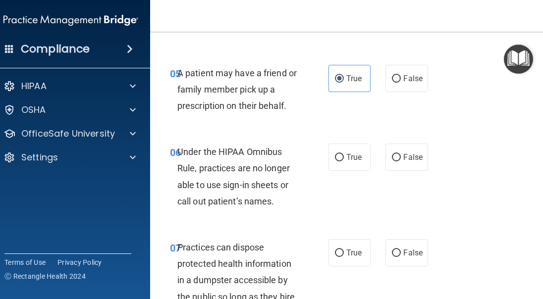
scroll to position [594, 0]
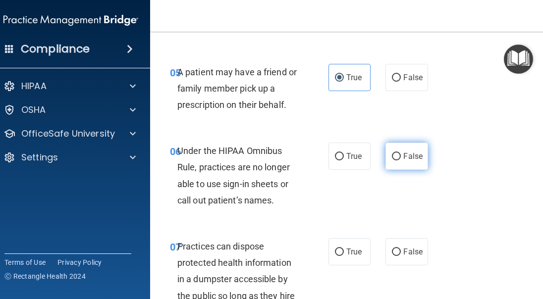
click at [392, 159] on input "False" at bounding box center [396, 156] width 9 height 7
radio input "true"
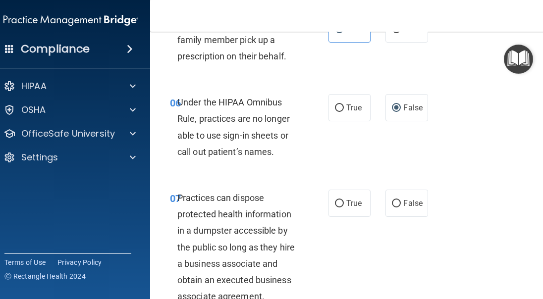
scroll to position [644, 0]
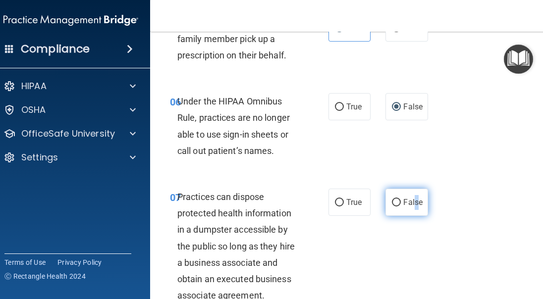
click at [413, 197] on label "False" at bounding box center [406, 202] width 42 height 27
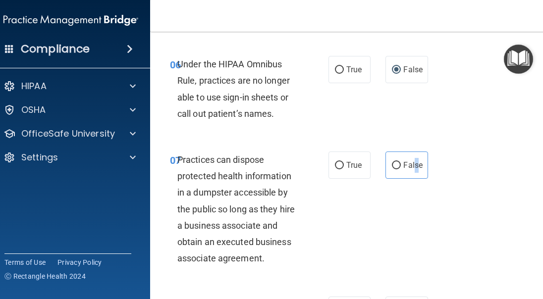
scroll to position [743, 0]
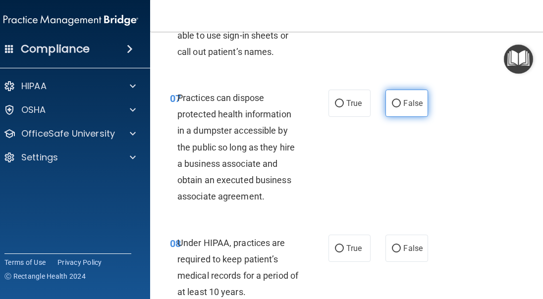
click at [403, 104] on span "False" at bounding box center [412, 103] width 19 height 9
click at [401, 104] on input "False" at bounding box center [396, 103] width 9 height 7
radio input "true"
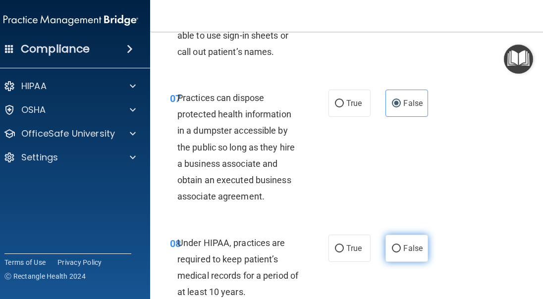
click at [409, 249] on span "False" at bounding box center [412, 248] width 19 height 9
click at [401, 249] on input "False" at bounding box center [396, 248] width 9 height 7
radio input "true"
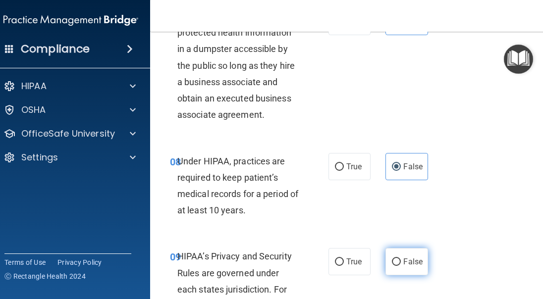
scroll to position [842, 0]
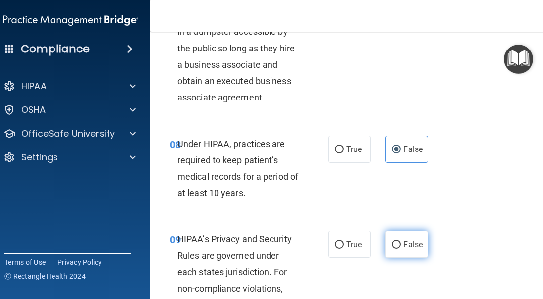
click at [405, 243] on span "False" at bounding box center [412, 244] width 19 height 9
click at [401, 243] on input "False" at bounding box center [396, 244] width 9 height 7
radio input "true"
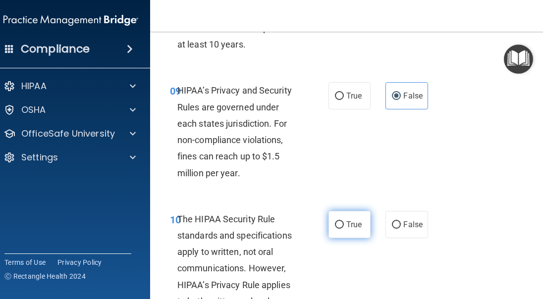
click at [342, 227] on label "True" at bounding box center [349, 224] width 42 height 27
click at [342, 227] on input "True" at bounding box center [339, 224] width 9 height 7
radio input "true"
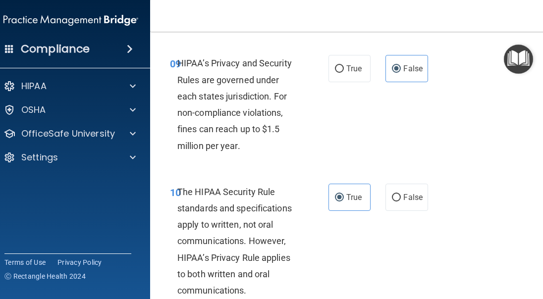
scroll to position [1089, 0]
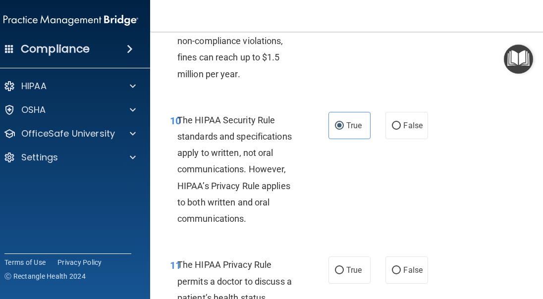
drag, startPoint x: 350, startPoint y: 265, endPoint x: 379, endPoint y: 238, distance: 39.6
click at [350, 265] on label "True" at bounding box center [349, 270] width 42 height 27
click at [344, 267] on input "True" at bounding box center [339, 270] width 9 height 7
radio input "true"
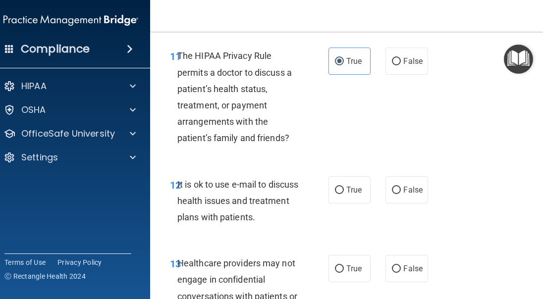
scroll to position [1337, 0]
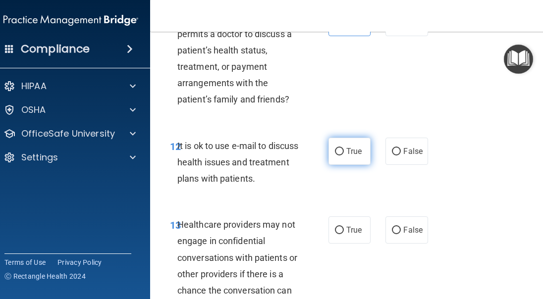
click at [340, 143] on label "True" at bounding box center [349, 151] width 42 height 27
click at [340, 148] on input "True" at bounding box center [339, 151] width 9 height 7
radio input "true"
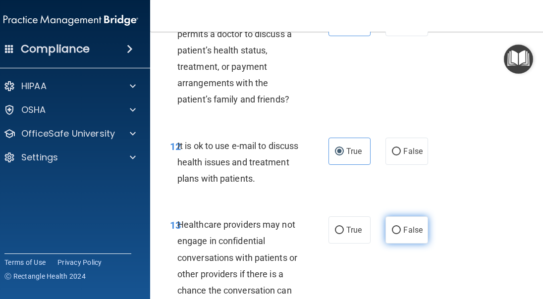
click at [411, 230] on span "False" at bounding box center [412, 229] width 19 height 9
click at [401, 230] on input "False" at bounding box center [396, 230] width 9 height 7
radio input "true"
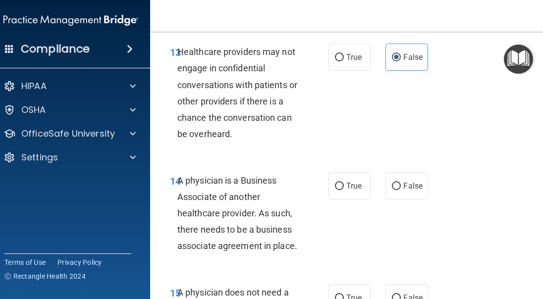
scroll to position [1486, 0]
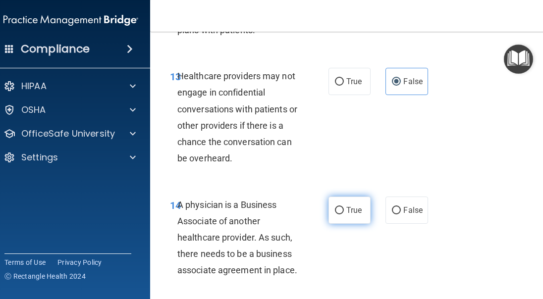
click at [352, 214] on span "True" at bounding box center [353, 210] width 15 height 9
click at [344, 214] on input "True" at bounding box center [339, 210] width 9 height 7
radio input "true"
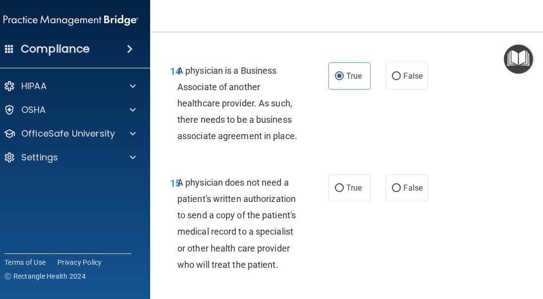
scroll to position [1634, 0]
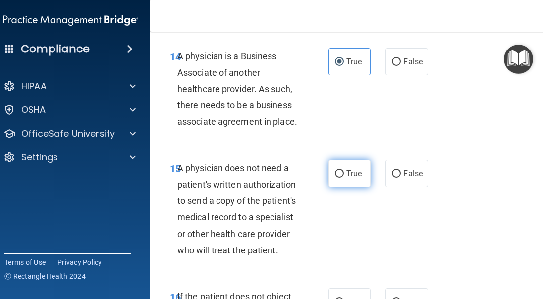
drag, startPoint x: 330, startPoint y: 171, endPoint x: 338, endPoint y: 171, distance: 7.4
click at [331, 171] on label "True" at bounding box center [349, 173] width 42 height 27
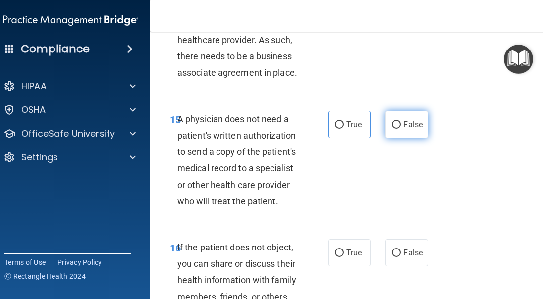
scroll to position [1684, 0]
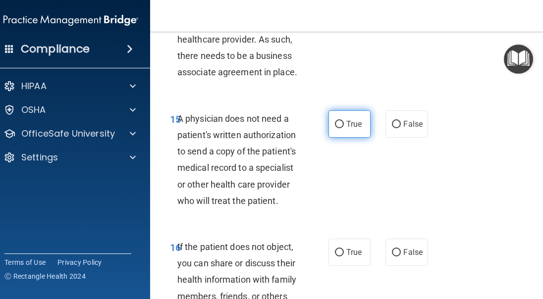
click at [345, 113] on label "True" at bounding box center [349, 123] width 42 height 27
click at [336, 129] on label "True" at bounding box center [349, 123] width 42 height 27
click at [336, 128] on input "True" at bounding box center [339, 124] width 9 height 7
radio input "true"
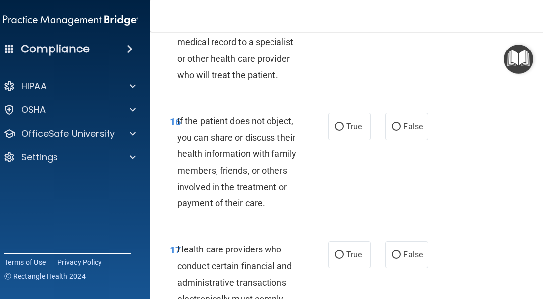
scroll to position [1832, 0]
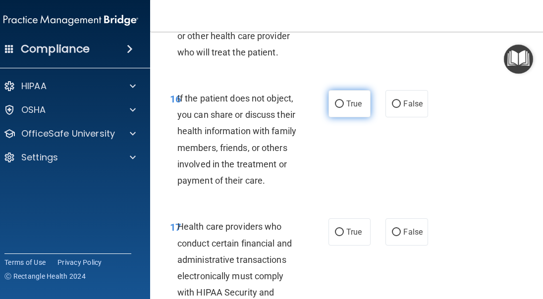
click at [343, 99] on label "True" at bounding box center [349, 103] width 42 height 27
click at [343, 101] on input "True" at bounding box center [339, 104] width 9 height 7
radio input "true"
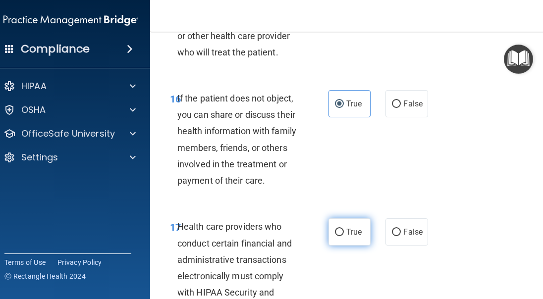
click at [342, 238] on label "True" at bounding box center [349, 231] width 42 height 27
click at [342, 236] on input "True" at bounding box center [339, 232] width 9 height 7
radio input "true"
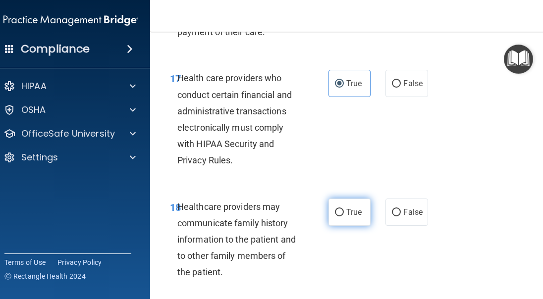
click at [346, 210] on span "True" at bounding box center [353, 211] width 15 height 9
click at [344, 210] on input "True" at bounding box center [339, 212] width 9 height 7
radio input "true"
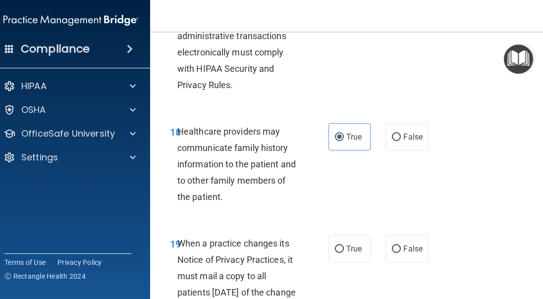
scroll to position [2080, 0]
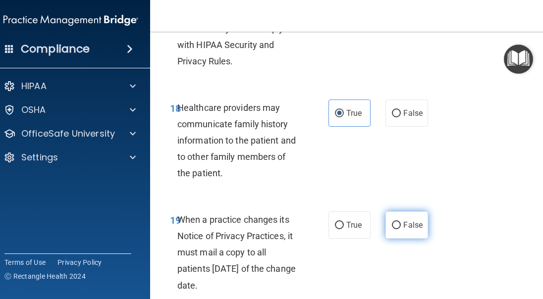
click at [410, 225] on span "False" at bounding box center [412, 224] width 19 height 9
click at [401, 225] on input "False" at bounding box center [396, 225] width 9 height 7
radio input "true"
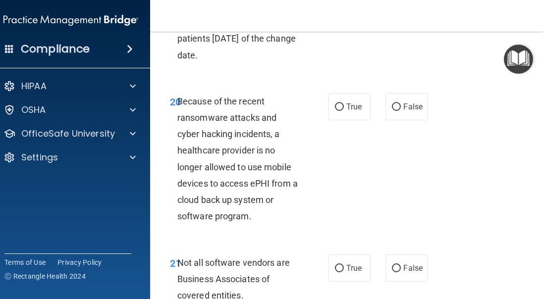
scroll to position [2328, 0]
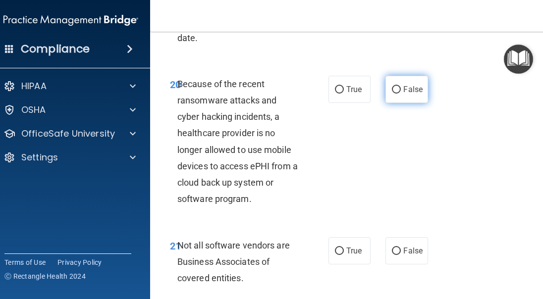
click at [419, 93] on label "False" at bounding box center [406, 89] width 42 height 27
click at [401, 93] on input "False" at bounding box center [396, 89] width 9 height 7
radio input "true"
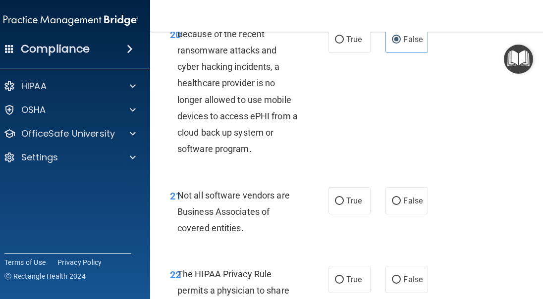
scroll to position [2377, 0]
click at [336, 208] on label "True" at bounding box center [349, 201] width 42 height 27
click at [336, 206] on input "True" at bounding box center [339, 201] width 9 height 7
radio input "true"
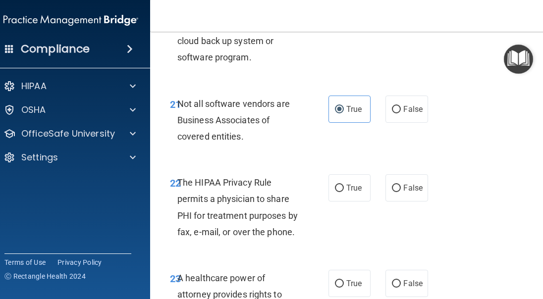
scroll to position [2476, 0]
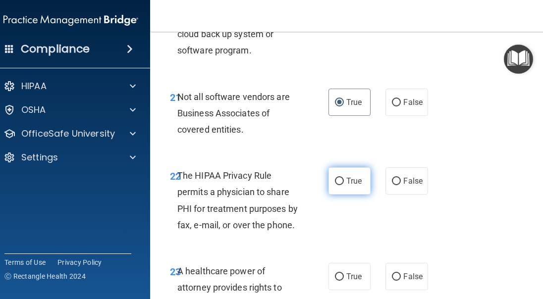
click at [341, 180] on label "True" at bounding box center [349, 180] width 42 height 27
click at [341, 180] on input "True" at bounding box center [339, 181] width 9 height 7
radio input "true"
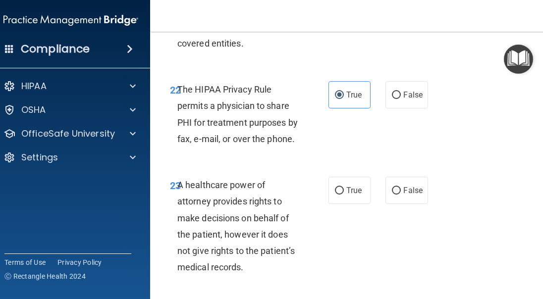
scroll to position [2526, 0]
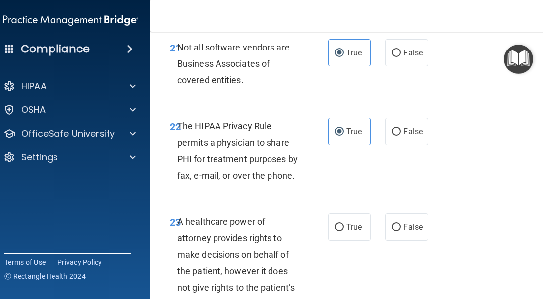
click at [403, 199] on div "22 The HIPAA Privacy Rule permits a physician to share PHI for treatment purpos…" at bounding box center [350, 153] width 376 height 96
drag, startPoint x: 410, startPoint y: 221, endPoint x: 417, endPoint y: 221, distance: 7.9
click at [410, 221] on label "False" at bounding box center [406, 226] width 42 height 27
click at [401, 224] on input "False" at bounding box center [396, 227] width 9 height 7
radio input "true"
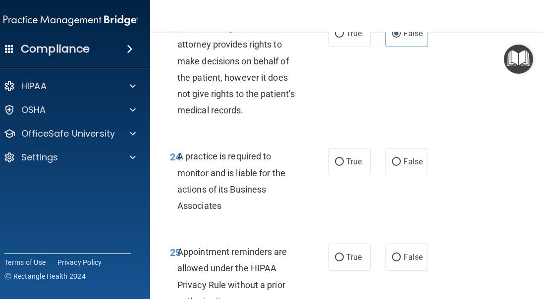
scroll to position [2724, 0]
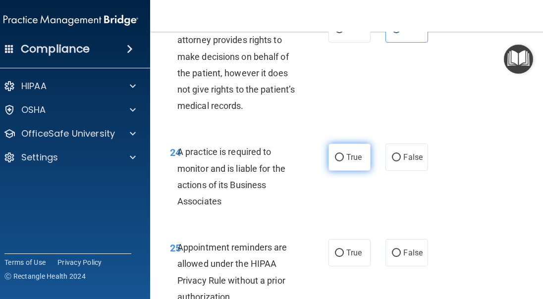
click at [346, 161] on span "True" at bounding box center [353, 157] width 15 height 9
click at [343, 161] on input "True" at bounding box center [339, 157] width 9 height 7
radio input "true"
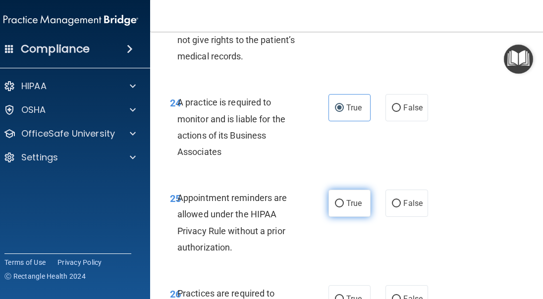
click at [352, 202] on span "True" at bounding box center [353, 203] width 15 height 9
click at [344, 202] on input "True" at bounding box center [339, 203] width 9 height 7
radio input "true"
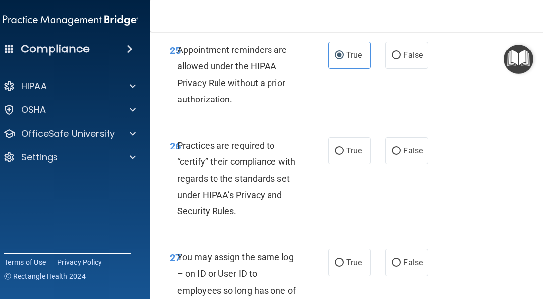
scroll to position [2922, 0]
click at [397, 146] on label "False" at bounding box center [406, 150] width 42 height 27
click at [397, 147] on input "False" at bounding box center [396, 150] width 9 height 7
radio input "true"
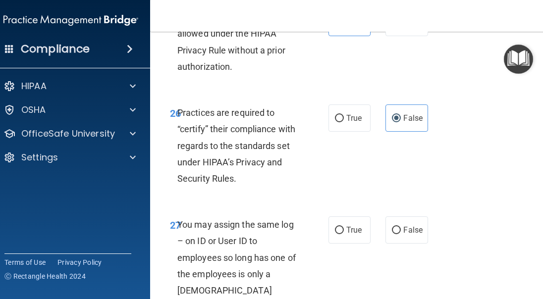
scroll to position [2971, 0]
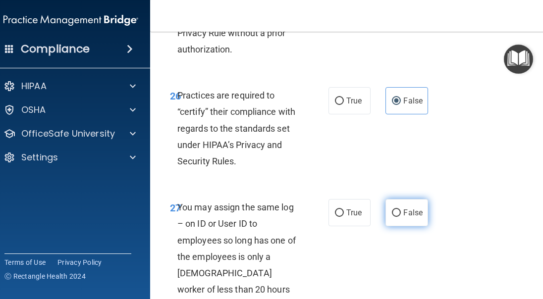
click at [406, 212] on span "False" at bounding box center [412, 212] width 19 height 9
click at [401, 212] on input "False" at bounding box center [396, 212] width 9 height 7
radio input "true"
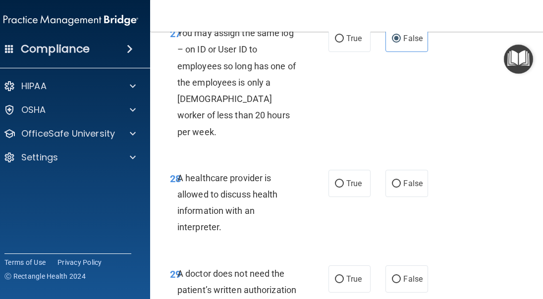
scroll to position [3169, 0]
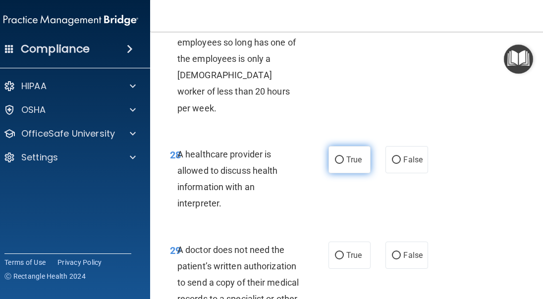
click at [345, 149] on label "True" at bounding box center [349, 159] width 42 height 27
click at [344, 156] on input "True" at bounding box center [339, 159] width 9 height 7
radio input "true"
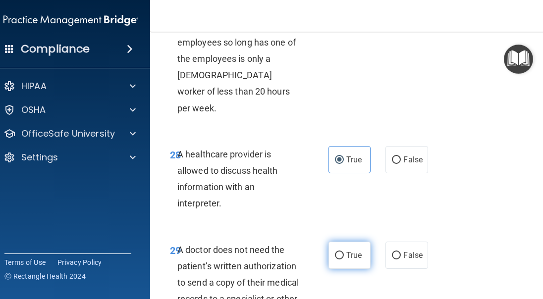
click at [358, 251] on span "True" at bounding box center [353, 255] width 15 height 9
click at [344, 252] on input "True" at bounding box center [339, 255] width 9 height 7
radio input "true"
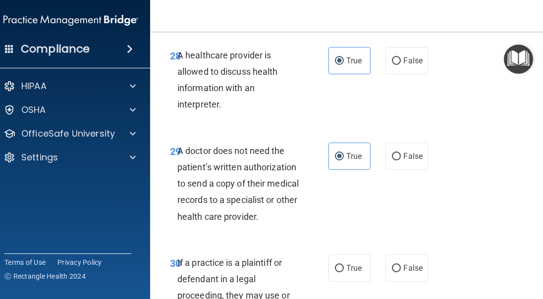
drag, startPoint x: 350, startPoint y: 247, endPoint x: 365, endPoint y: 236, distance: 18.8
click at [349, 255] on label "True" at bounding box center [349, 268] width 42 height 27
click at [344, 265] on input "True" at bounding box center [339, 268] width 9 height 7
radio input "true"
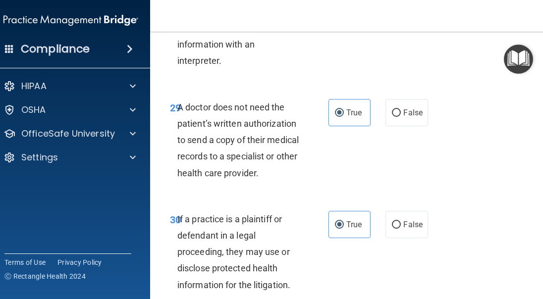
scroll to position [3368, 0]
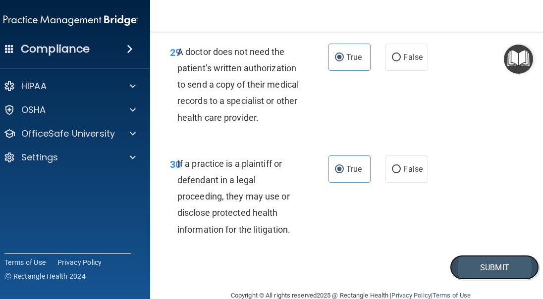
click at [493, 255] on button "Submit" at bounding box center [494, 267] width 89 height 25
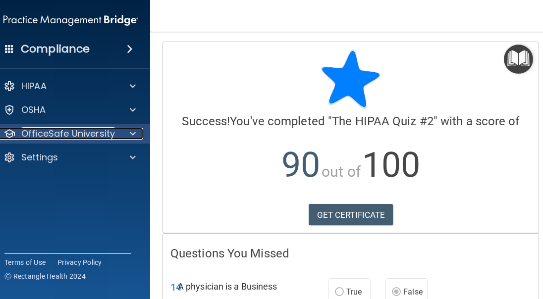
click at [69, 139] on p "OfficeSafe University" at bounding box center [68, 134] width 94 height 12
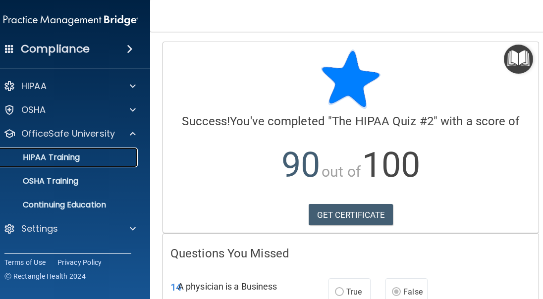
click at [80, 159] on div "HIPAA Training" at bounding box center [65, 158] width 135 height 10
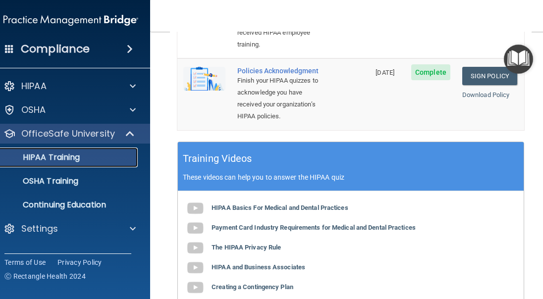
scroll to position [396, 0]
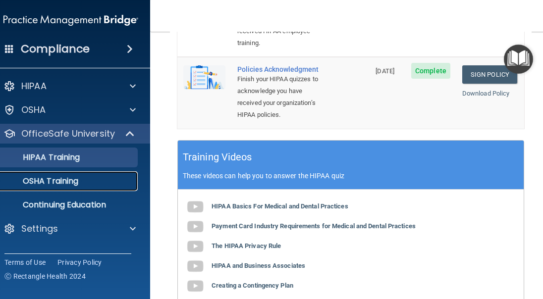
click at [59, 184] on p "OSHA Training" at bounding box center [38, 181] width 80 height 10
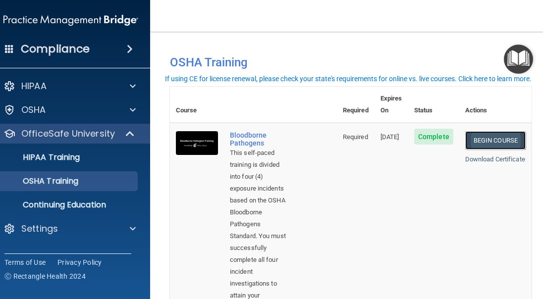
click at [505, 131] on link "Begin Course" at bounding box center [495, 140] width 60 height 18
click at [313, 16] on nav "Toggle navigation Moses Lang moses.lang@bebright.com Manage My Enterprise beBri…" at bounding box center [350, 16] width 401 height 32
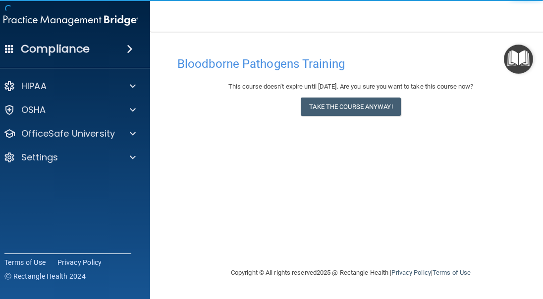
drag, startPoint x: 346, startPoint y: 116, endPoint x: 371, endPoint y: 69, distance: 53.6
click at [346, 116] on div "This course doesn’t expire until [DATE]. Are you sure you want to take this cou…" at bounding box center [350, 101] width 347 height 40
